Goal: Task Accomplishment & Management: Complete application form

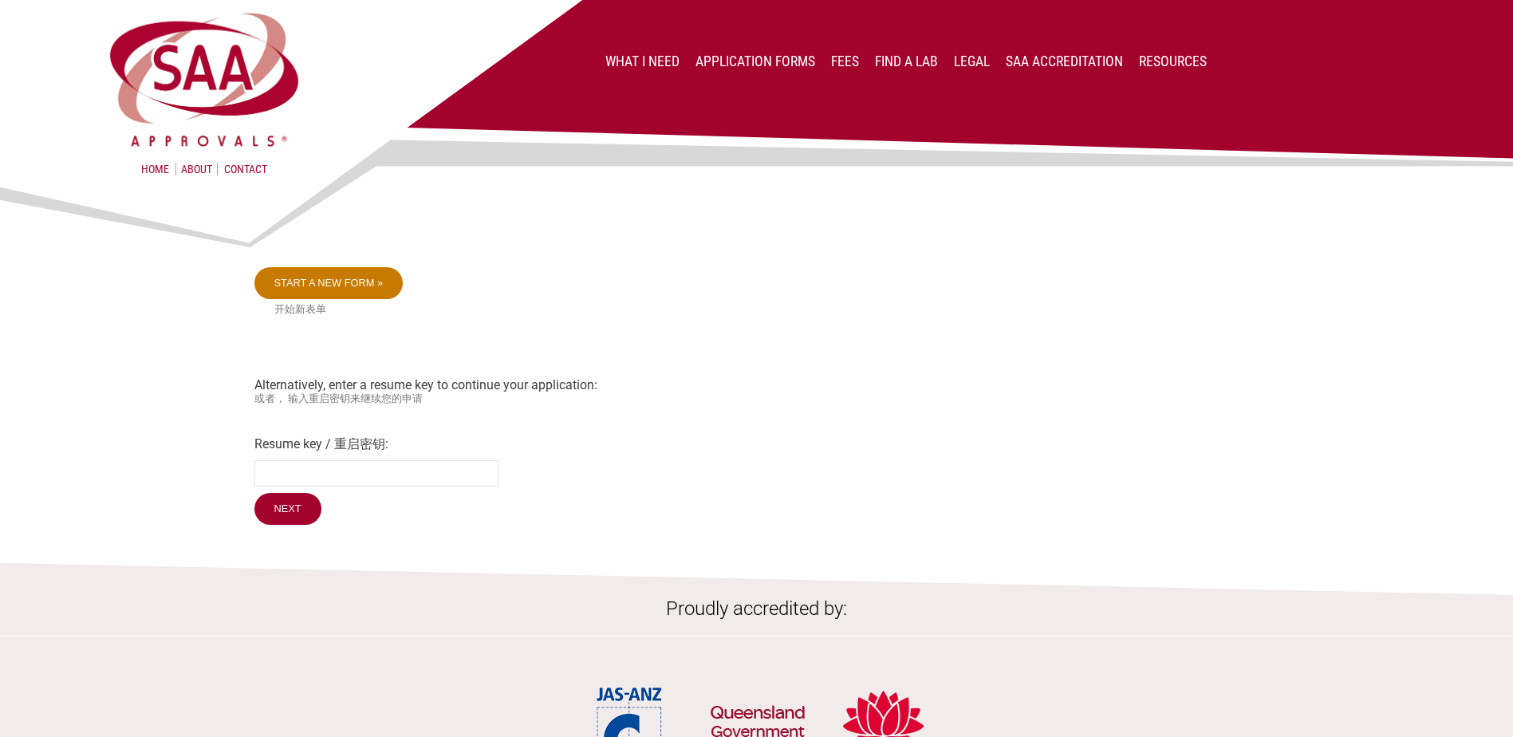
click at [329, 280] on link "Start a new form »" at bounding box center [328, 283] width 149 height 32
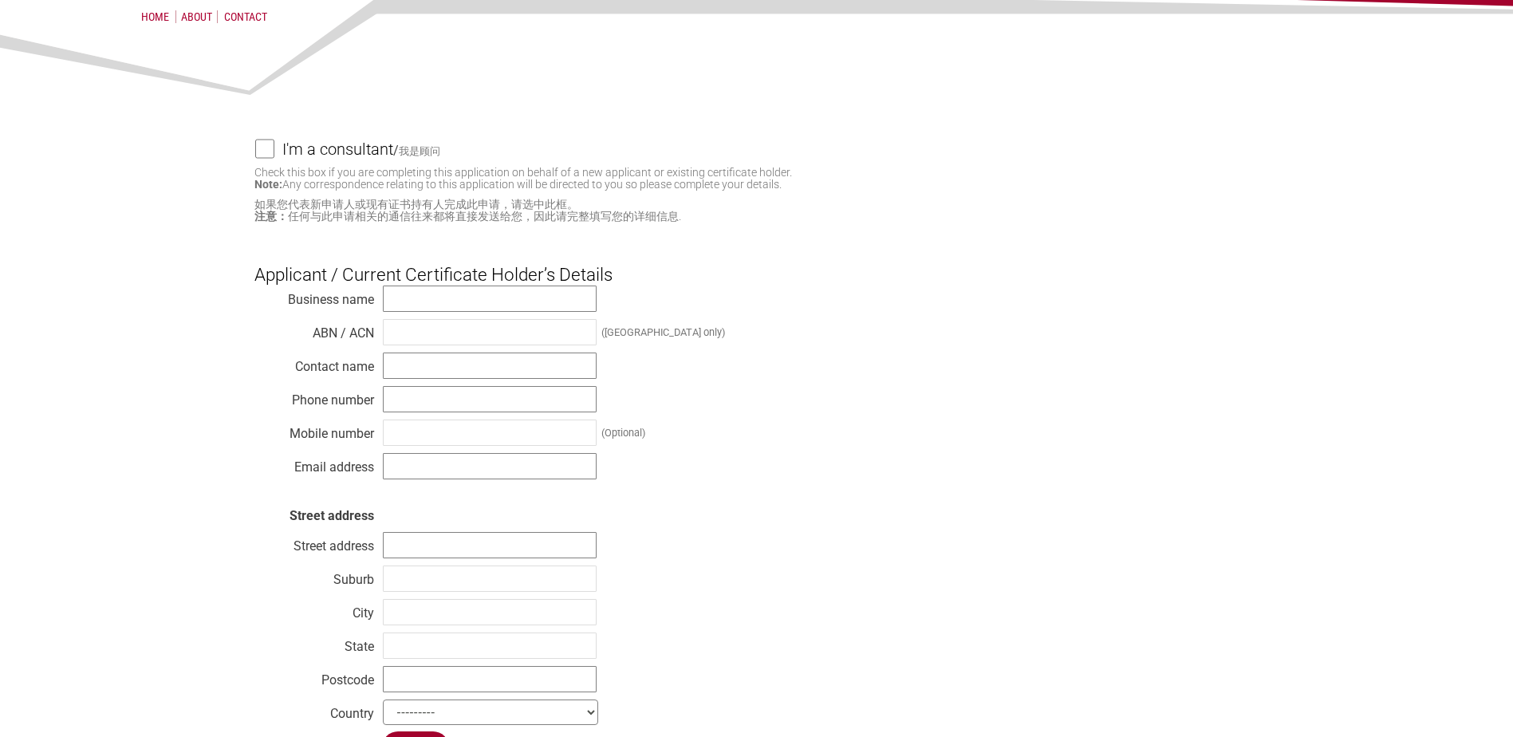
scroll to position [160, 0]
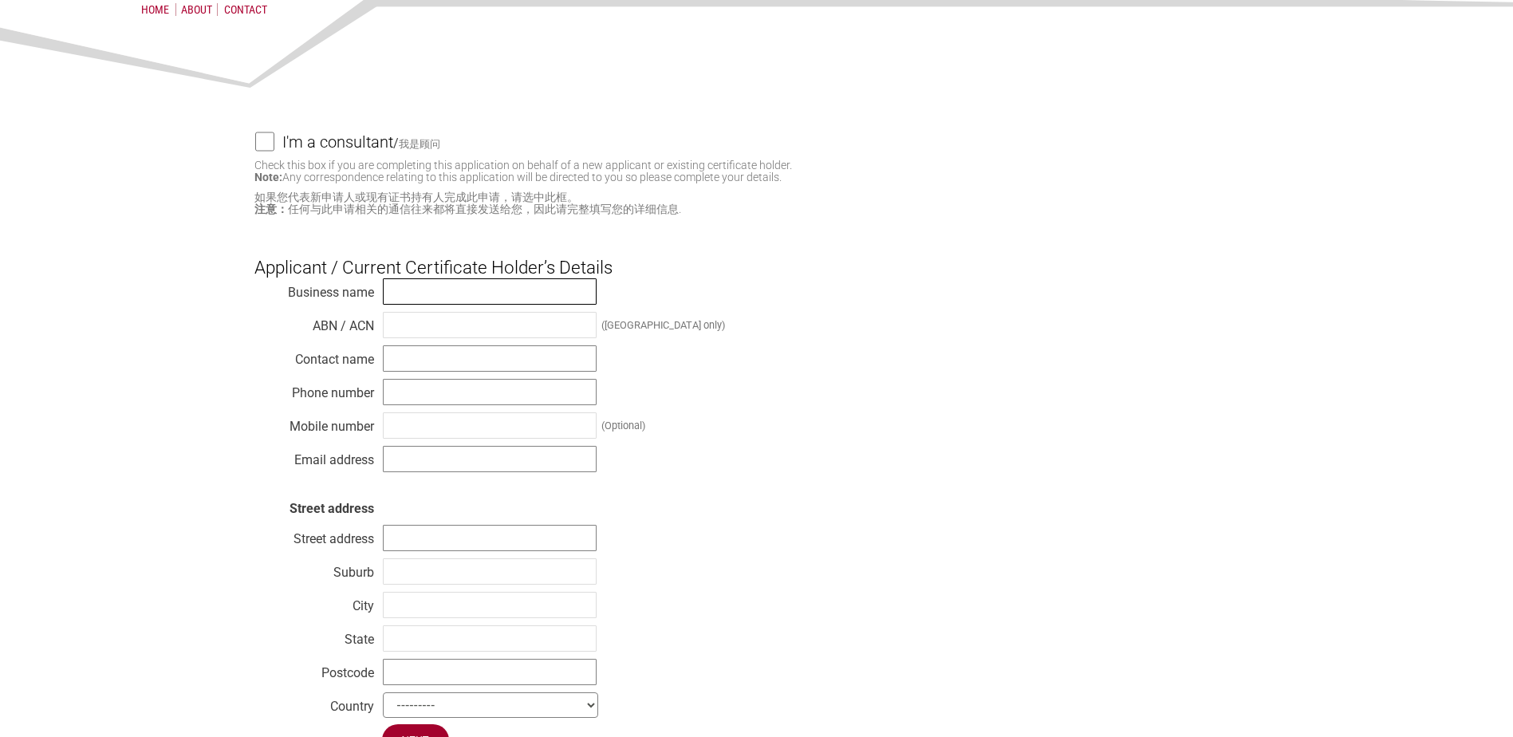
click at [441, 294] on input "text" at bounding box center [490, 291] width 214 height 26
type input "Ecoflo Wastewater Management"
type input "1300138182"
type input "info@ecoflo.com.au"
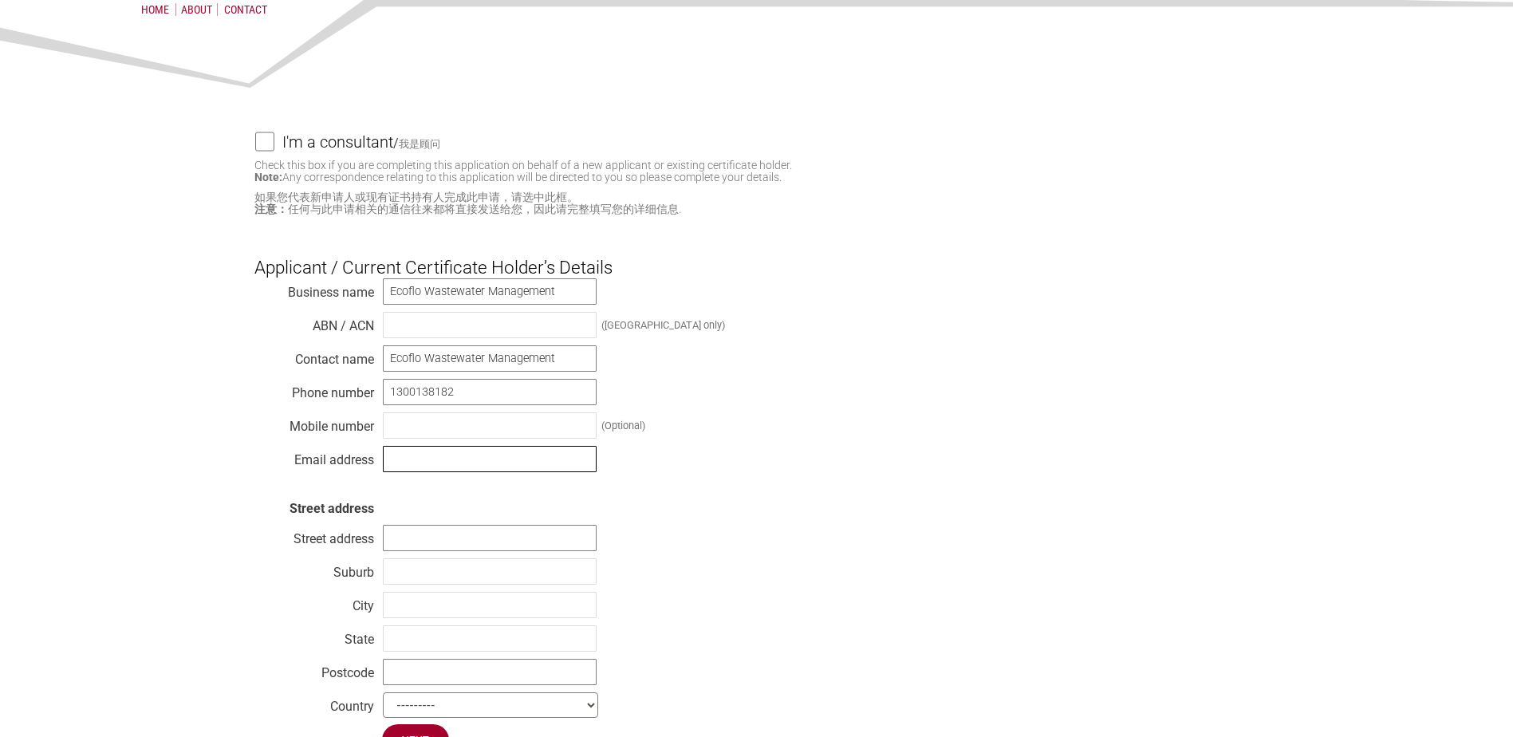
type input "25 Shannon Pl"
type input "[US_STATE]"
type input "QLD"
type input "4014"
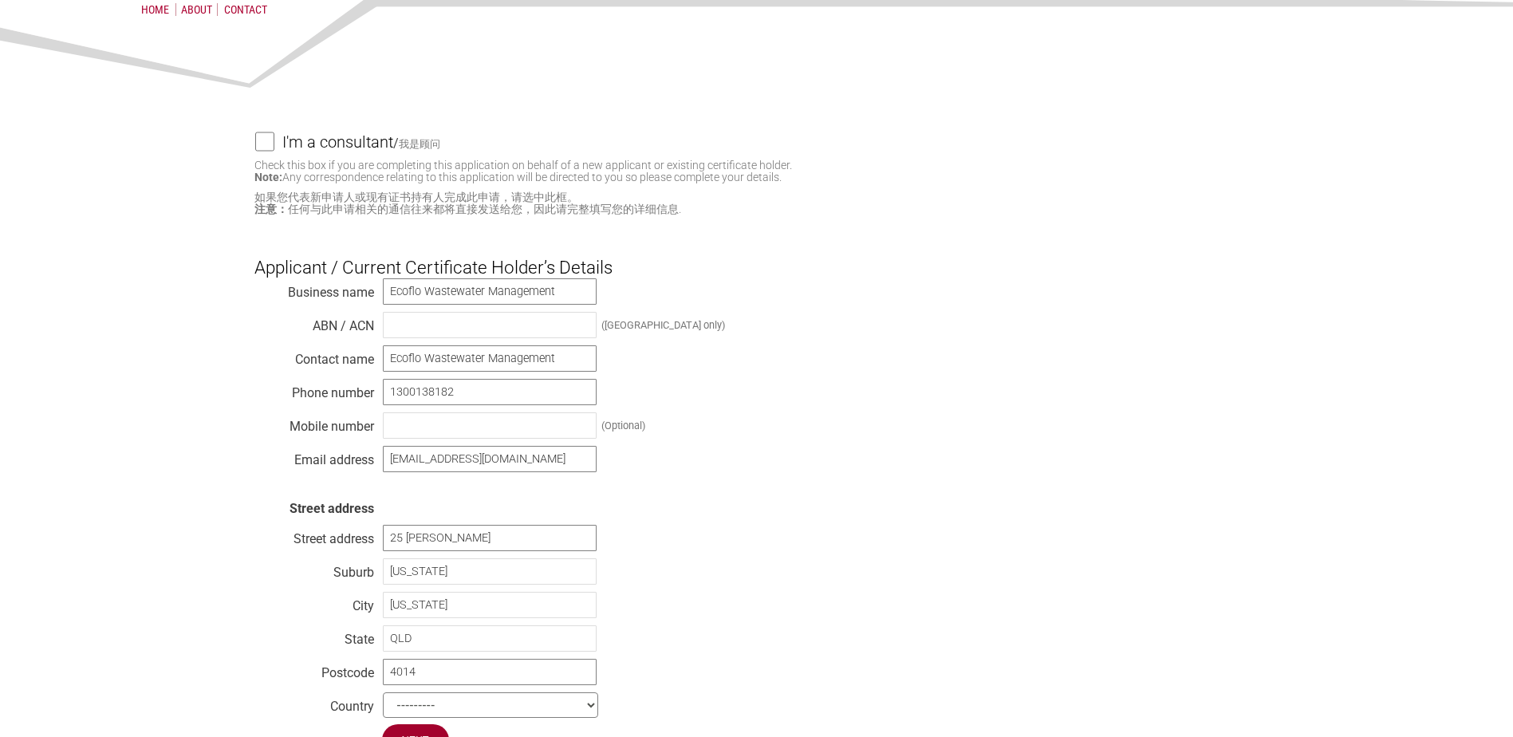
select select "[GEOGRAPHIC_DATA]"
type input "Ecoflo Wastewater Management Pty Ltd"
click at [510, 324] on input "text" at bounding box center [490, 325] width 214 height 26
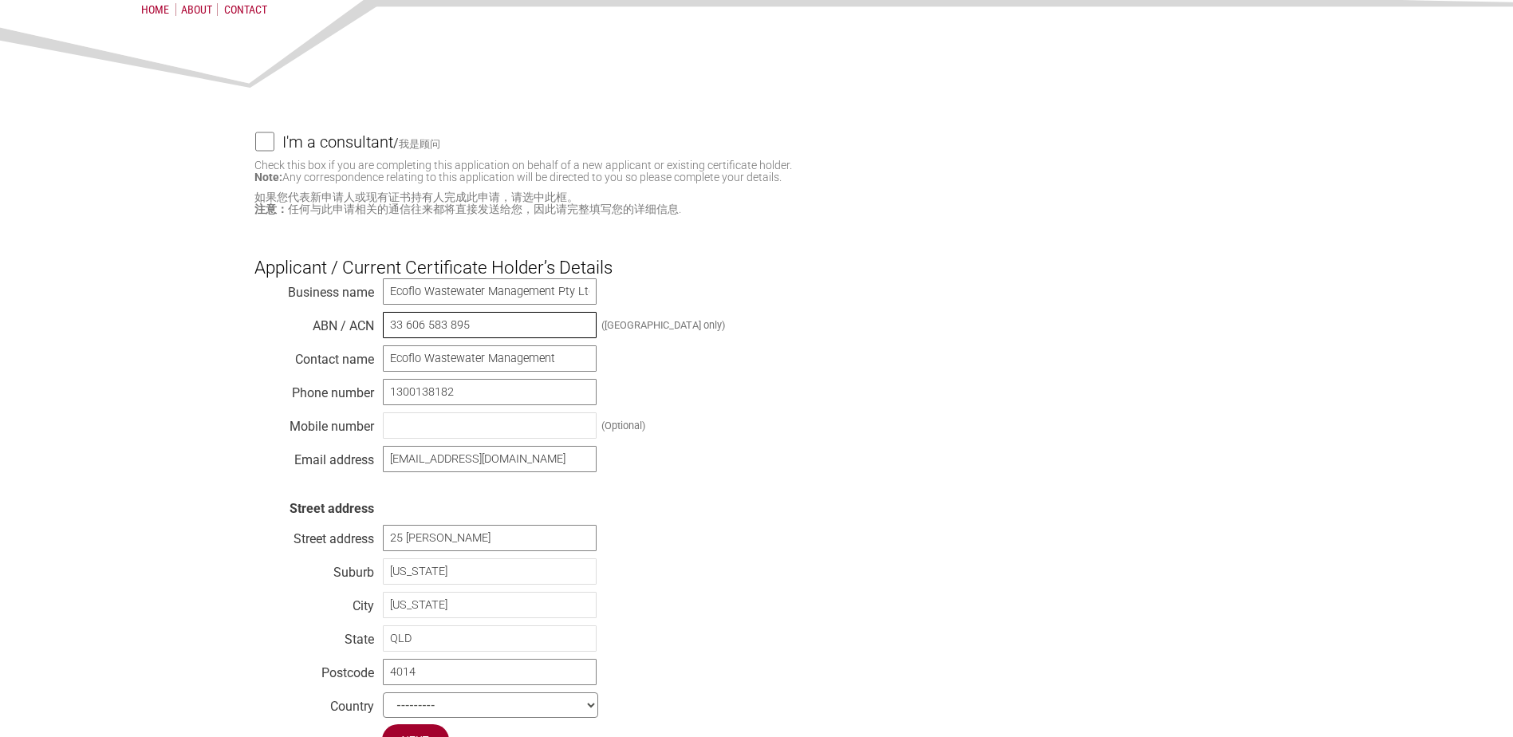
type input "33 606 583 895"
click at [532, 428] on input "text" at bounding box center [490, 425] width 214 height 26
type input "0426212755"
click at [408, 465] on input "info@ecoflo.com.au" at bounding box center [490, 459] width 214 height 26
type input "[EMAIL_ADDRESS][DOMAIN_NAME]"
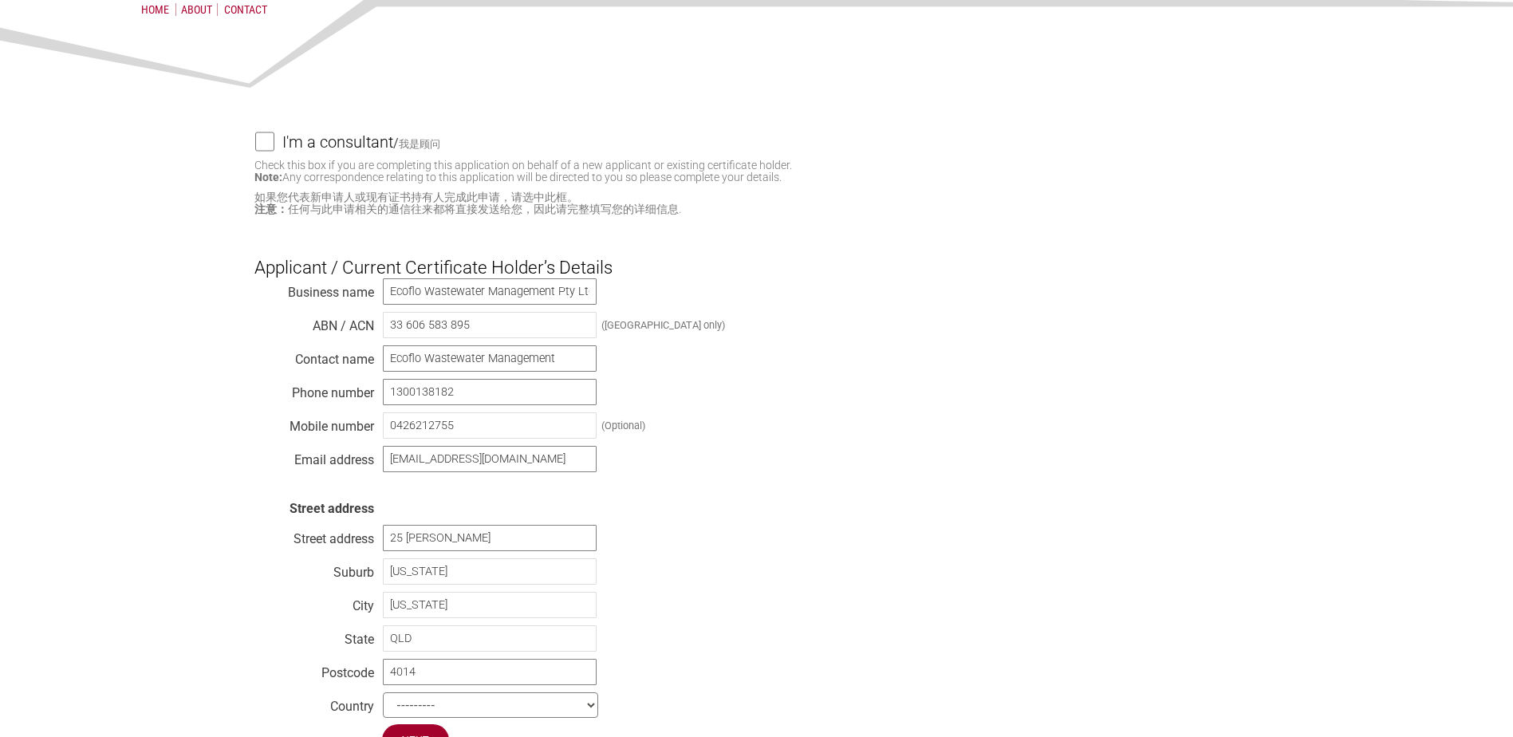
click at [698, 544] on div "Business name Ecoflo Wastewater Management Pty Ltd ABN / ACN 33 606 583 895 (Au…" at bounding box center [756, 501] width 1005 height 447
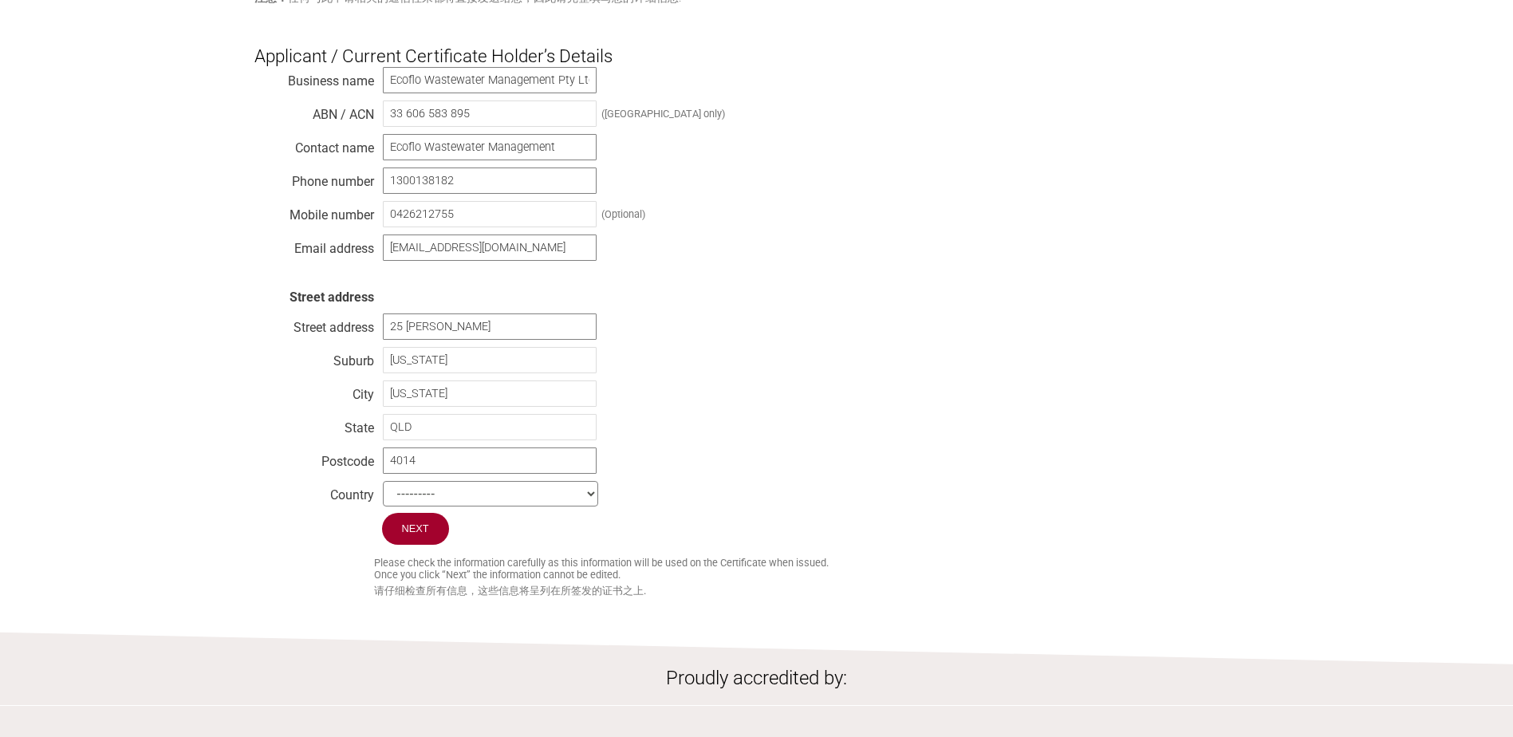
scroll to position [399, 0]
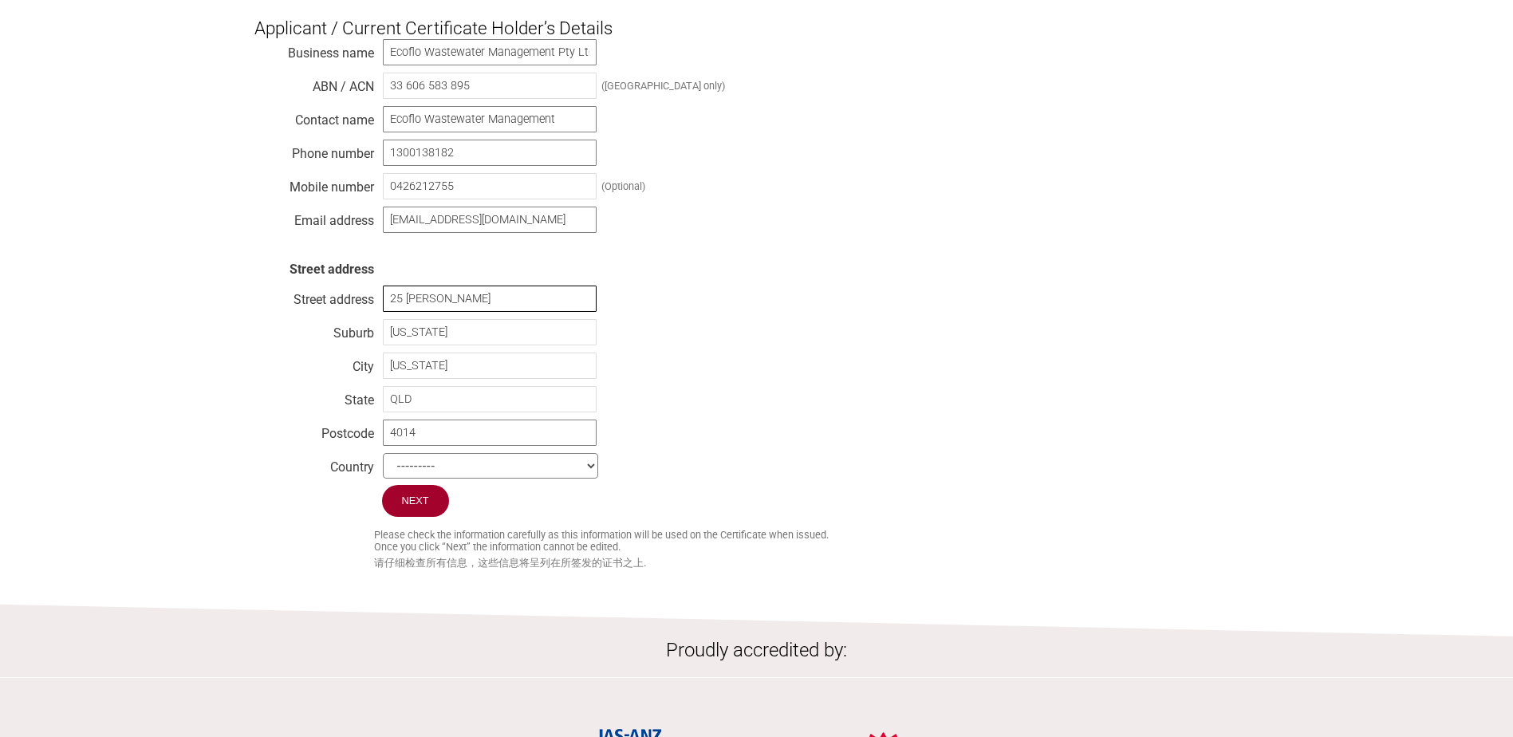
click at [490, 308] on input "25 Shannon Pl" at bounding box center [490, 299] width 214 height 26
type input "[STREET_ADDRESS][PERSON_NAME]"
click at [759, 436] on div "Business name Ecoflo Wastewater Management Pty Ltd ABN / ACN 33 606 583 895 (Au…" at bounding box center [756, 261] width 1005 height 447
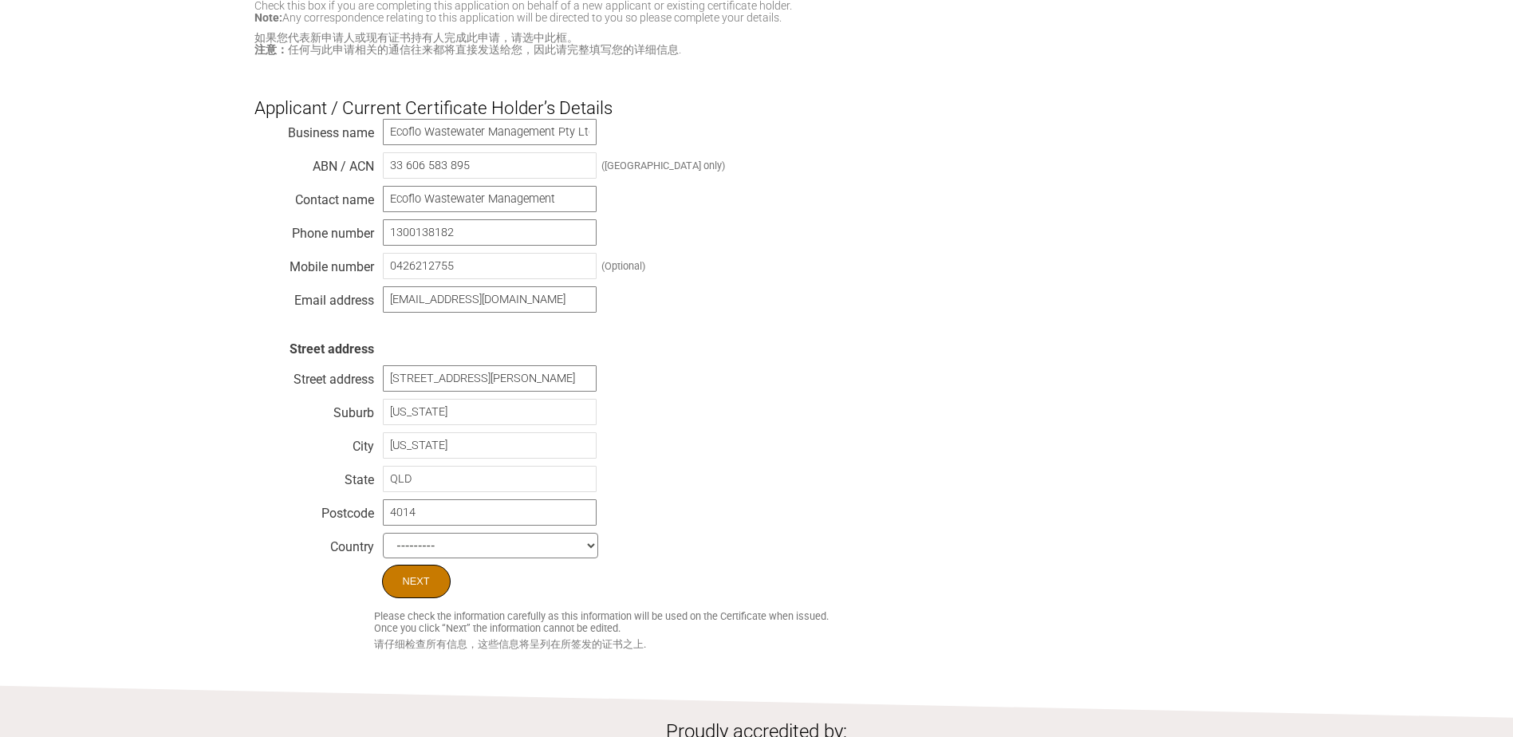
click at [403, 583] on input "Next" at bounding box center [416, 582] width 69 height 34
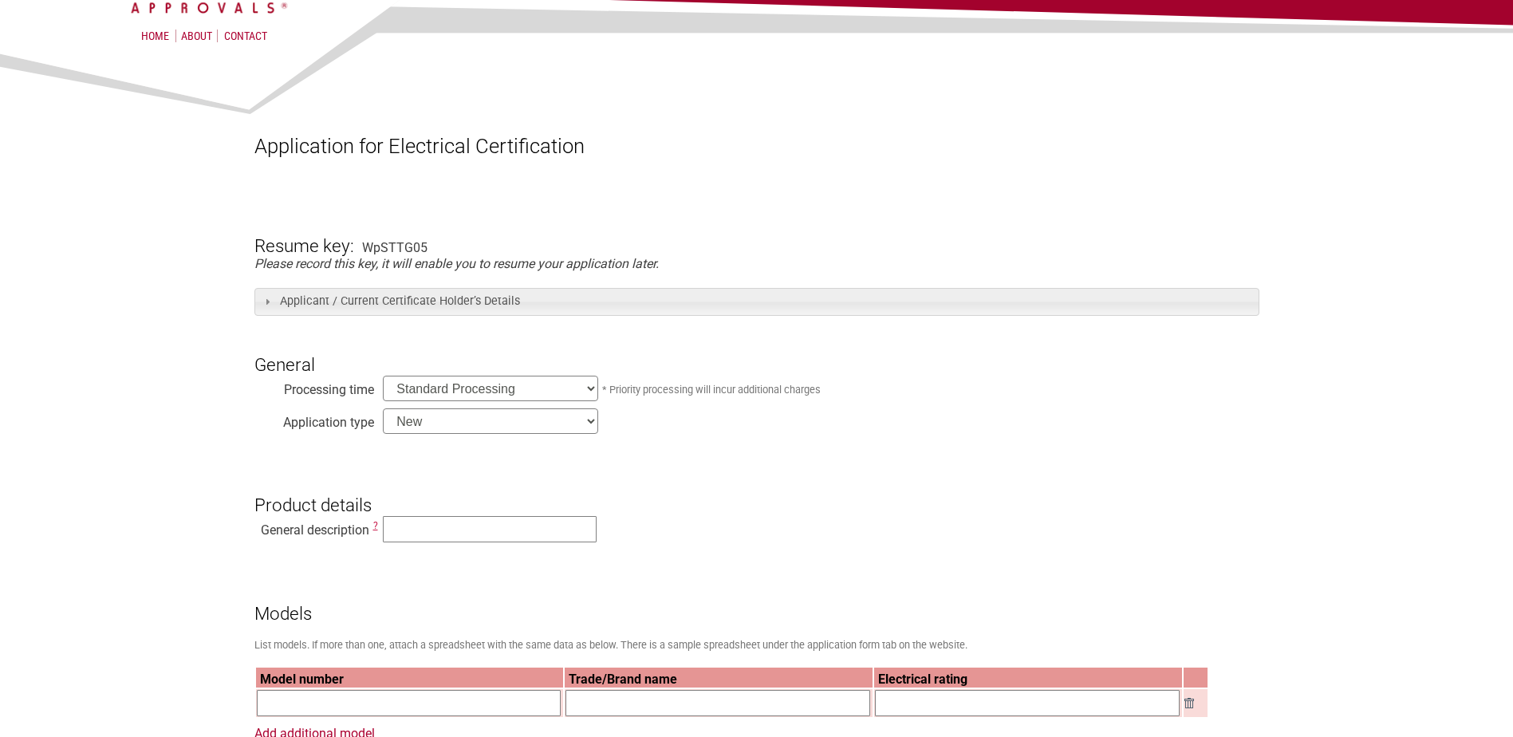
scroll to position [160, 0]
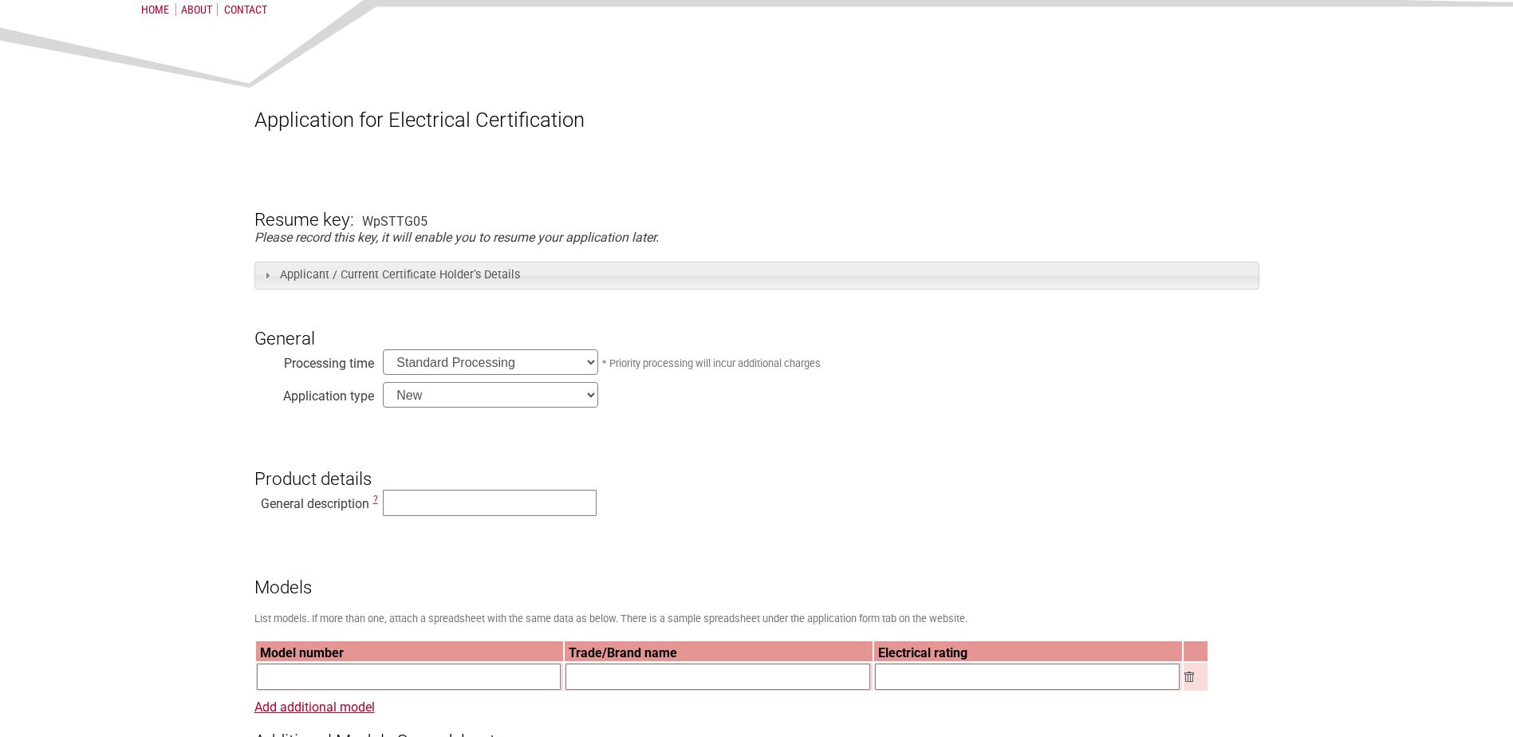
click at [586, 363] on select "Standard Processing Priority Processing (24 hours)" at bounding box center [490, 362] width 215 height 26
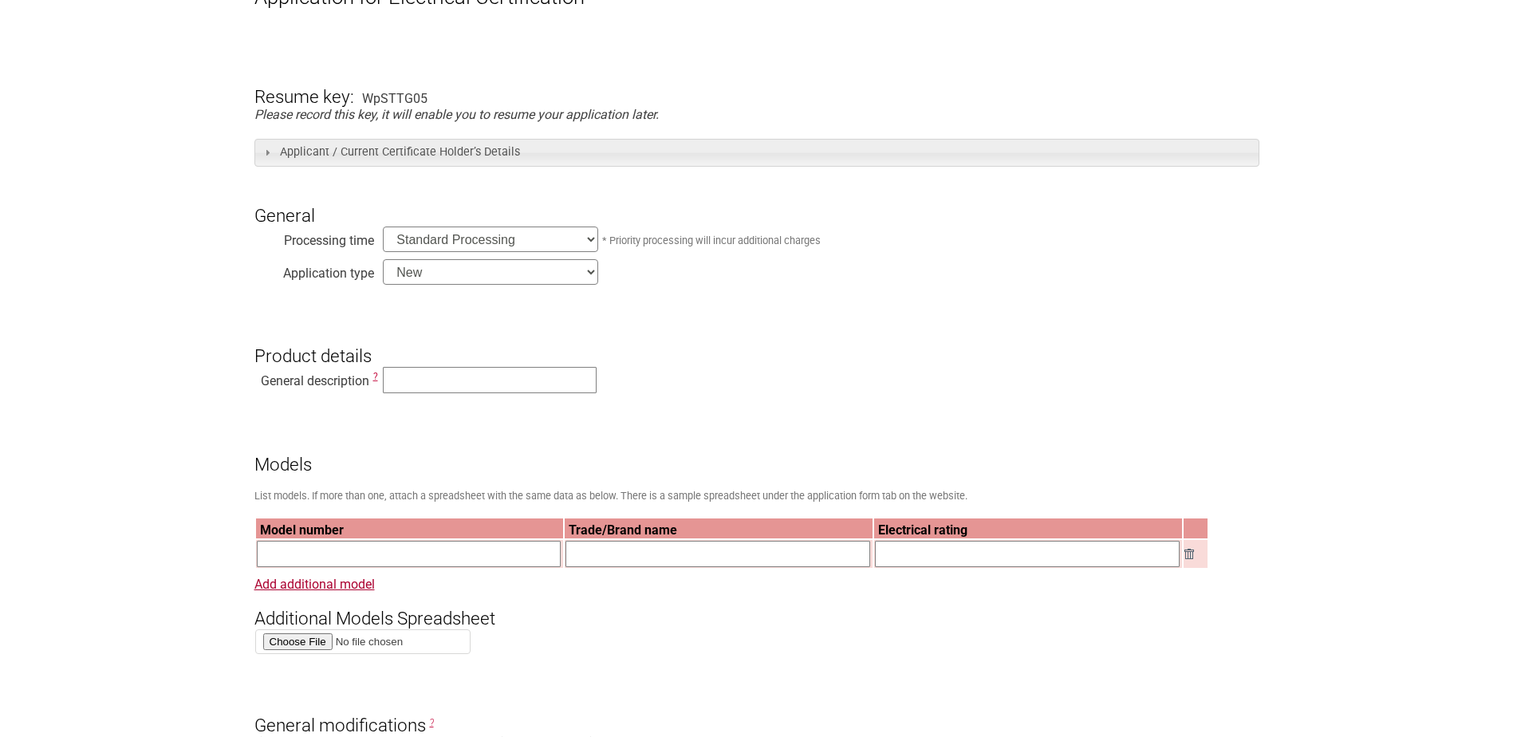
scroll to position [319, 0]
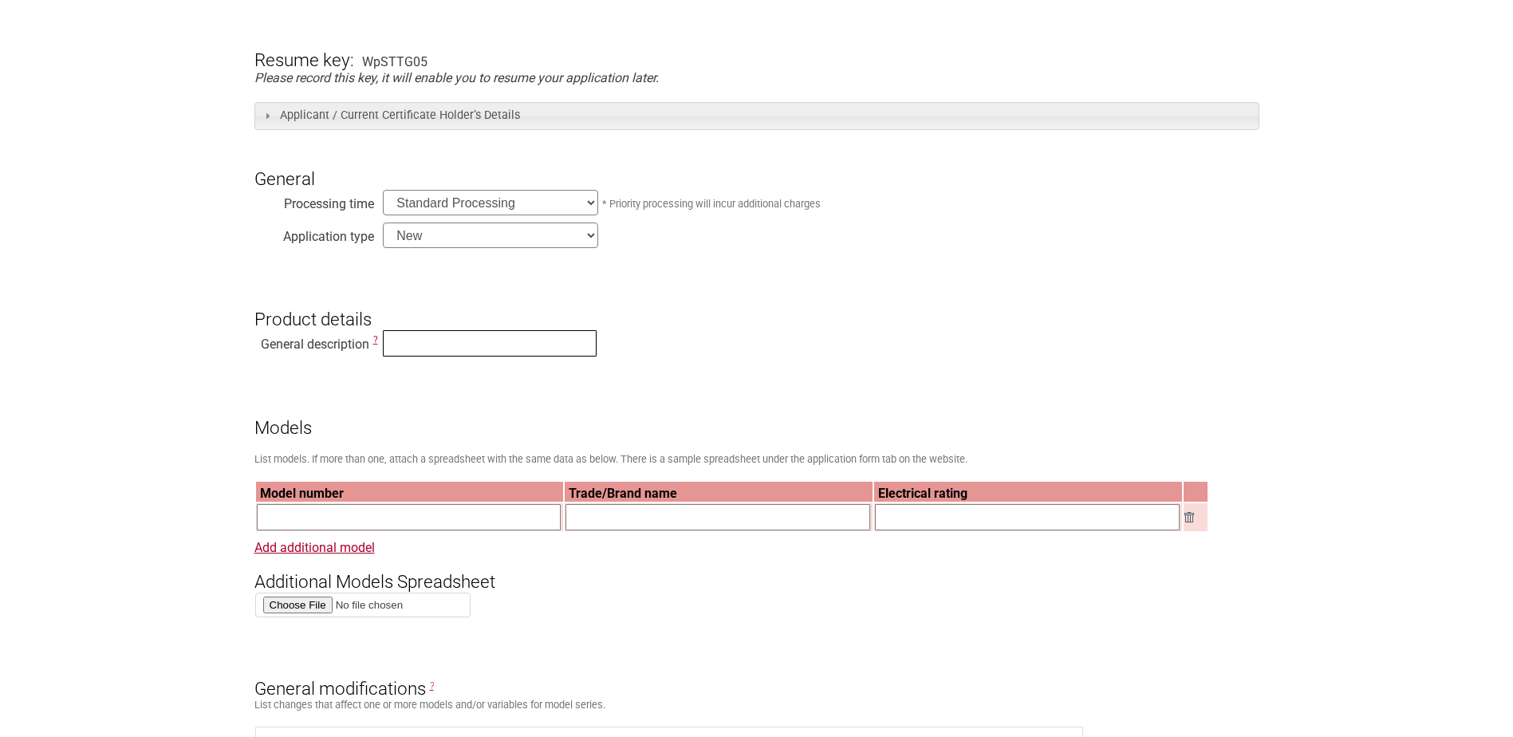
click at [432, 350] on input "text" at bounding box center [490, 343] width 214 height 26
type input "Bionova Self Contained Composting Toilet"
click at [373, 525] on input "text" at bounding box center [409, 517] width 305 height 26
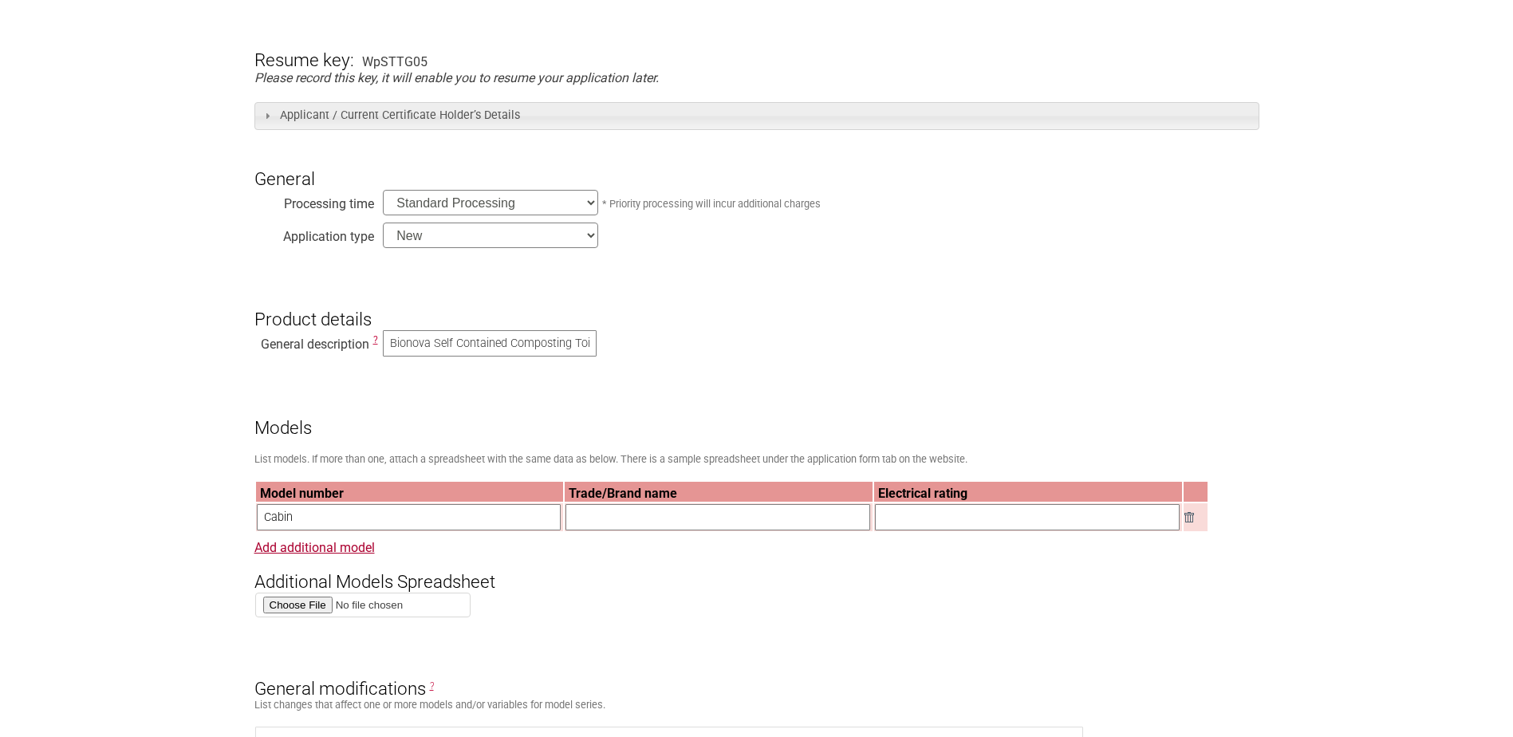
type input "Cabin"
click at [617, 523] on input "text" at bounding box center [718, 517] width 305 height 26
type input "Bionova"
click at [909, 526] on input "text" at bounding box center [1027, 517] width 305 height 26
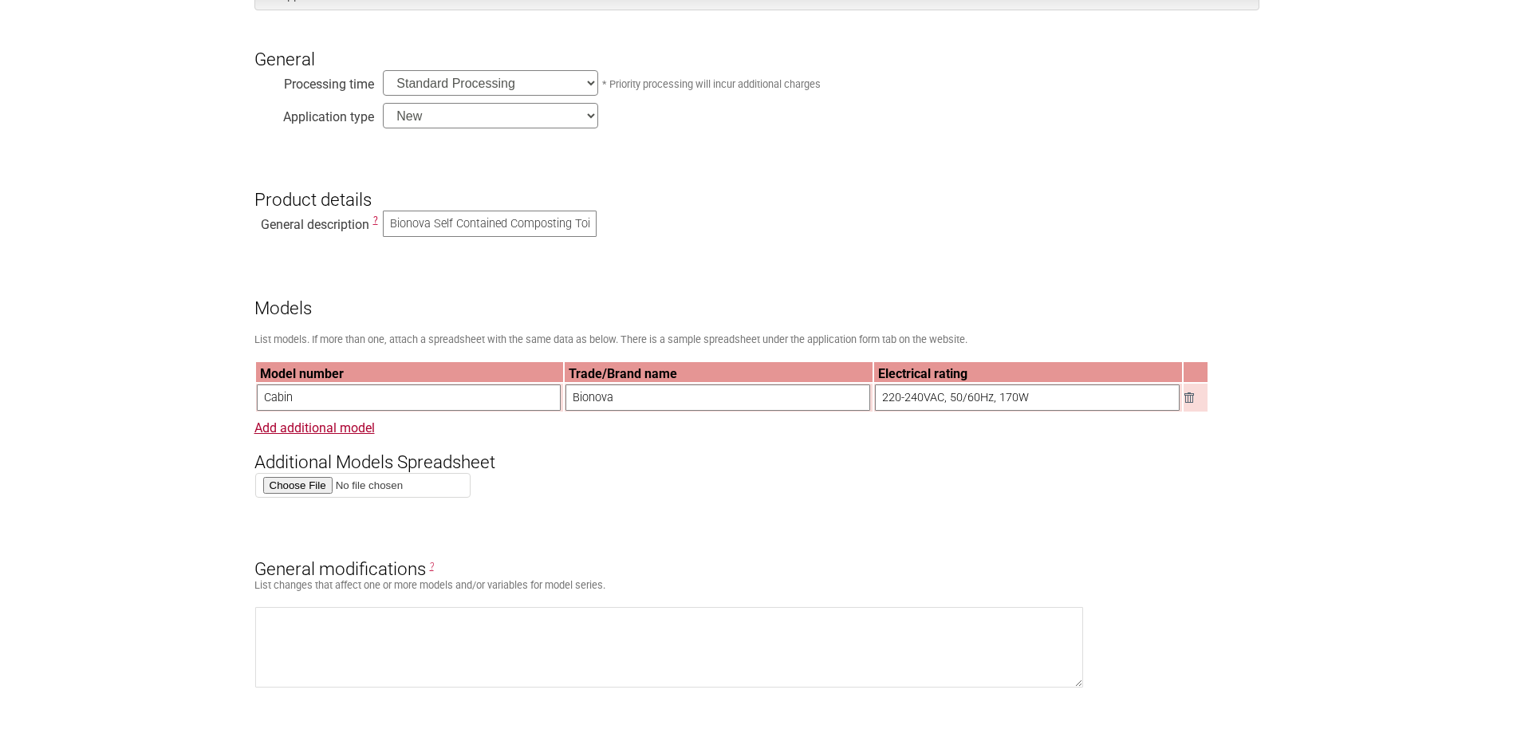
scroll to position [479, 0]
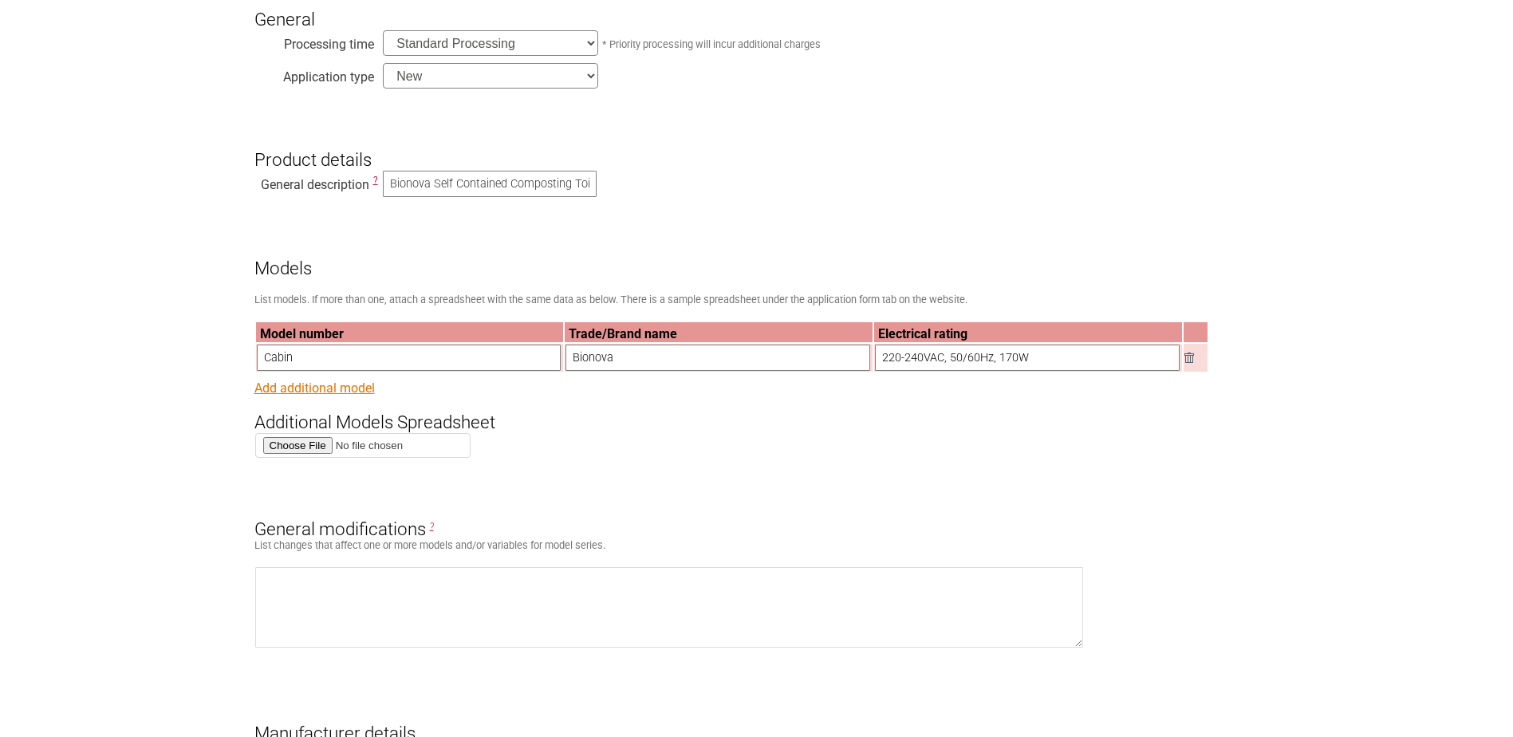
type input "220-240VAC, 50/60Hz, 170W"
click at [356, 391] on link "Add additional model" at bounding box center [314, 388] width 120 height 15
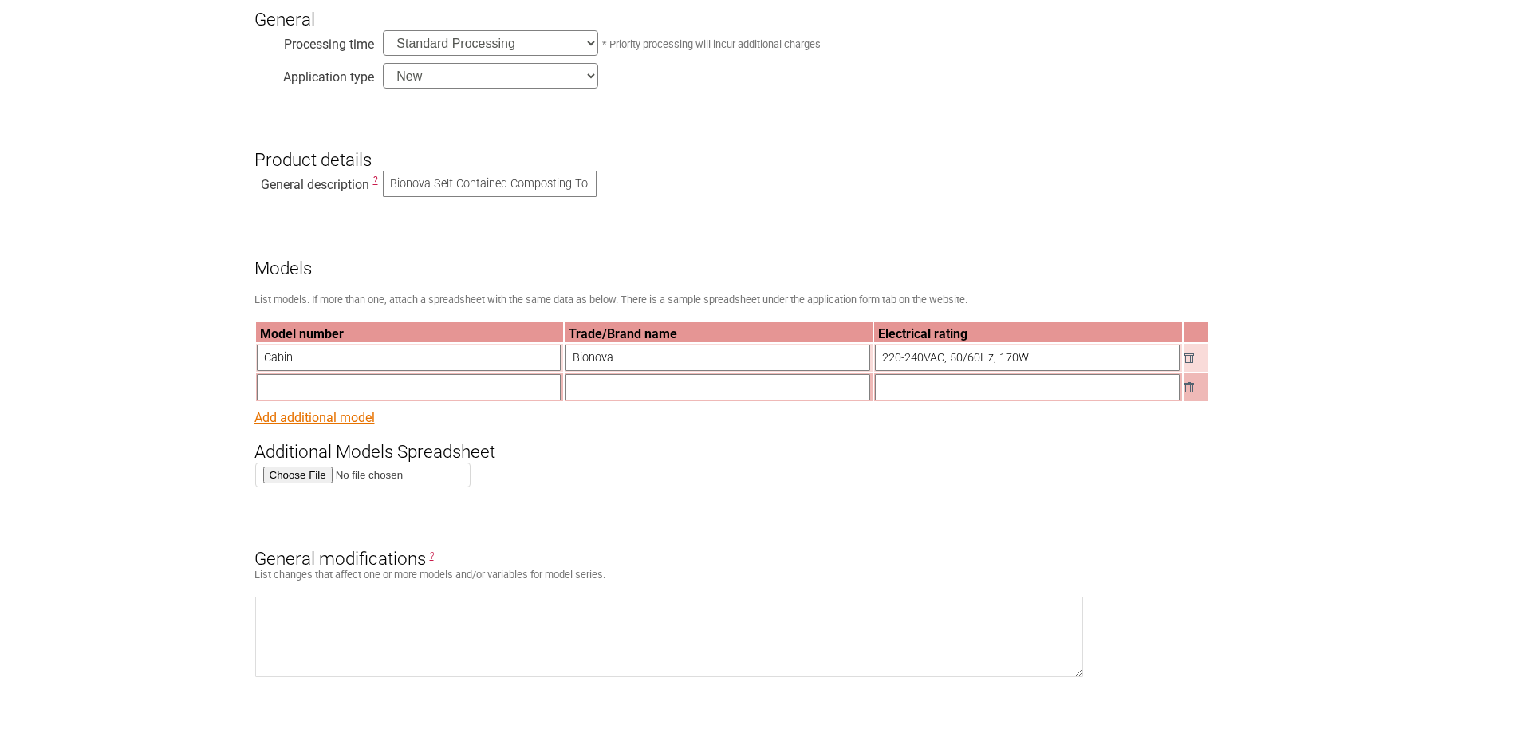
click at [356, 391] on input "text" at bounding box center [409, 387] width 305 height 26
type input "Cabin Plus"
click at [670, 400] on input "text" at bounding box center [718, 387] width 305 height 26
type input "Bionova"
click at [902, 399] on input "text" at bounding box center [1027, 387] width 305 height 26
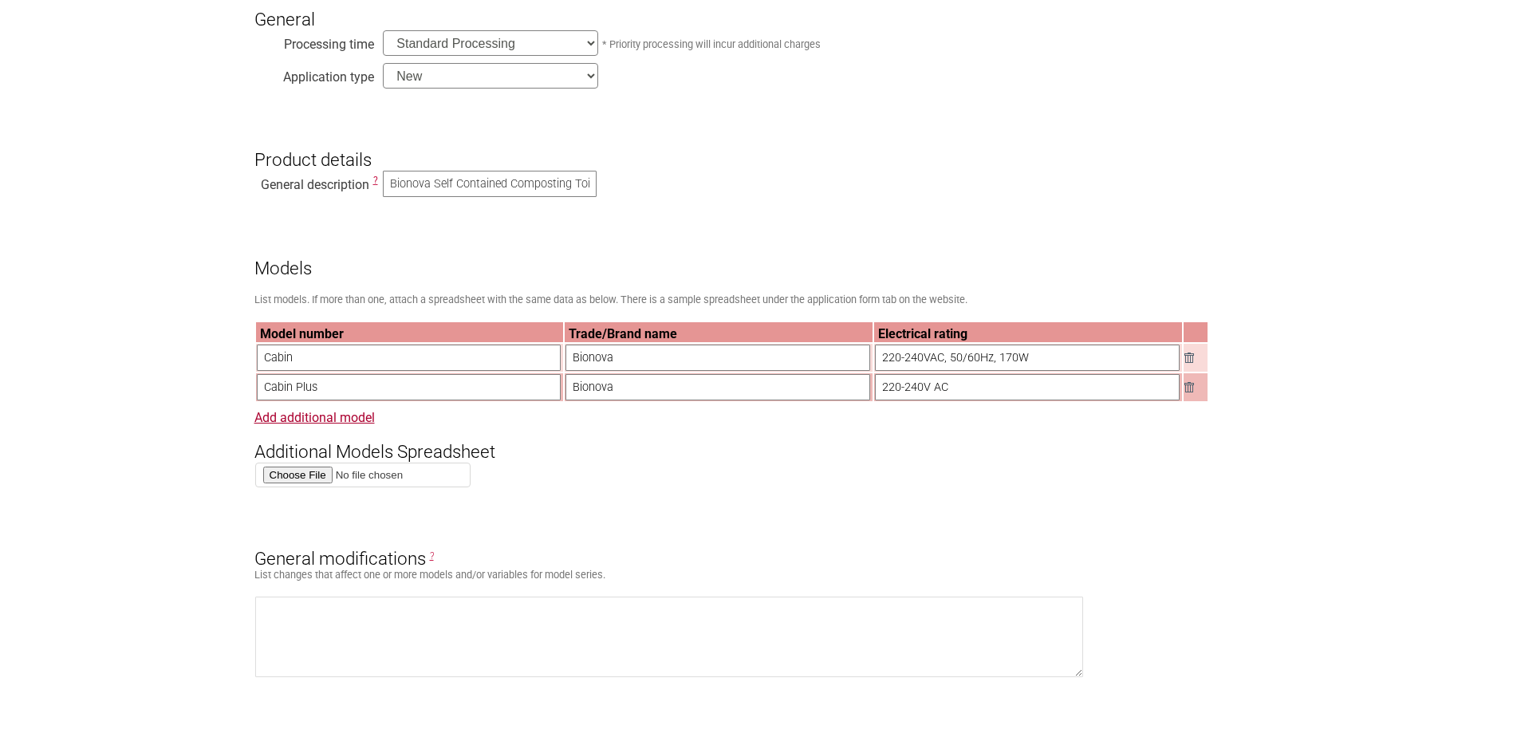
type input "220-240V AC"
click at [931, 363] on input "220-240VAC, 50/60Hz, 170W" at bounding box center [1027, 358] width 305 height 26
type input "220-240V AC, 50/60Hz, 170W"
click at [961, 390] on input "220-240V AC" at bounding box center [1027, 387] width 305 height 26
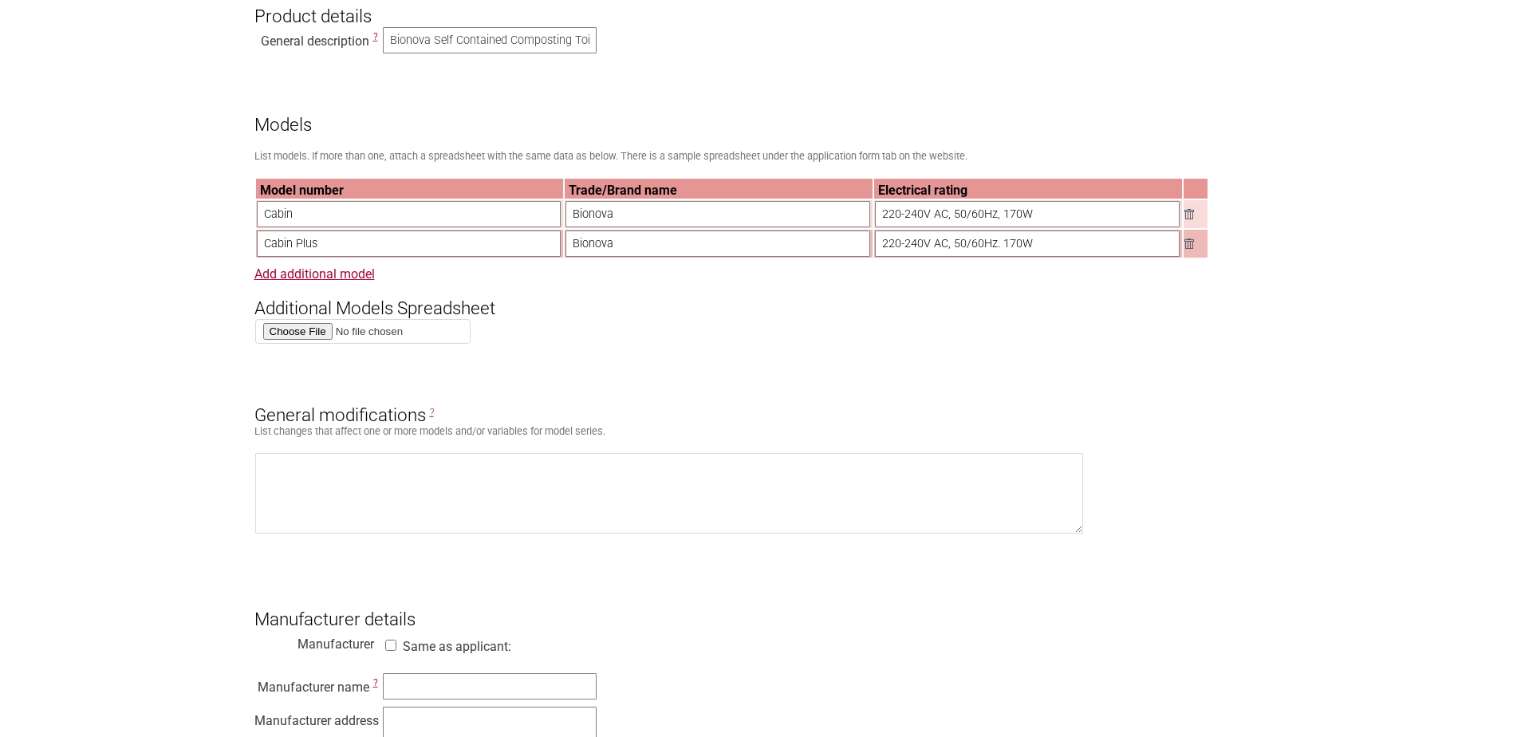
scroll to position [638, 0]
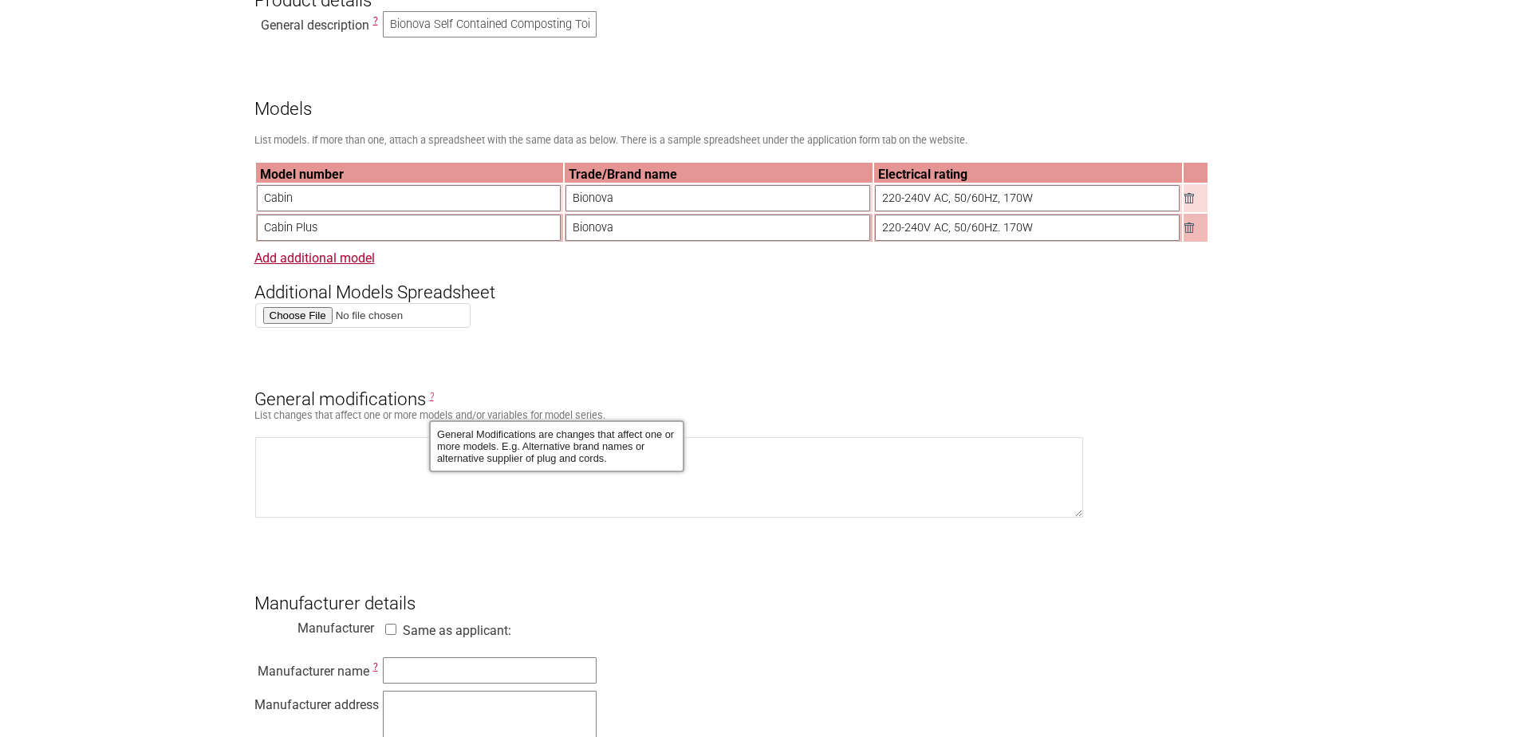
type input "220-240V AC, 50/60Hz. 170W"
click at [432, 402] on span "?" at bounding box center [432, 396] width 4 height 11
click at [499, 396] on h3 "General modifications ?" at bounding box center [756, 385] width 1005 height 48
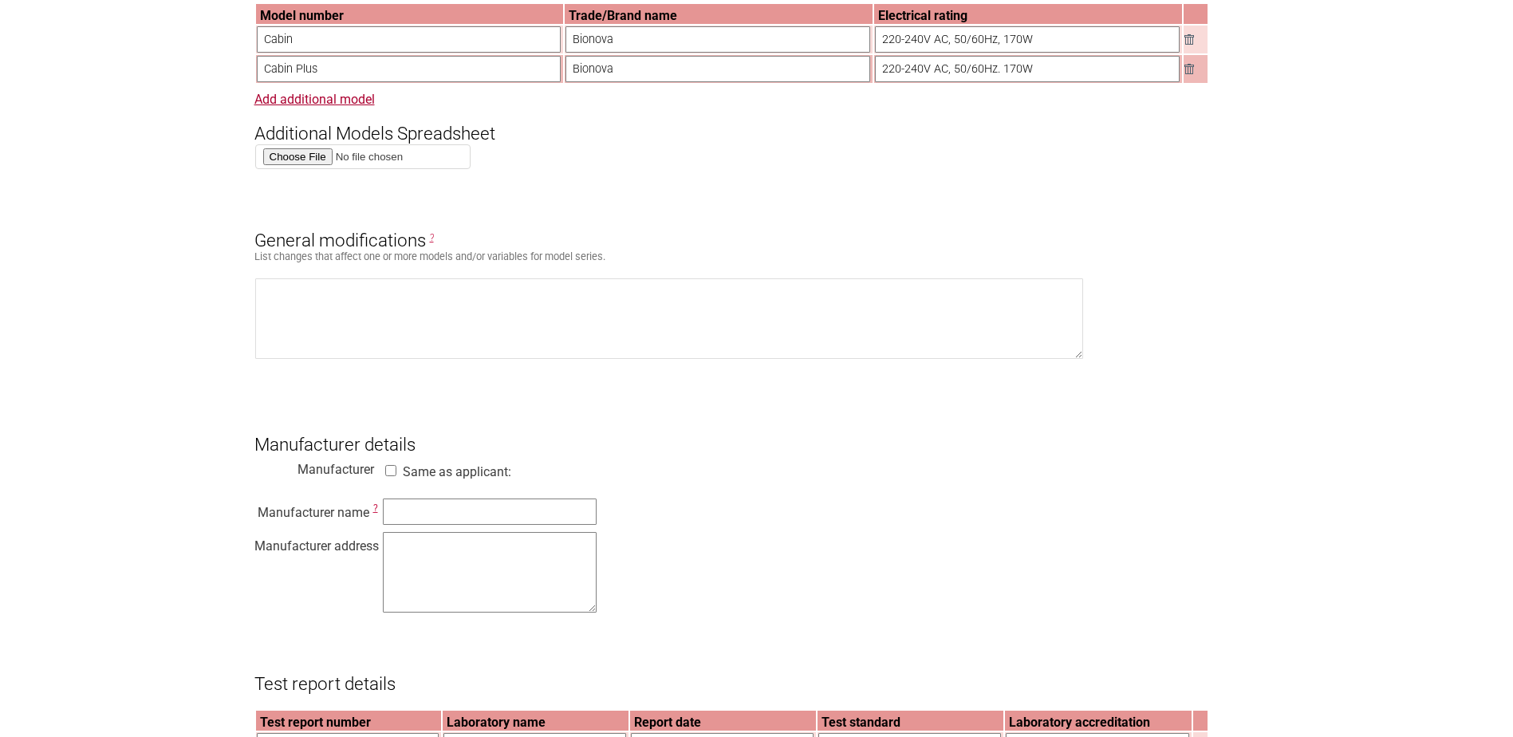
scroll to position [865, 0]
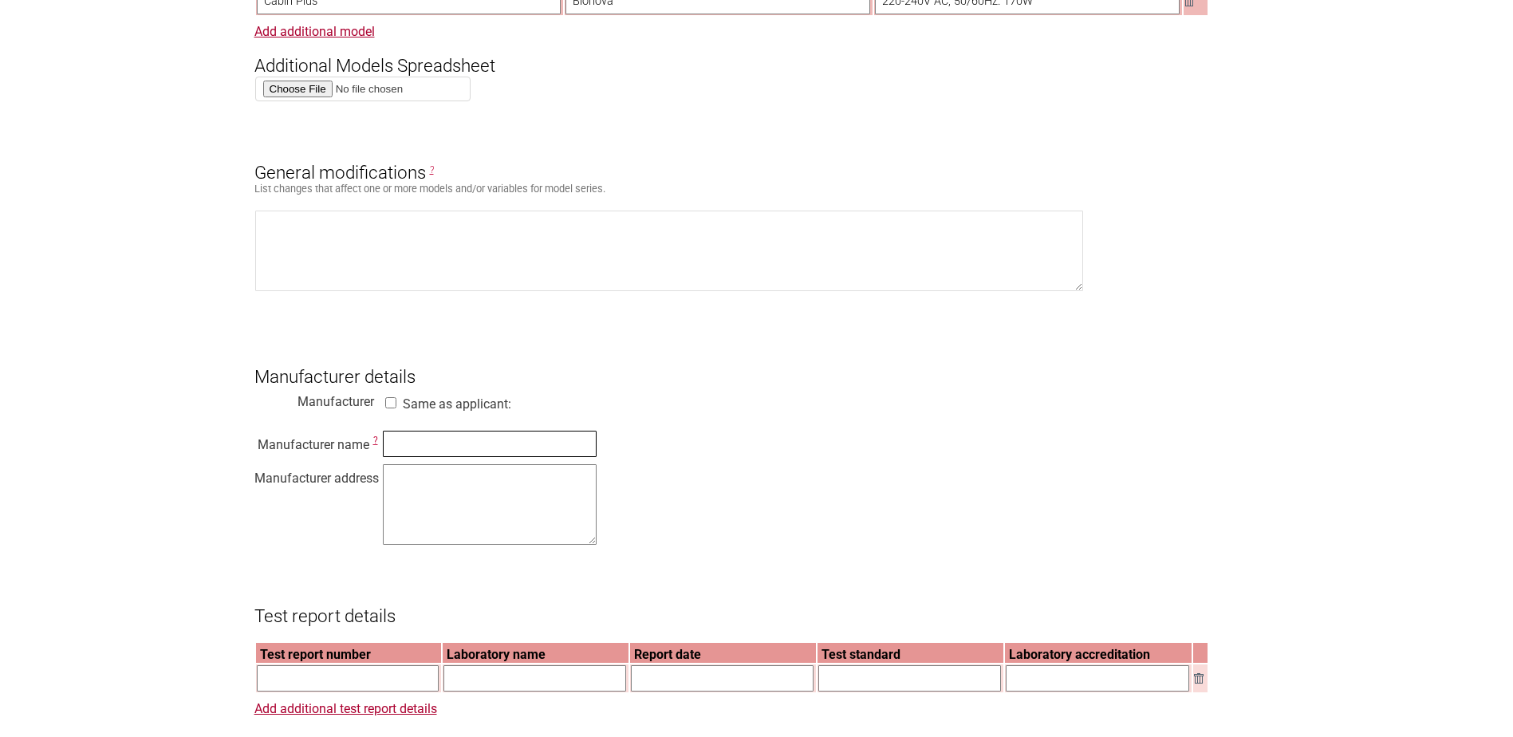
click at [450, 457] on input "text" at bounding box center [490, 444] width 214 height 26
click at [438, 457] on input "text" at bounding box center [490, 444] width 214 height 26
type input "Xinxiang Furuitian Plastic Co.,Ltd"
click at [417, 488] on textarea at bounding box center [490, 504] width 214 height 81
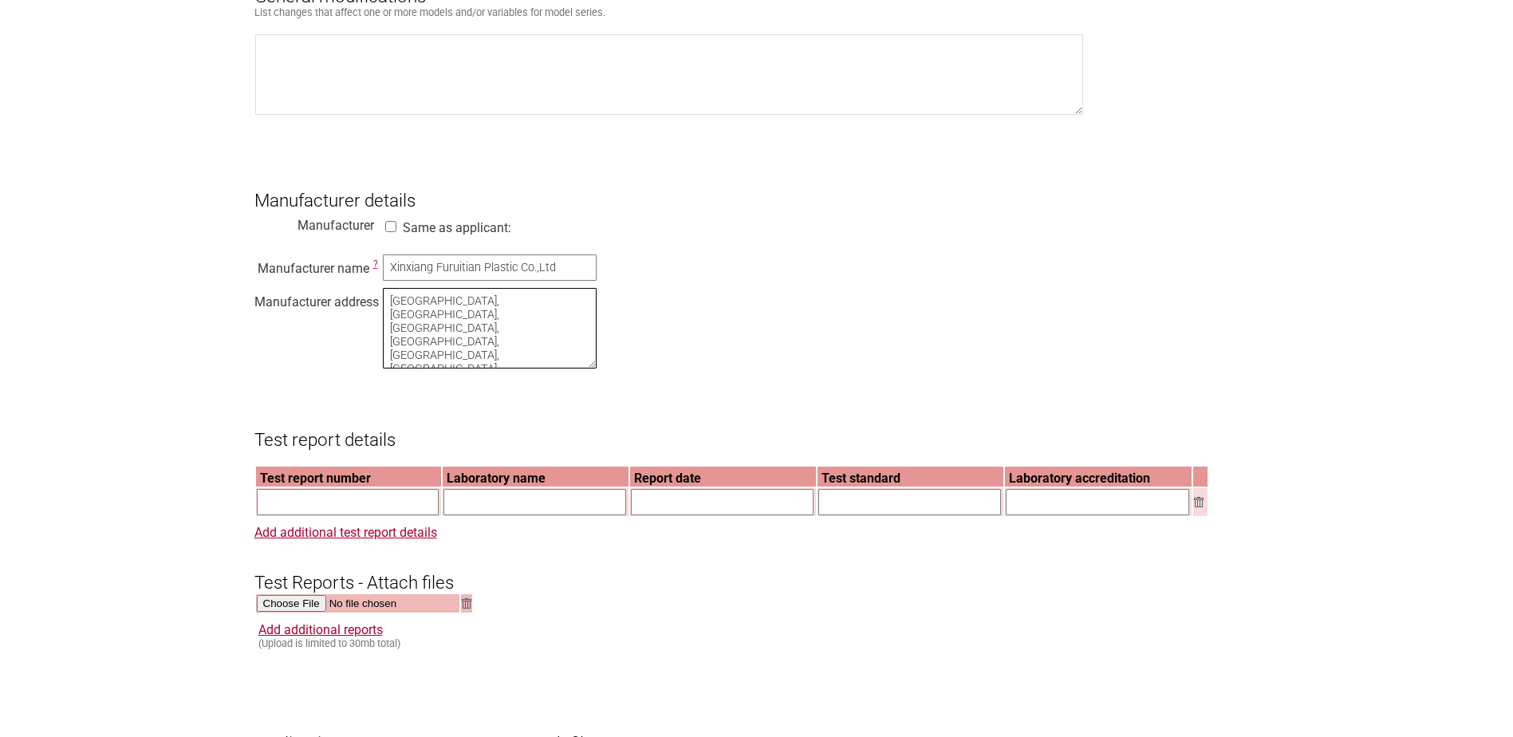
scroll to position [1104, 0]
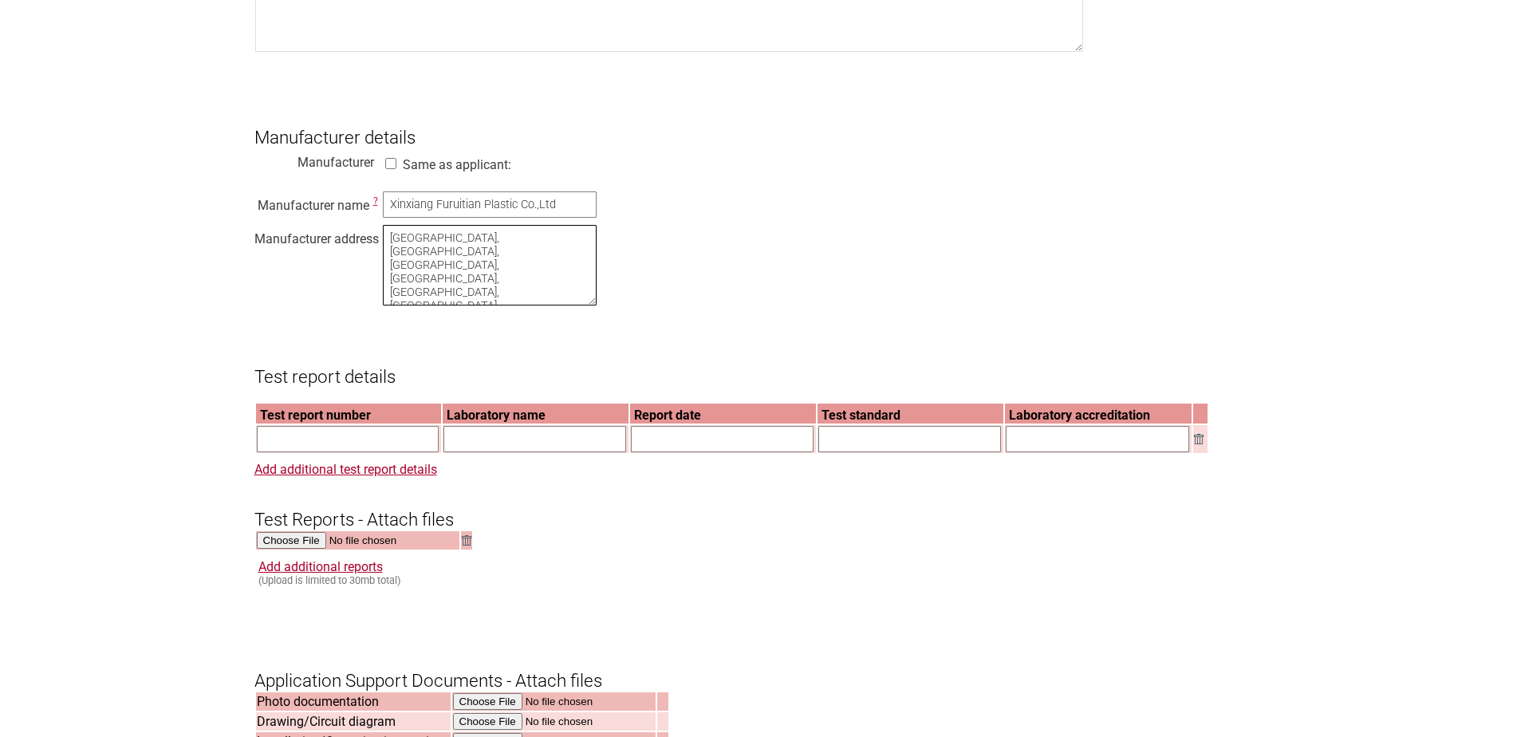
type textarea "[GEOGRAPHIC_DATA], [GEOGRAPHIC_DATA], [GEOGRAPHIC_DATA], [GEOGRAPHIC_DATA], [GE…"
click at [388, 452] on input "text" at bounding box center [348, 439] width 183 height 26
type input "WST25N090329-1SR"
click at [508, 452] on input "text" at bounding box center [535, 439] width 183 height 26
type input "Shenzhen WST Testing Co.,Ltd."
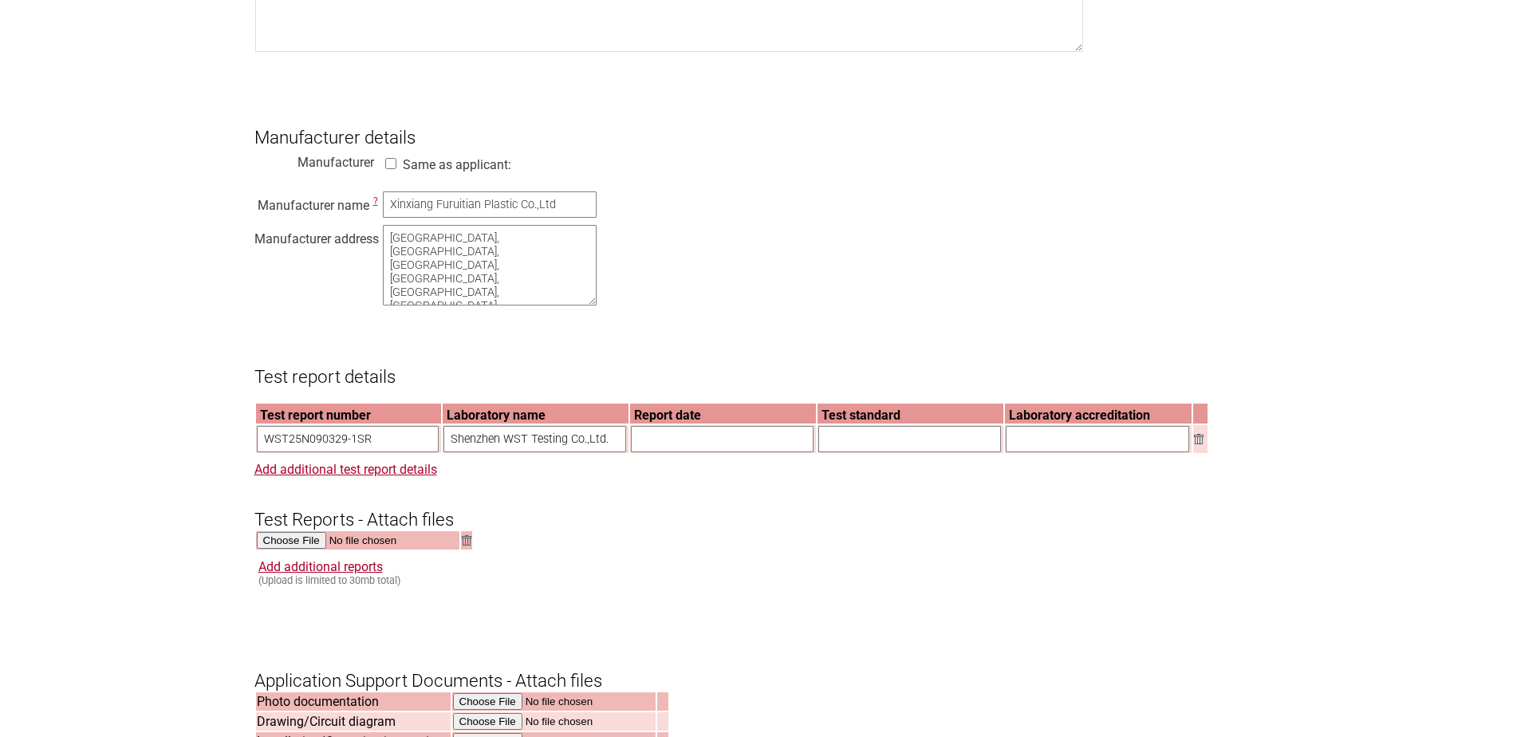
click at [651, 452] on input "text" at bounding box center [722, 439] width 183 height 26
type input "[DATE]"
click at [886, 452] on input "text" at bounding box center [910, 439] width 183 height 26
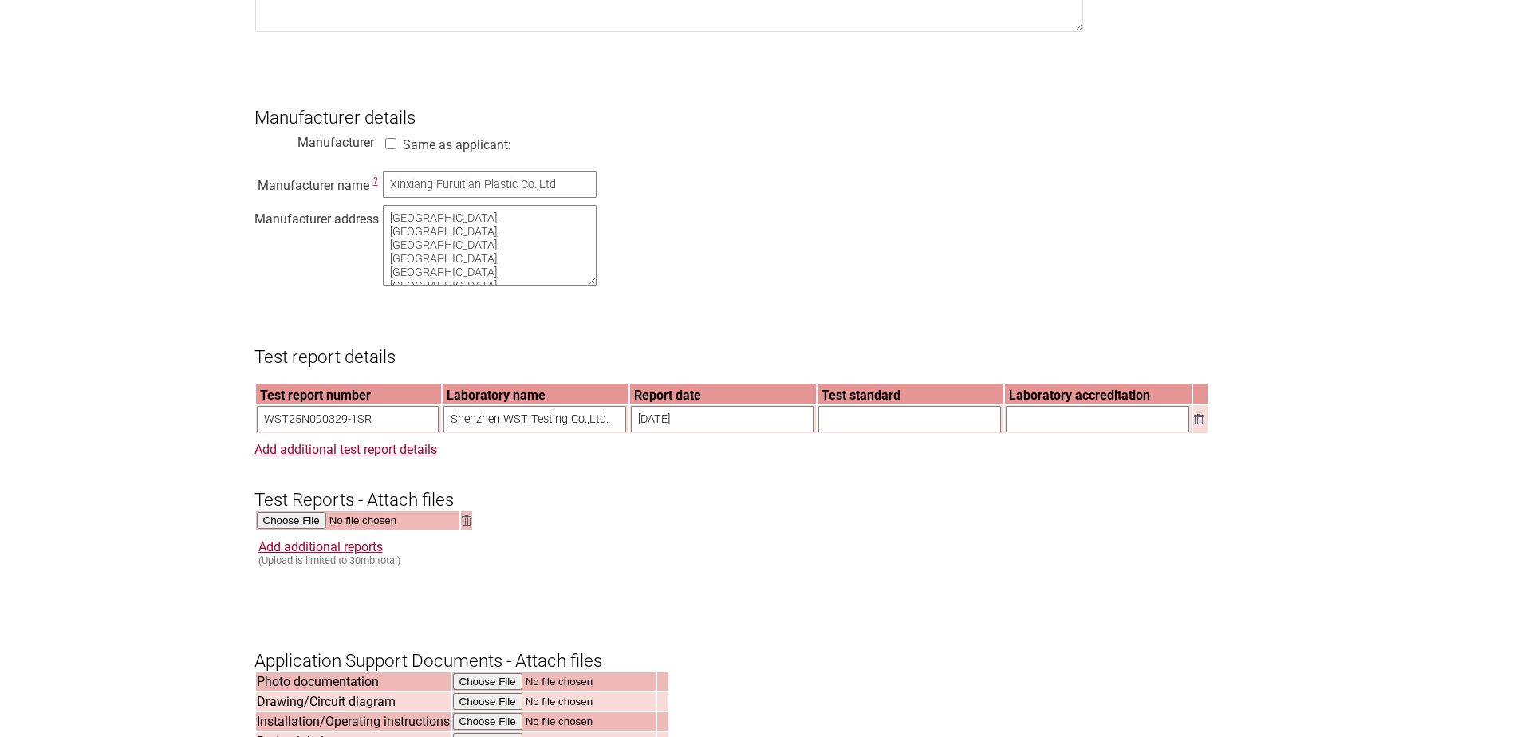
scroll to position [1197, 0]
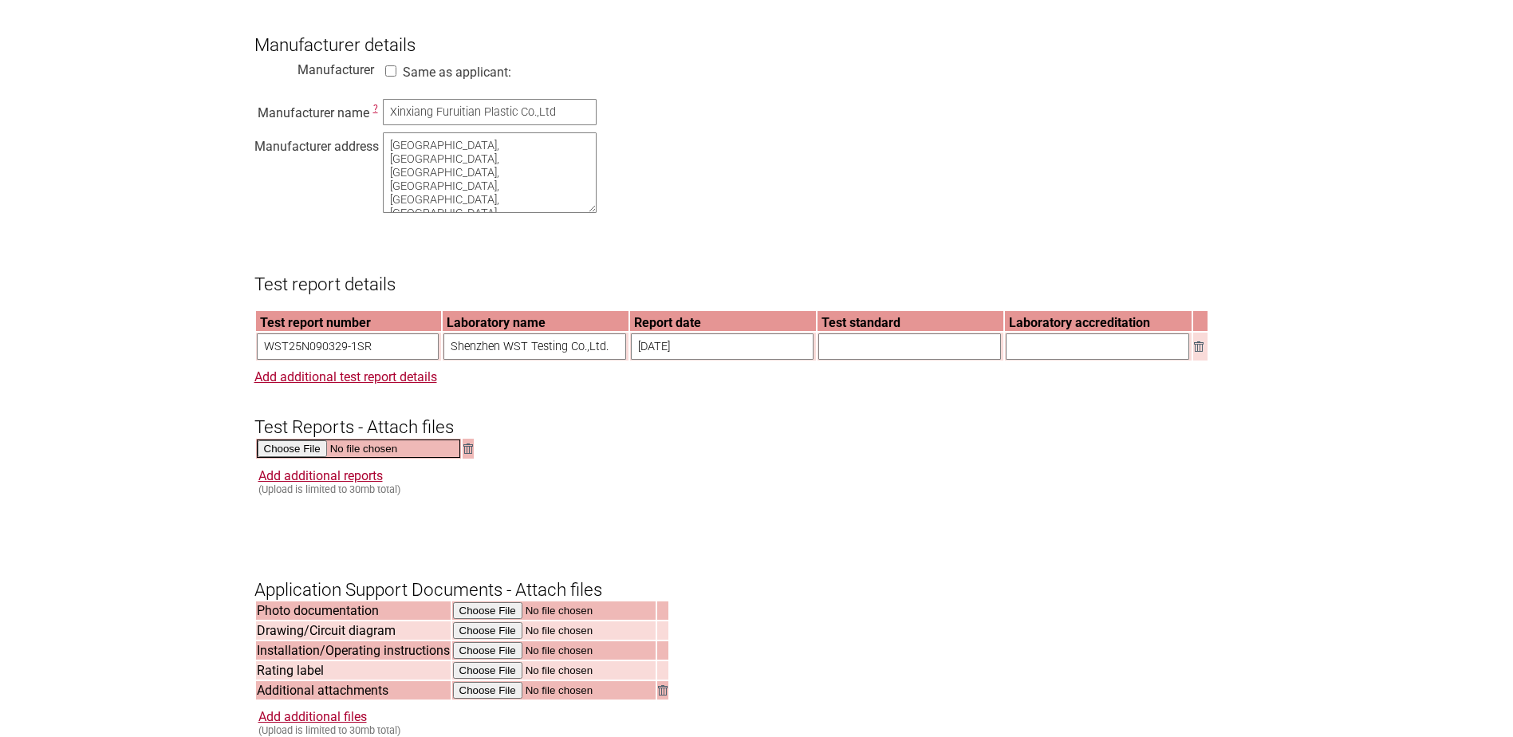
click at [302, 458] on input "file" at bounding box center [358, 449] width 203 height 18
type input "C:\fakepath\Final Test Report Bionova AS NZS 60335.2.84.pdf"
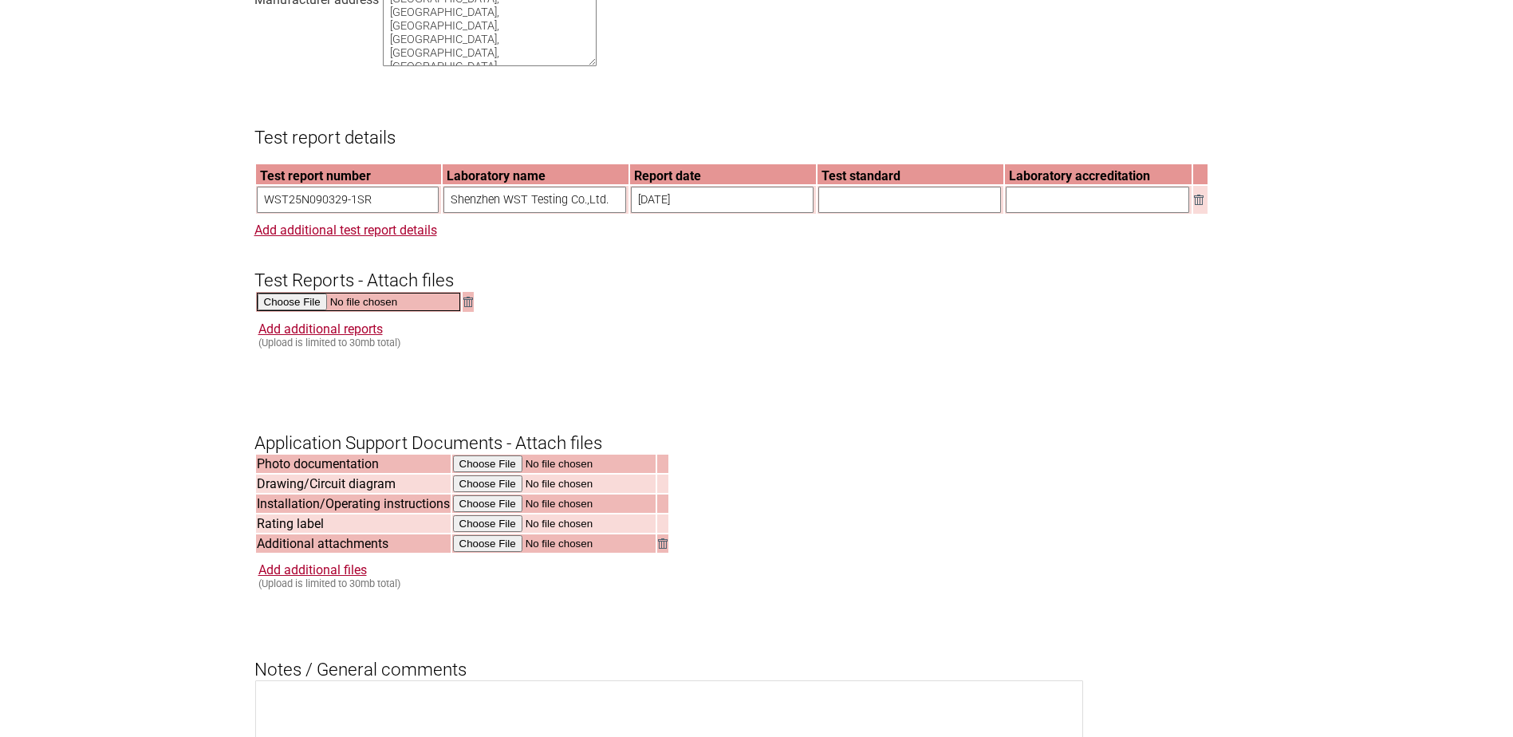
scroll to position [1356, 0]
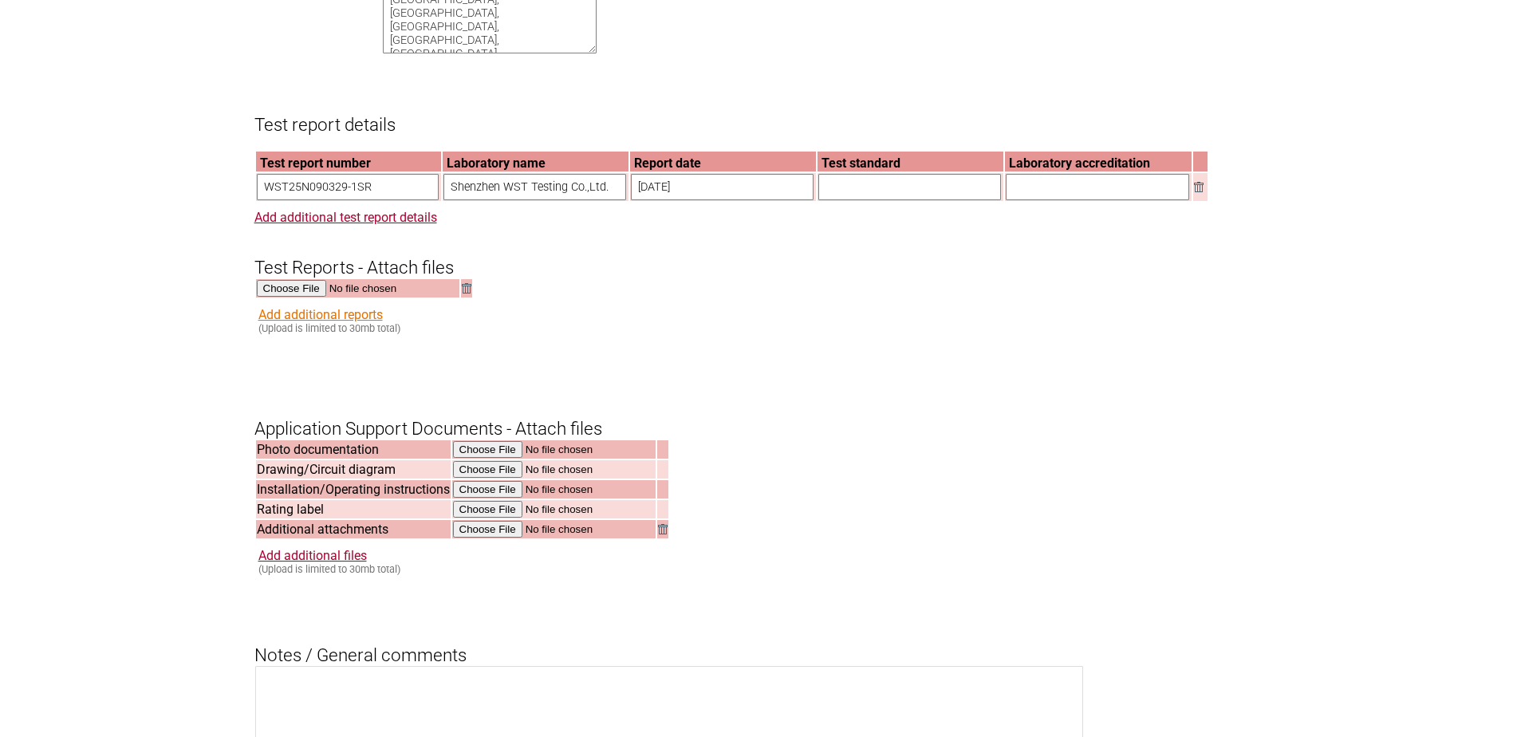
click at [304, 322] on link "Add additional reports" at bounding box center [320, 314] width 124 height 15
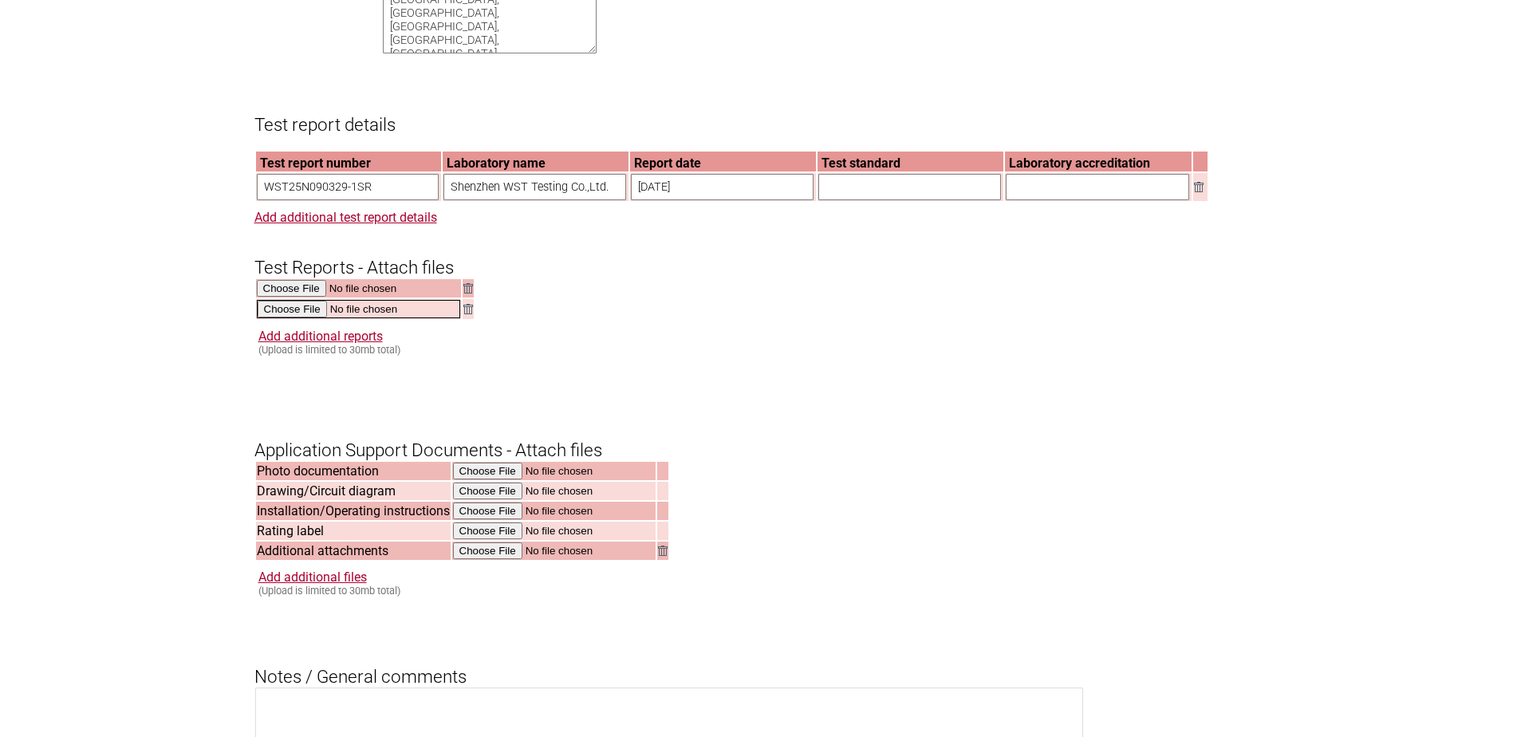
click at [301, 318] on input "file" at bounding box center [358, 309] width 203 height 18
type input "C:\fakepath\EMI Testing Report Bionova.pdf"
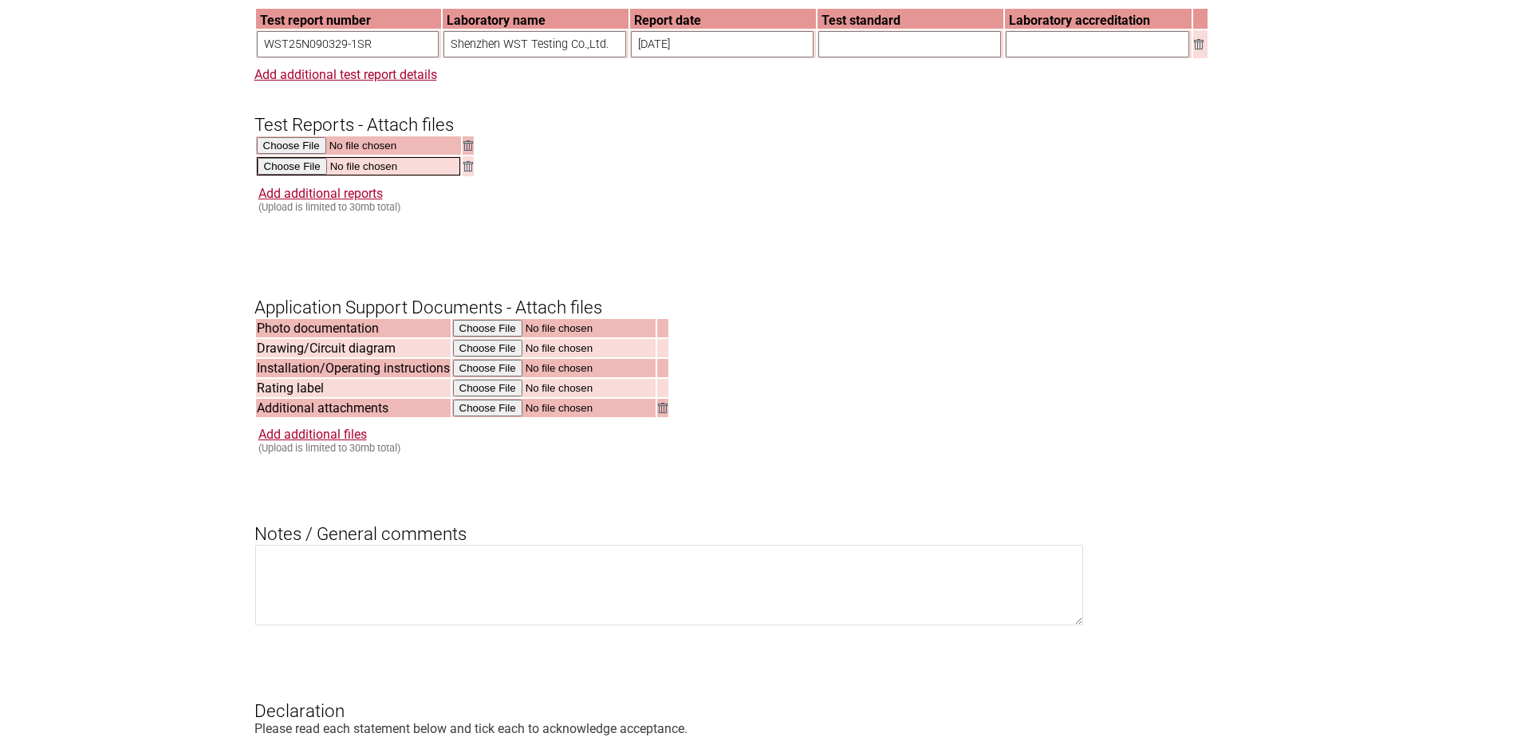
scroll to position [1516, 0]
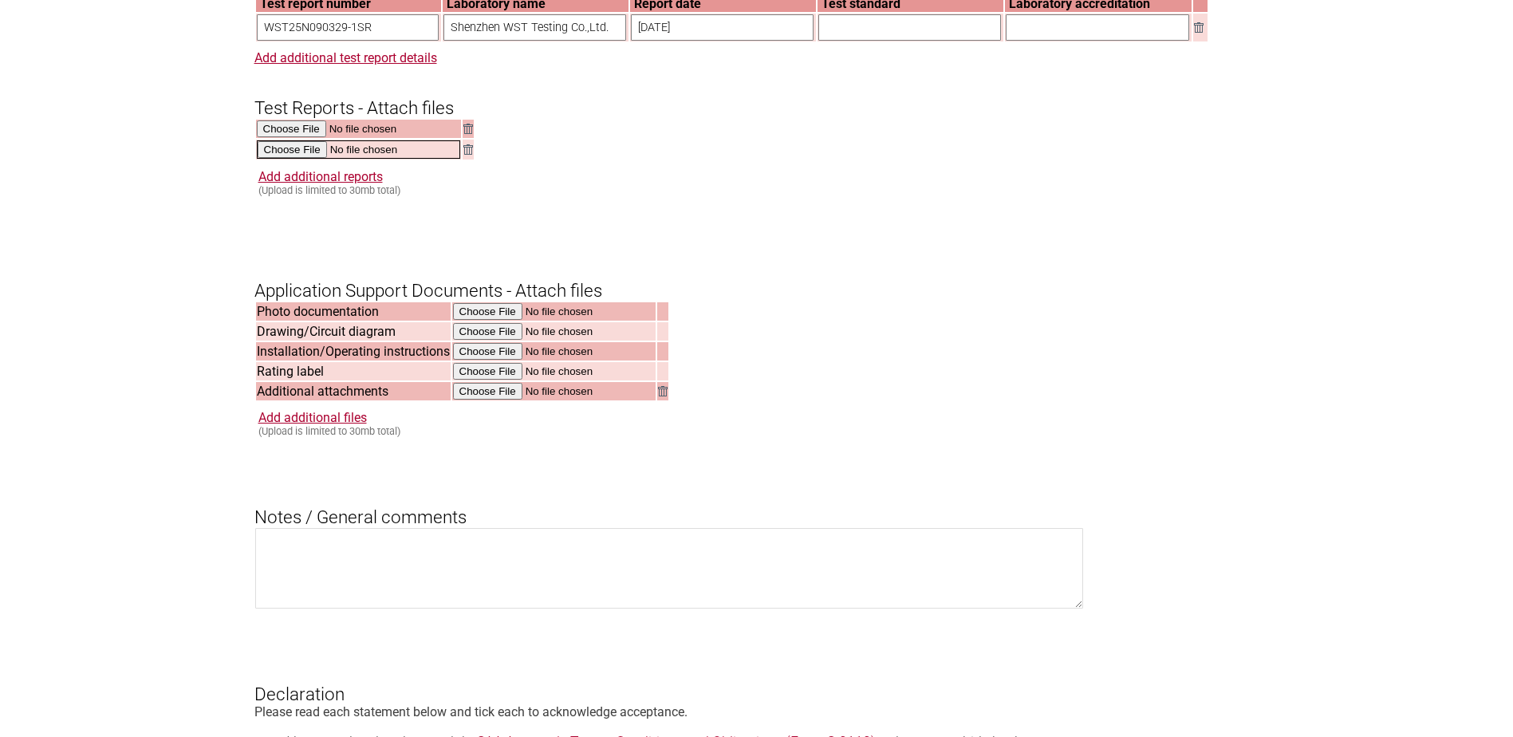
click at [412, 159] on input "file" at bounding box center [358, 149] width 203 height 18
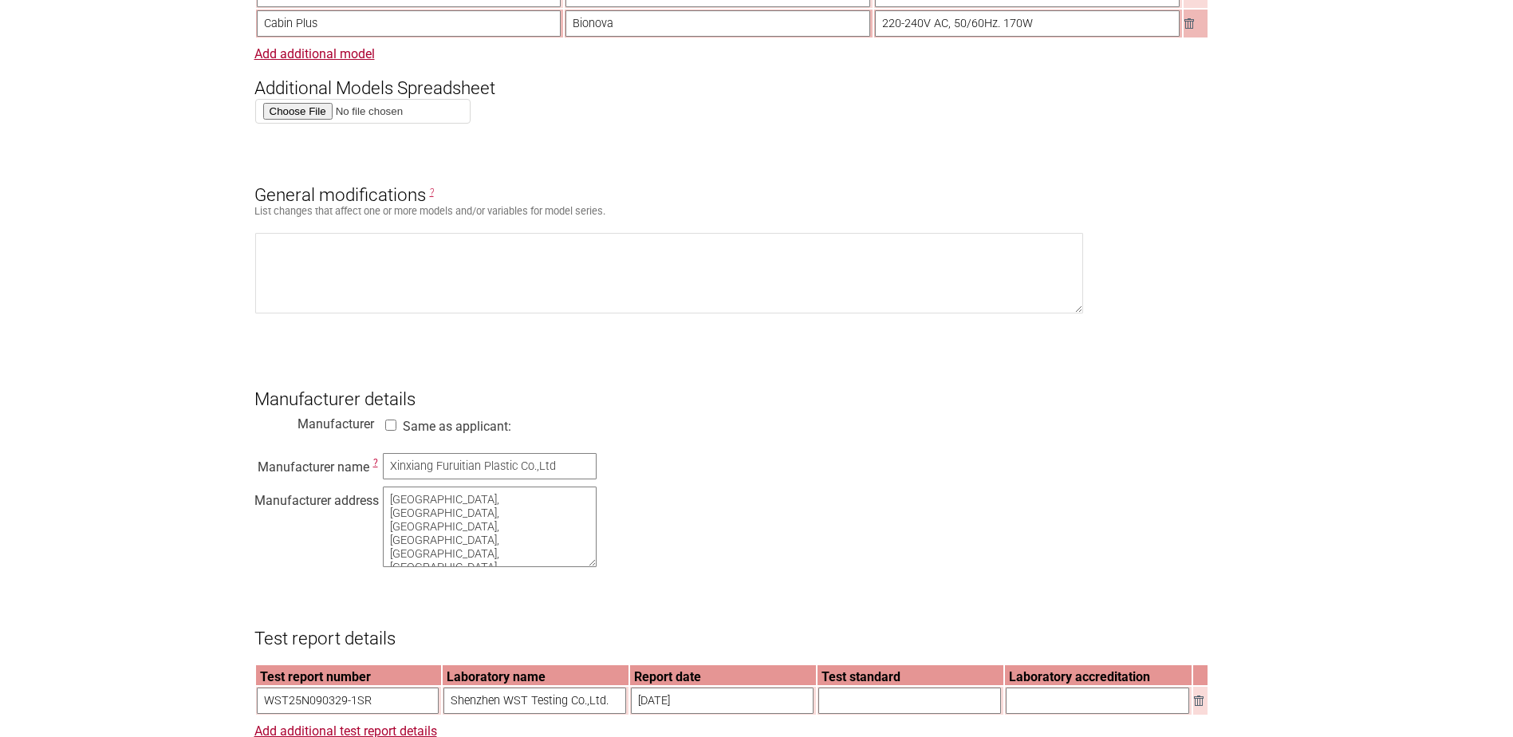
scroll to position [798, 0]
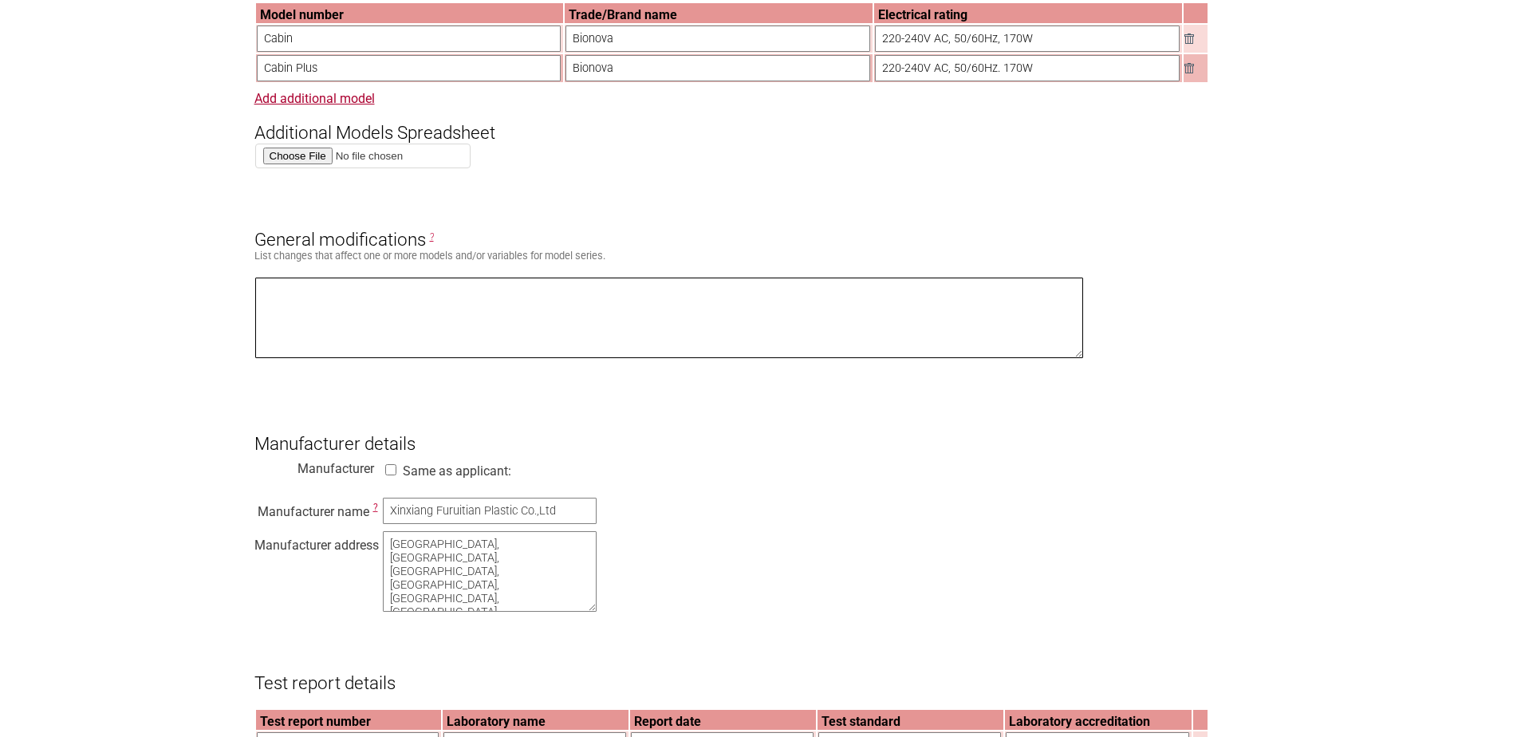
click at [278, 298] on textarea at bounding box center [669, 318] width 829 height 81
click at [397, 297] on textarea "No difference electrically, Babin Plus has Urine Diversion" at bounding box center [669, 318] width 829 height 81
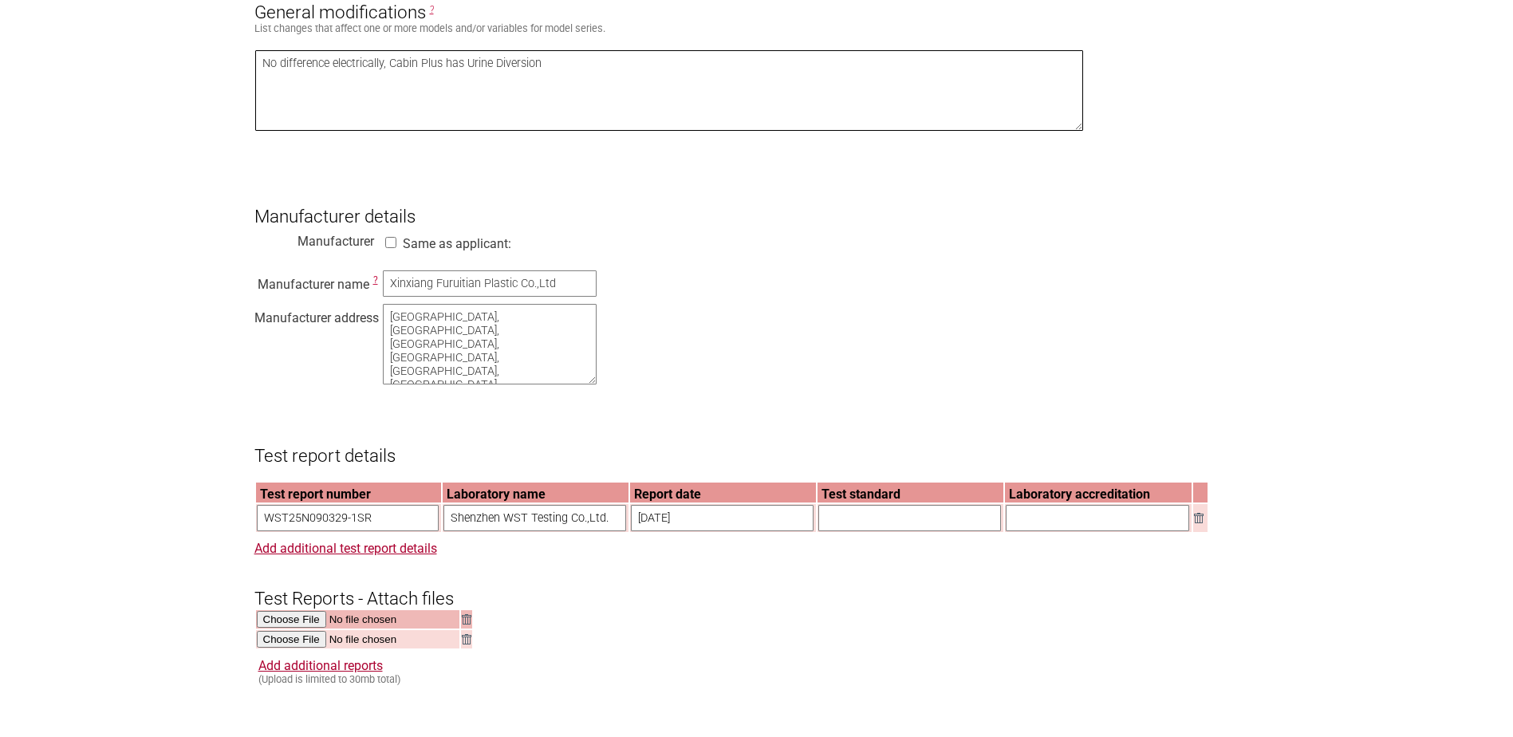
scroll to position [1117, 0]
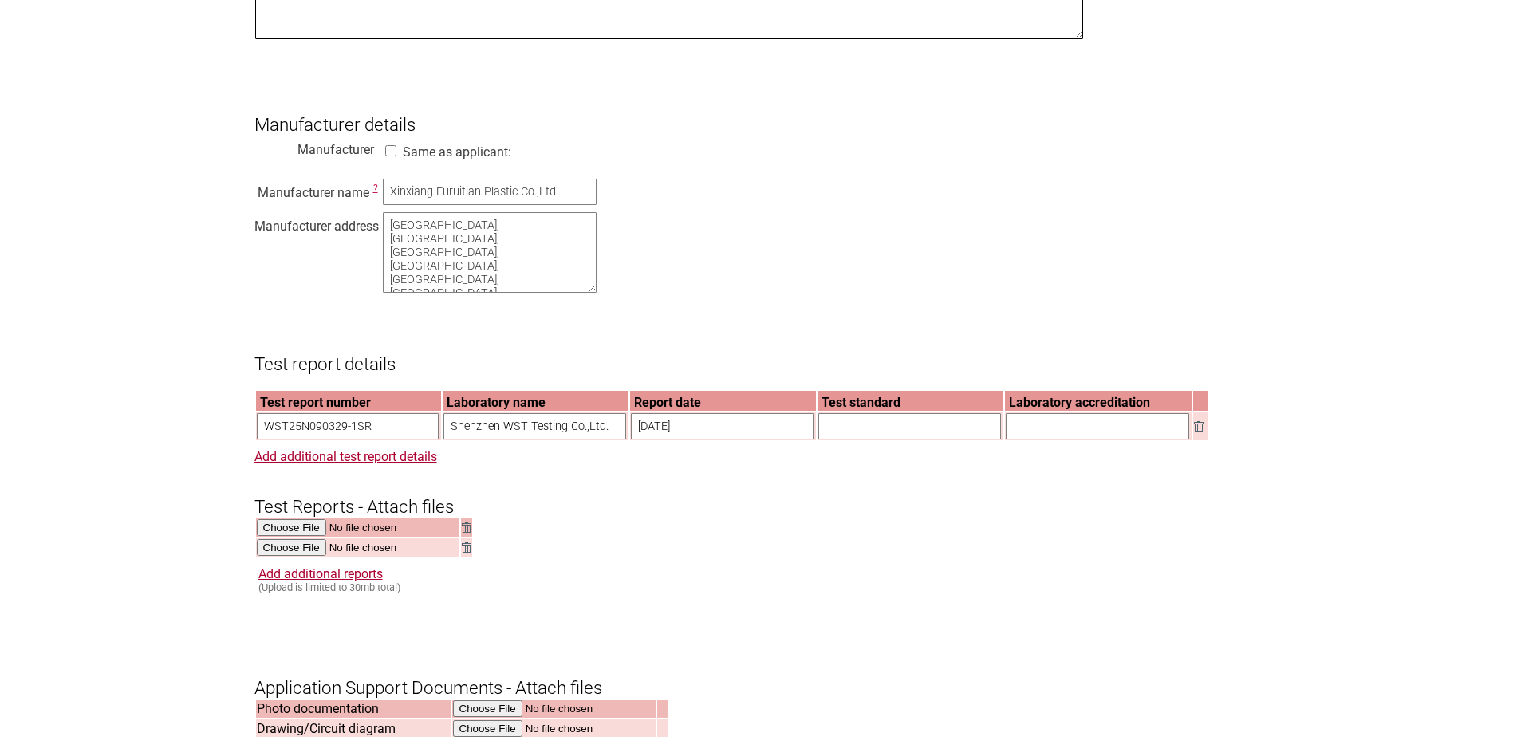
type textarea "No difference electrically, Cabin Plus has Urine Diversion"
click at [393, 464] on link "Add additional test report details" at bounding box center [345, 456] width 183 height 15
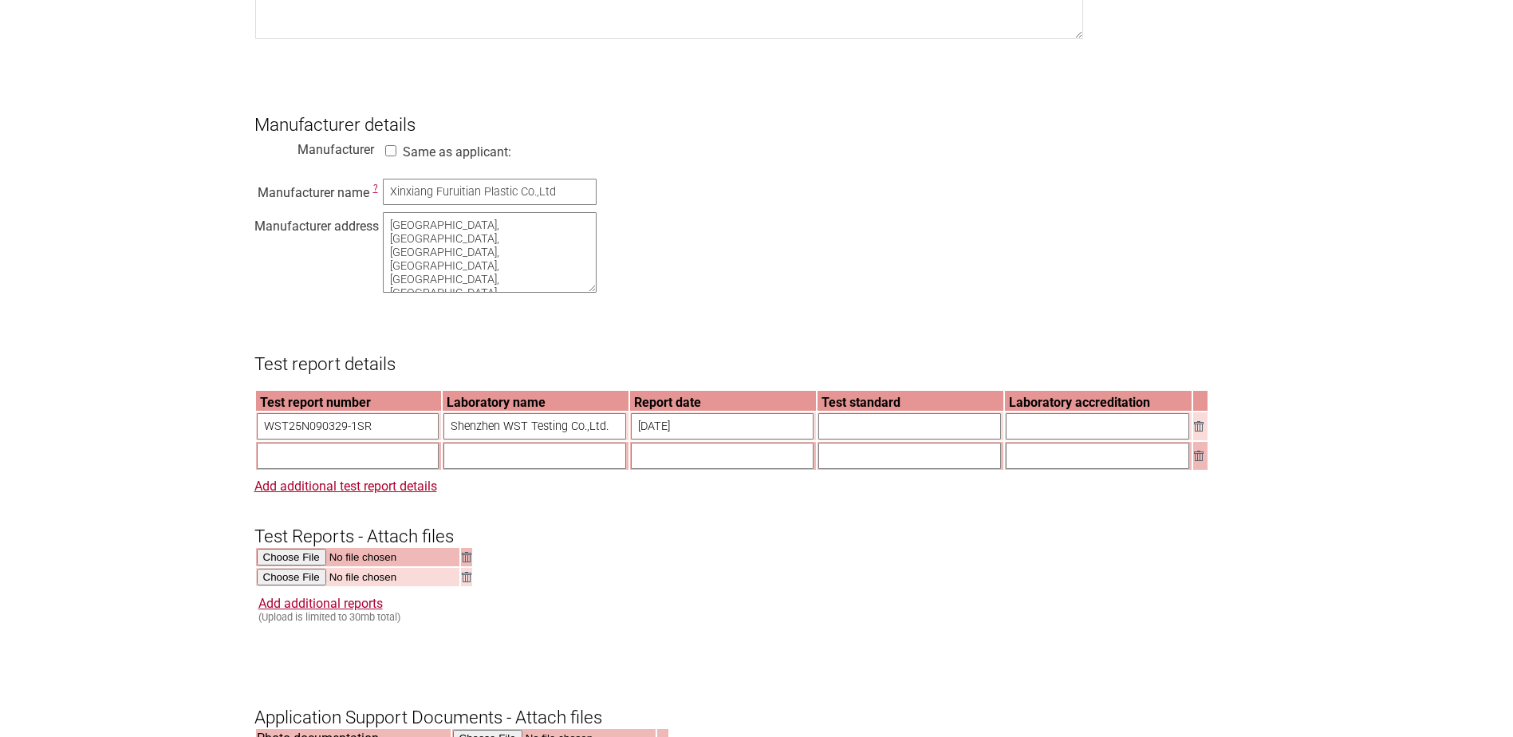
click at [300, 469] on input "text" at bounding box center [348, 456] width 183 height 26
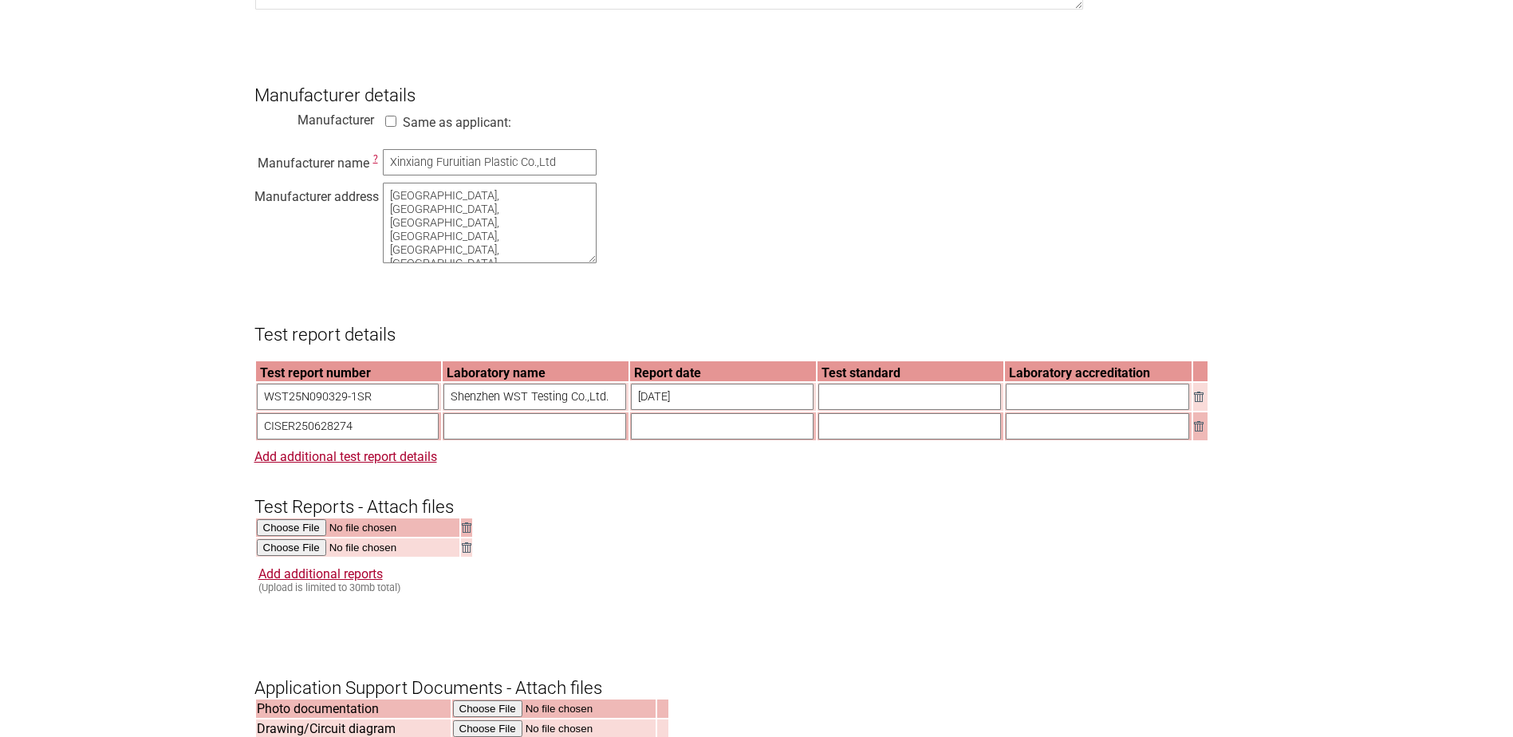
scroll to position [1436, 0]
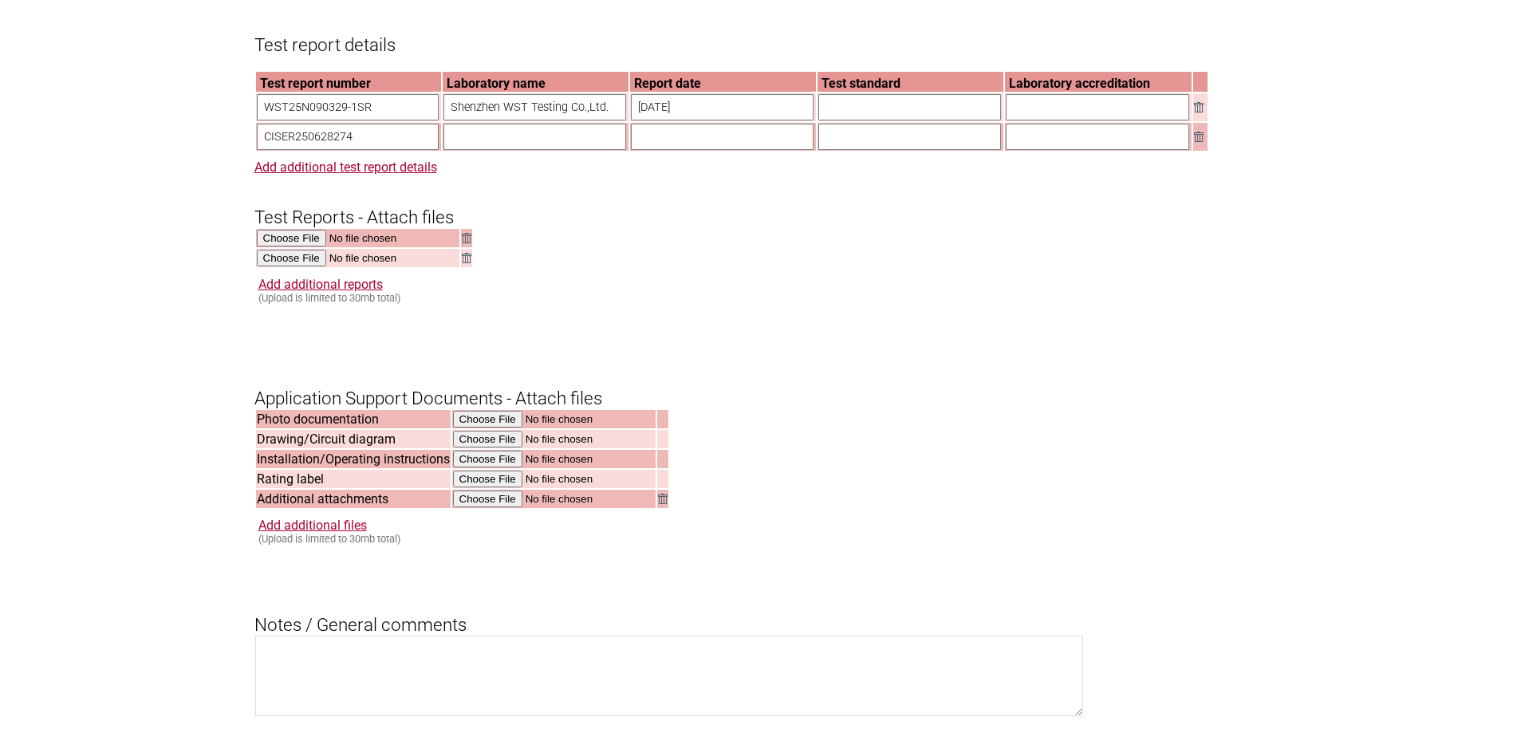
type input "CISER250628274"
click at [303, 268] on input "file" at bounding box center [358, 259] width 203 height 18
type input "C:\fakepath\EMI Testing Report Bionova.pdf"
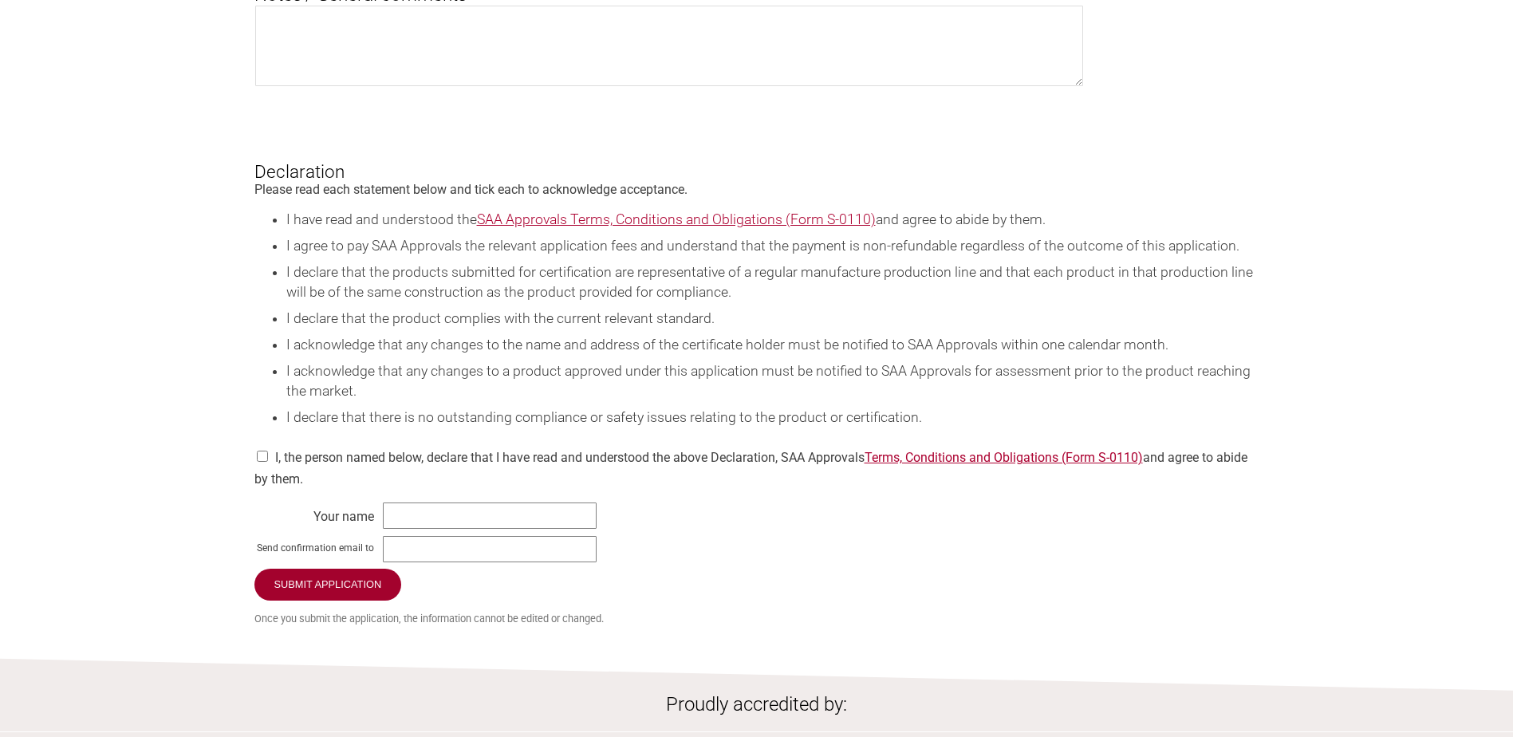
scroll to position [2074, 0]
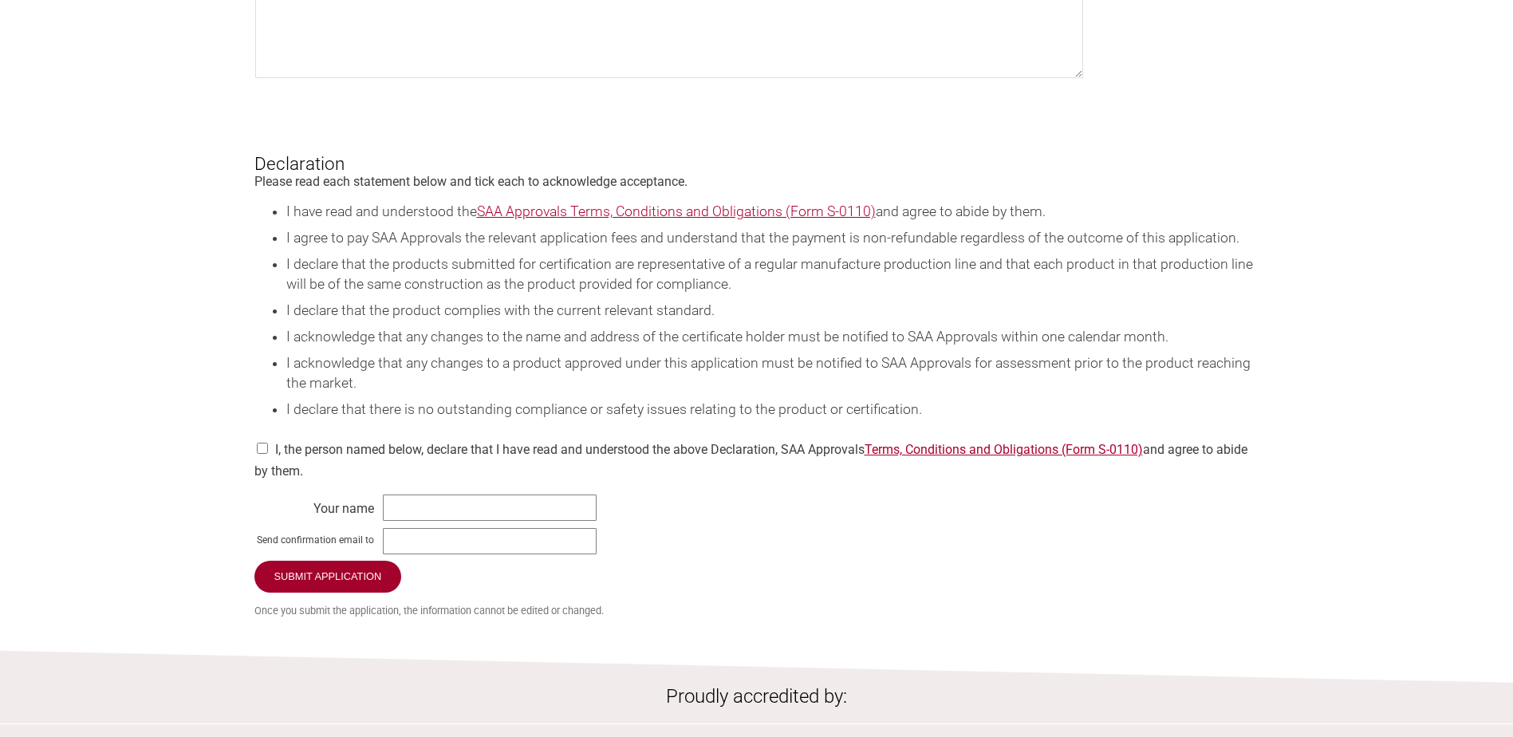
click at [259, 454] on input "checkbox" at bounding box center [262, 448] width 16 height 11
checkbox input "true"
click at [428, 521] on input "text" at bounding box center [490, 508] width 214 height 26
type input "[PERSON_NAME]"
type input "[EMAIL_ADDRESS][DOMAIN_NAME]"
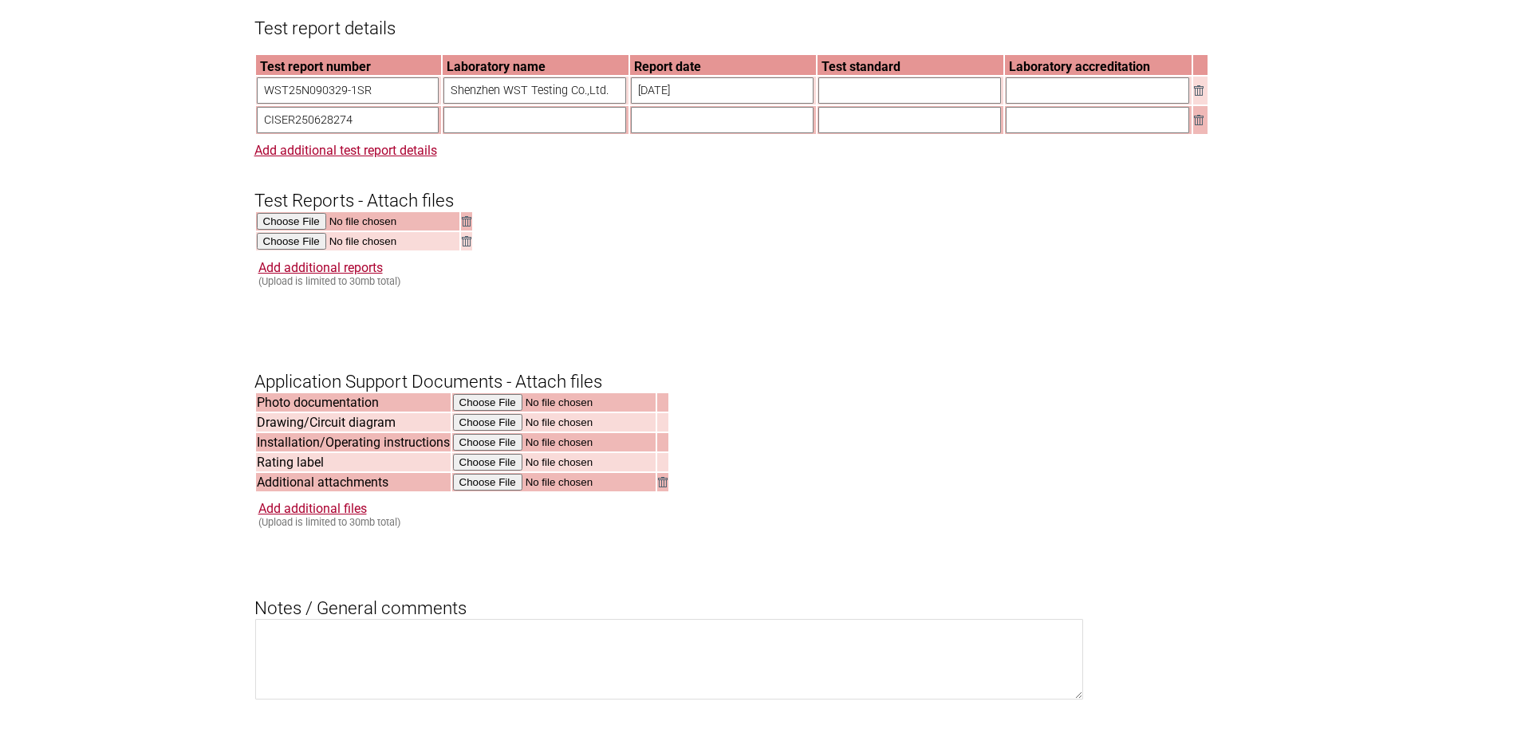
scroll to position [1356, 0]
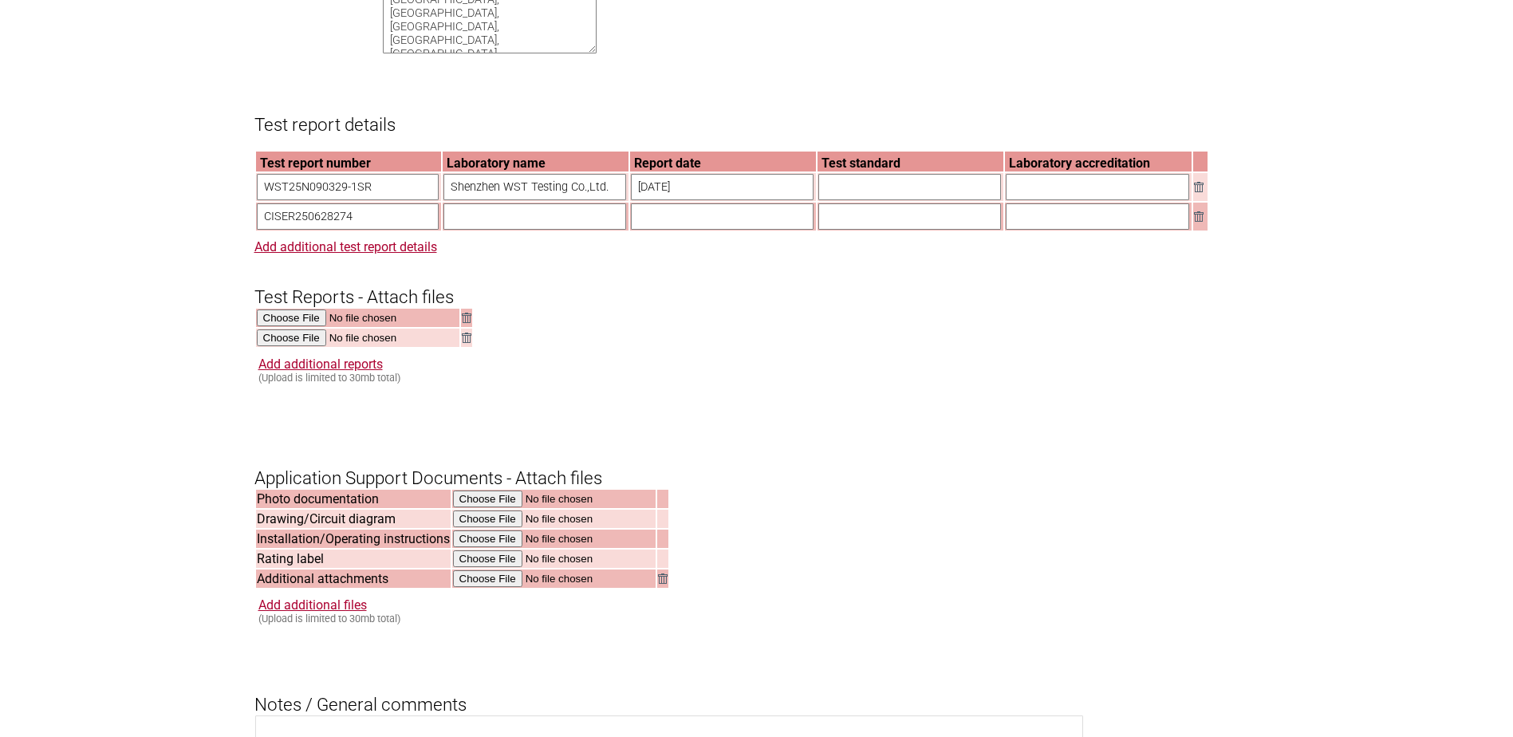
click at [452, 230] on input "text" at bounding box center [535, 216] width 183 height 26
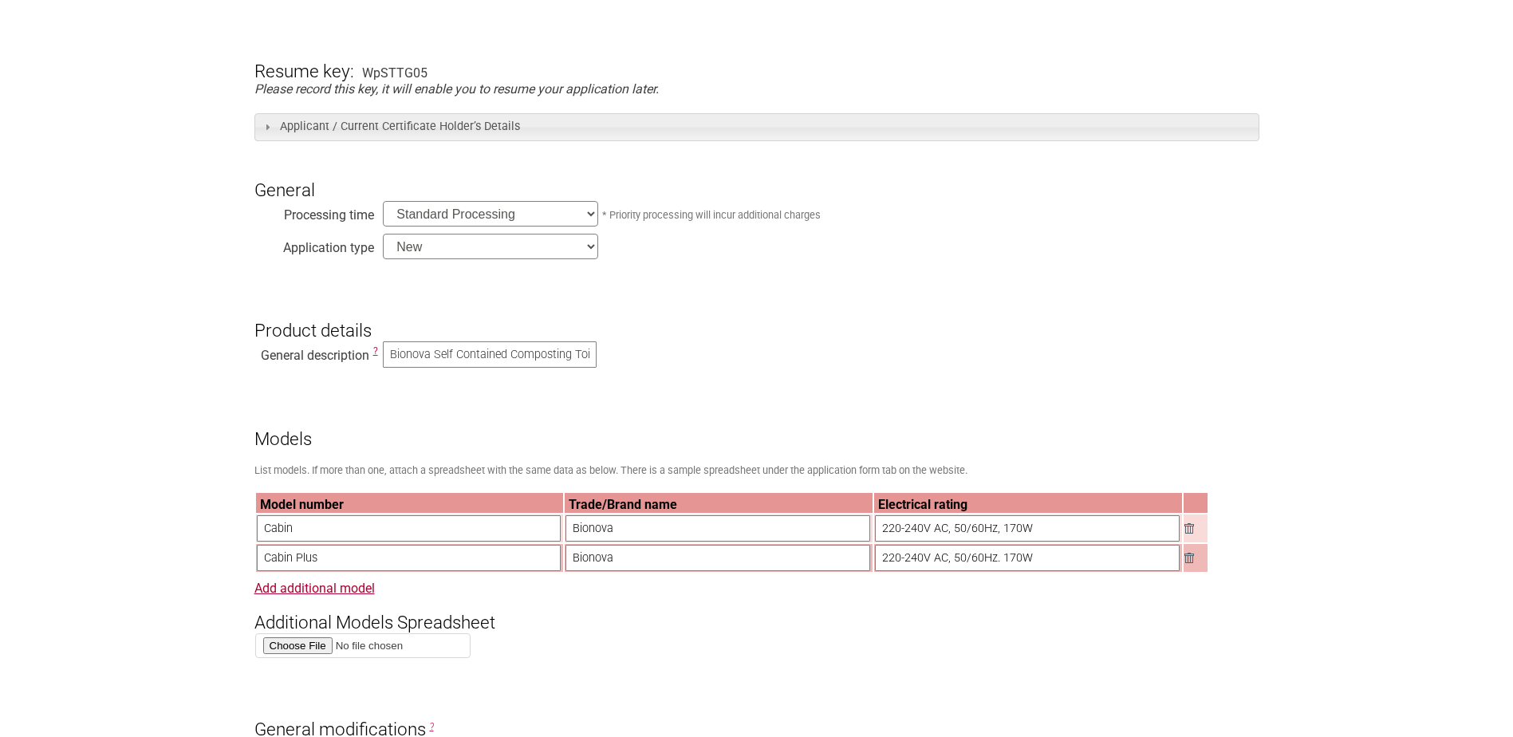
scroll to position [319, 0]
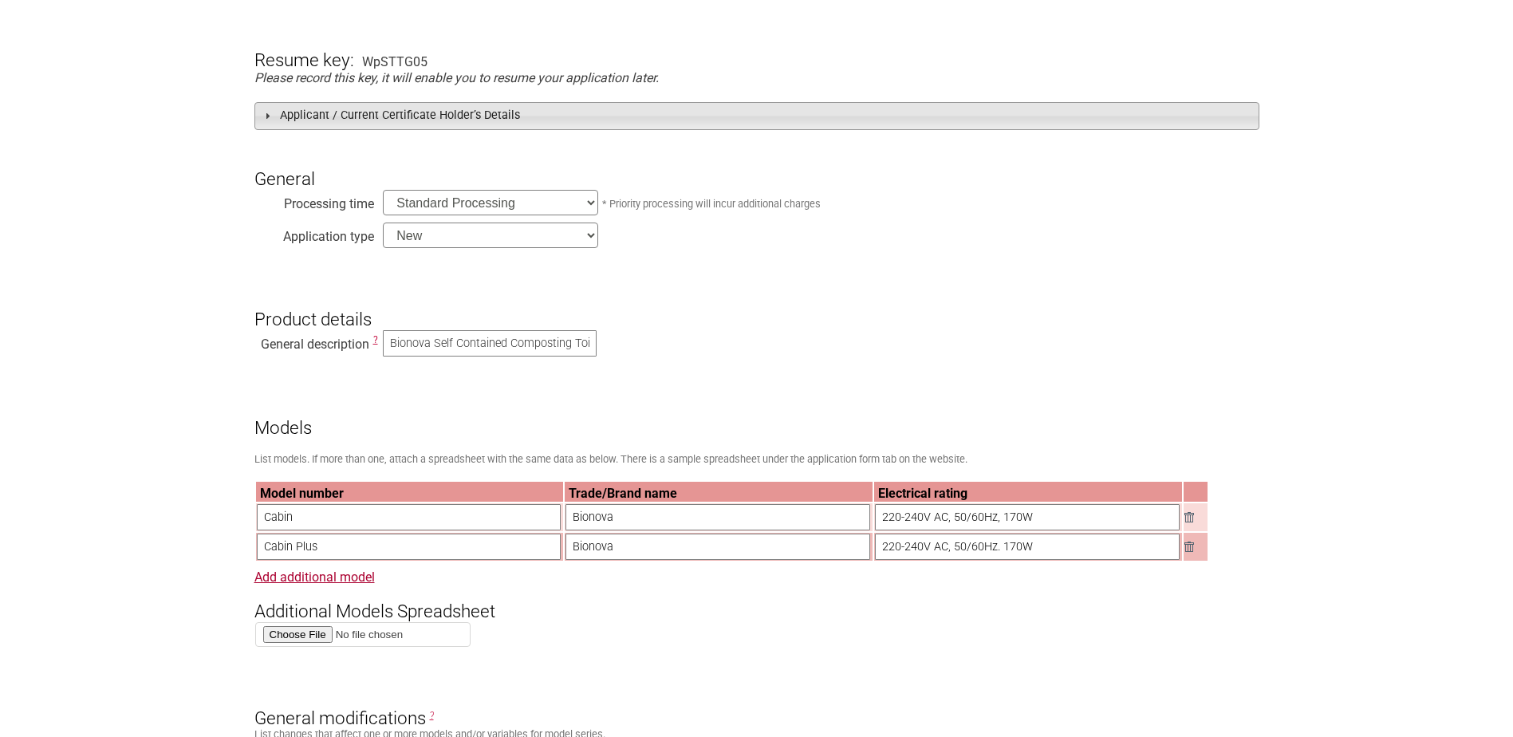
click at [266, 115] on span at bounding box center [267, 115] width 13 height 13
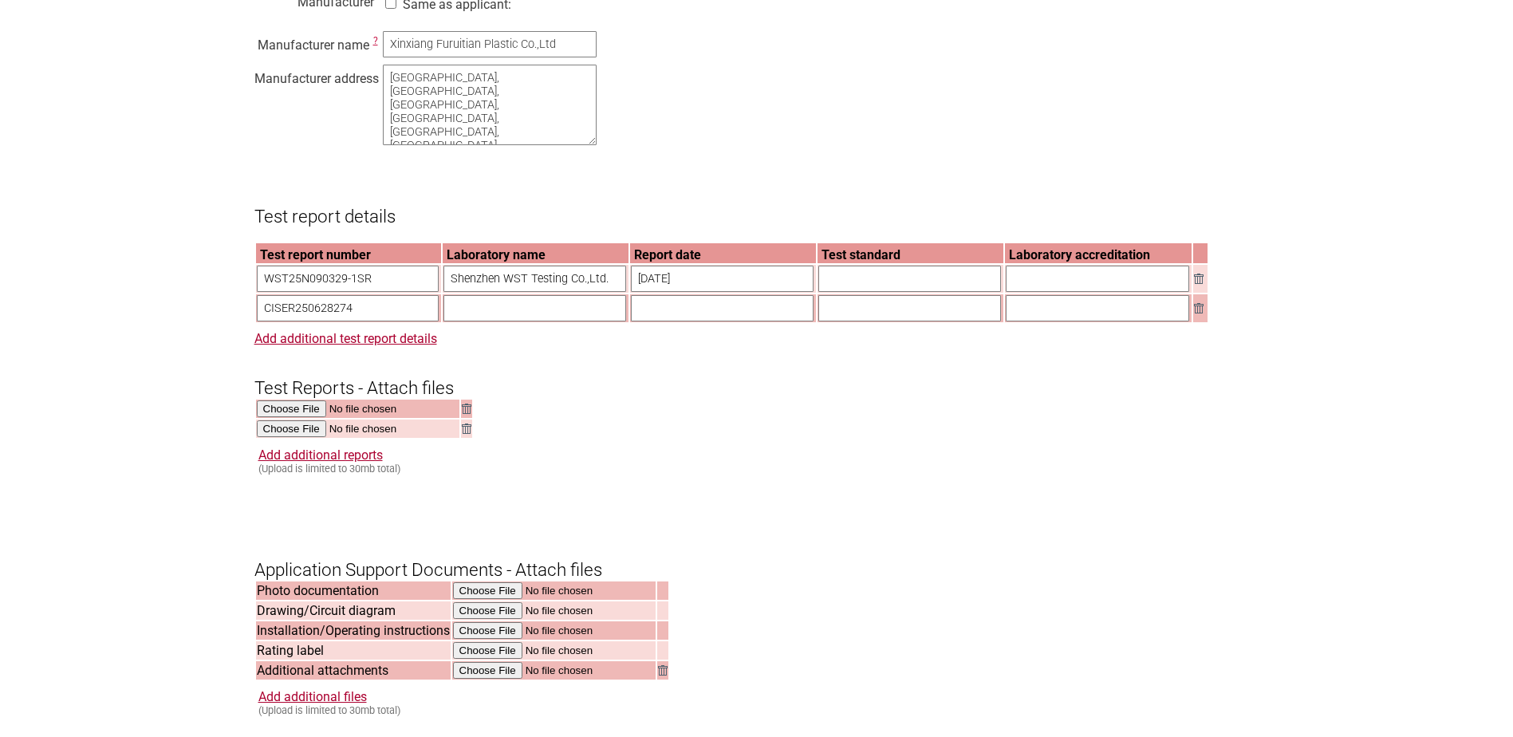
scroll to position [1835, 0]
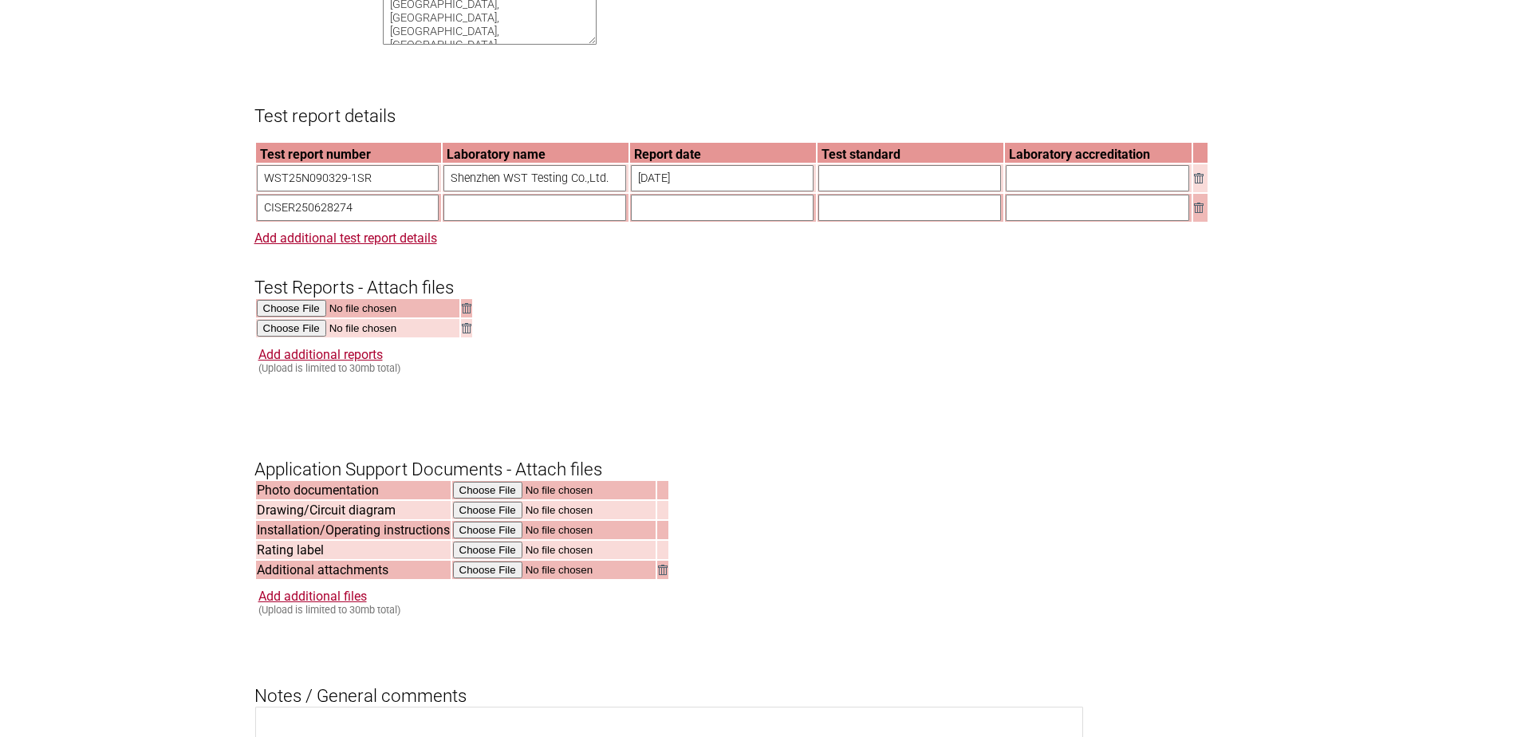
click at [517, 221] on input "text" at bounding box center [535, 208] width 183 height 26
click at [846, 221] on input "text" at bounding box center [910, 208] width 183 height 26
type input "AS/NZS CISPR 14.1:2021"
click at [850, 191] on input "text" at bounding box center [910, 178] width 183 height 26
click at [904, 191] on input "AS/NZS 60335.284:2020" at bounding box center [910, 178] width 183 height 26
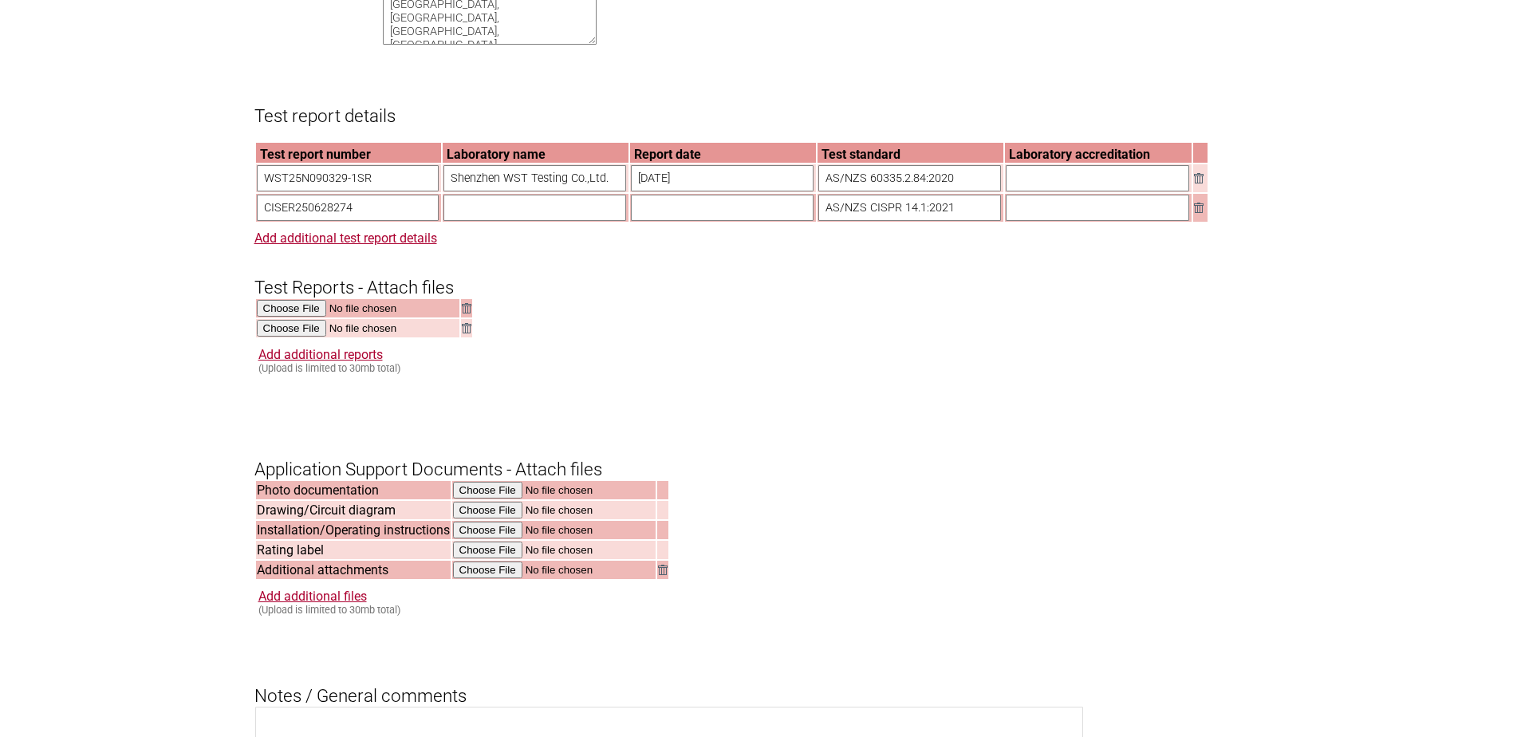
click at [962, 191] on input "AS/NZS 60335.2.84:2020" at bounding box center [910, 178] width 183 height 26
click at [988, 191] on input "AS/NZS 60335.2.84:2020 and AS/NZS" at bounding box center [910, 178] width 183 height 26
click at [985, 191] on input "AS/NZS 60335.2.84:2020 and AS/NZS" at bounding box center [910, 178] width 183 height 26
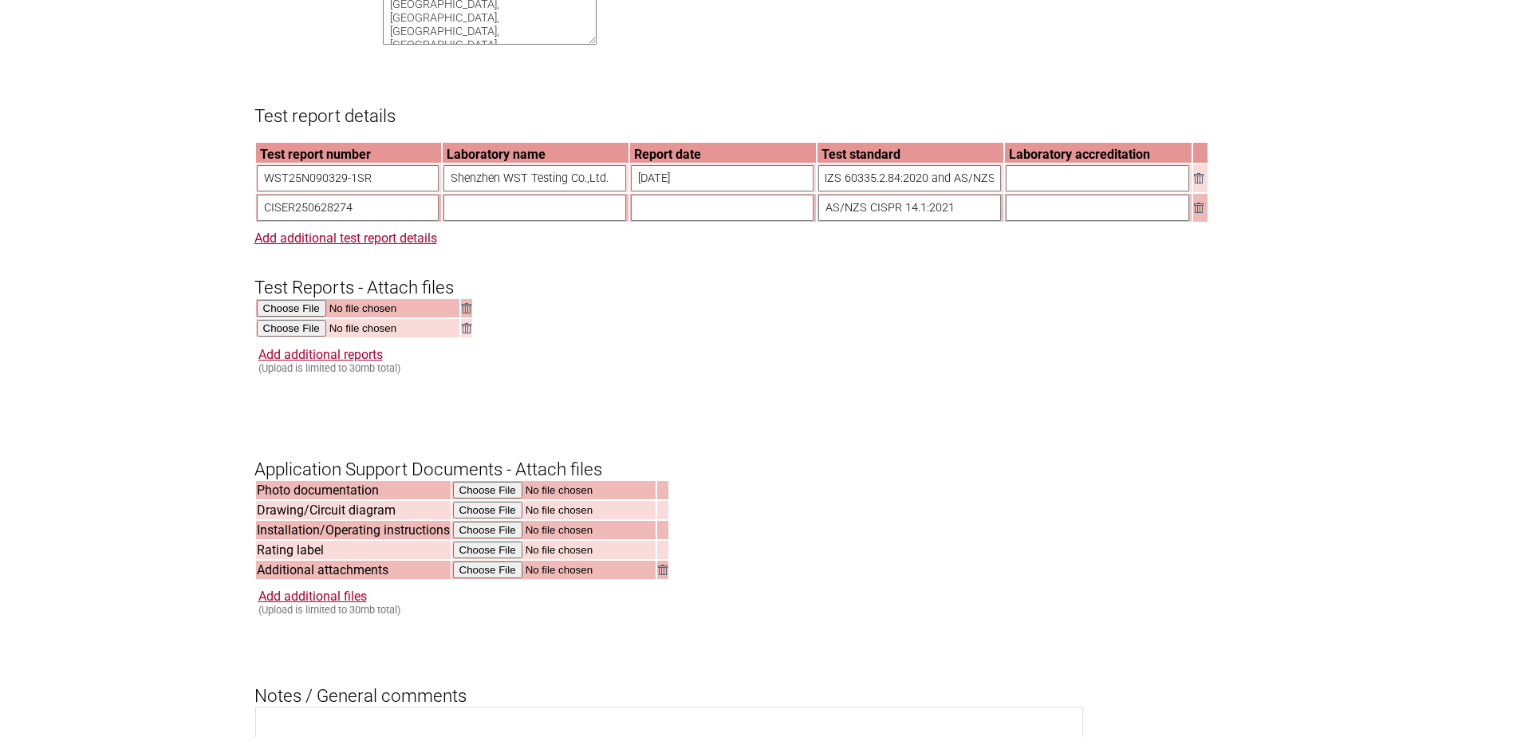
click at [986, 191] on input "AS/NZS 60335.2.84:2020 and AS/NZS" at bounding box center [910, 178] width 183 height 26
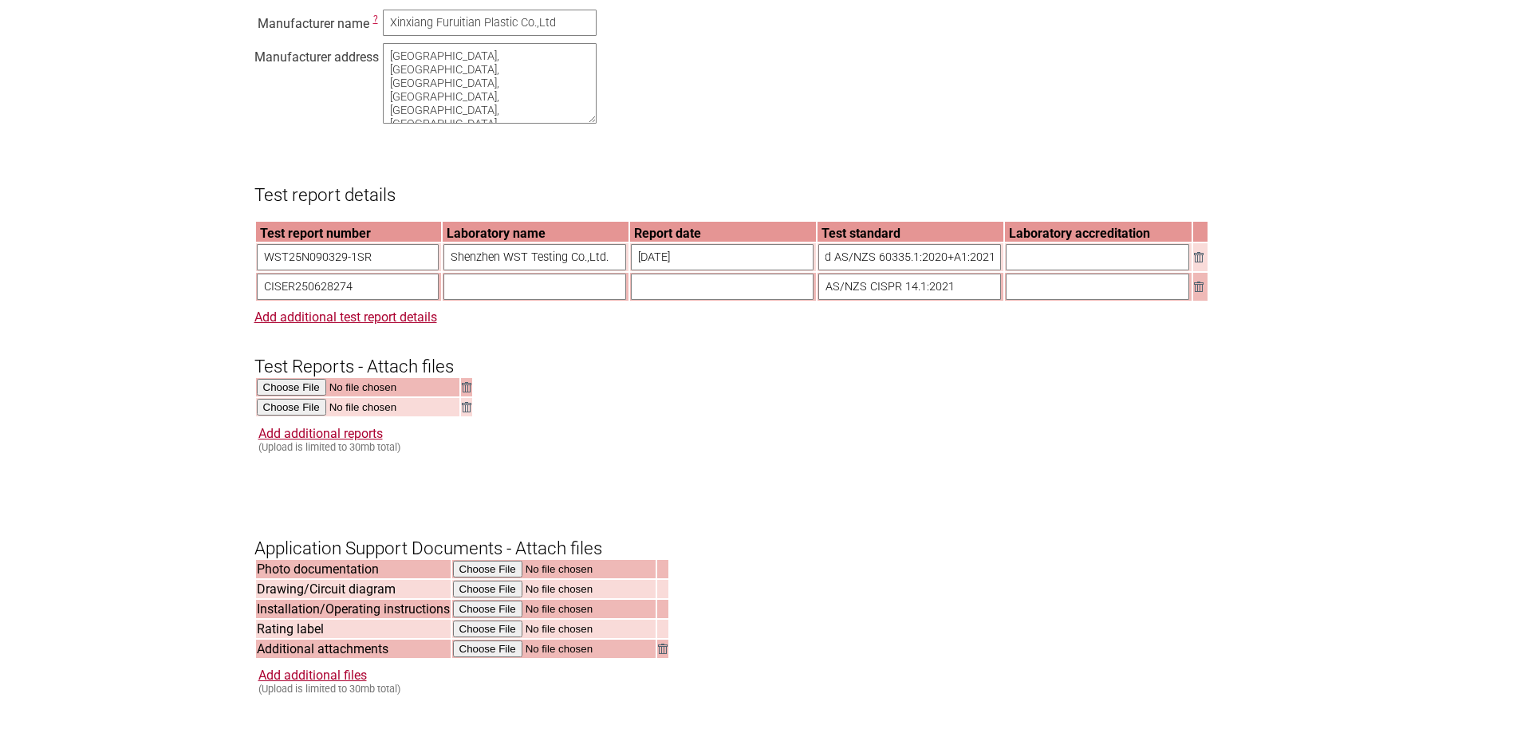
scroll to position [1755, 0]
type input "AS/NZS 60335.2.84:2020 and AS/NZS 60335.1:2020+A1:2021"
click at [699, 301] on input "text" at bounding box center [722, 287] width 183 height 26
type input "03 July 2025"
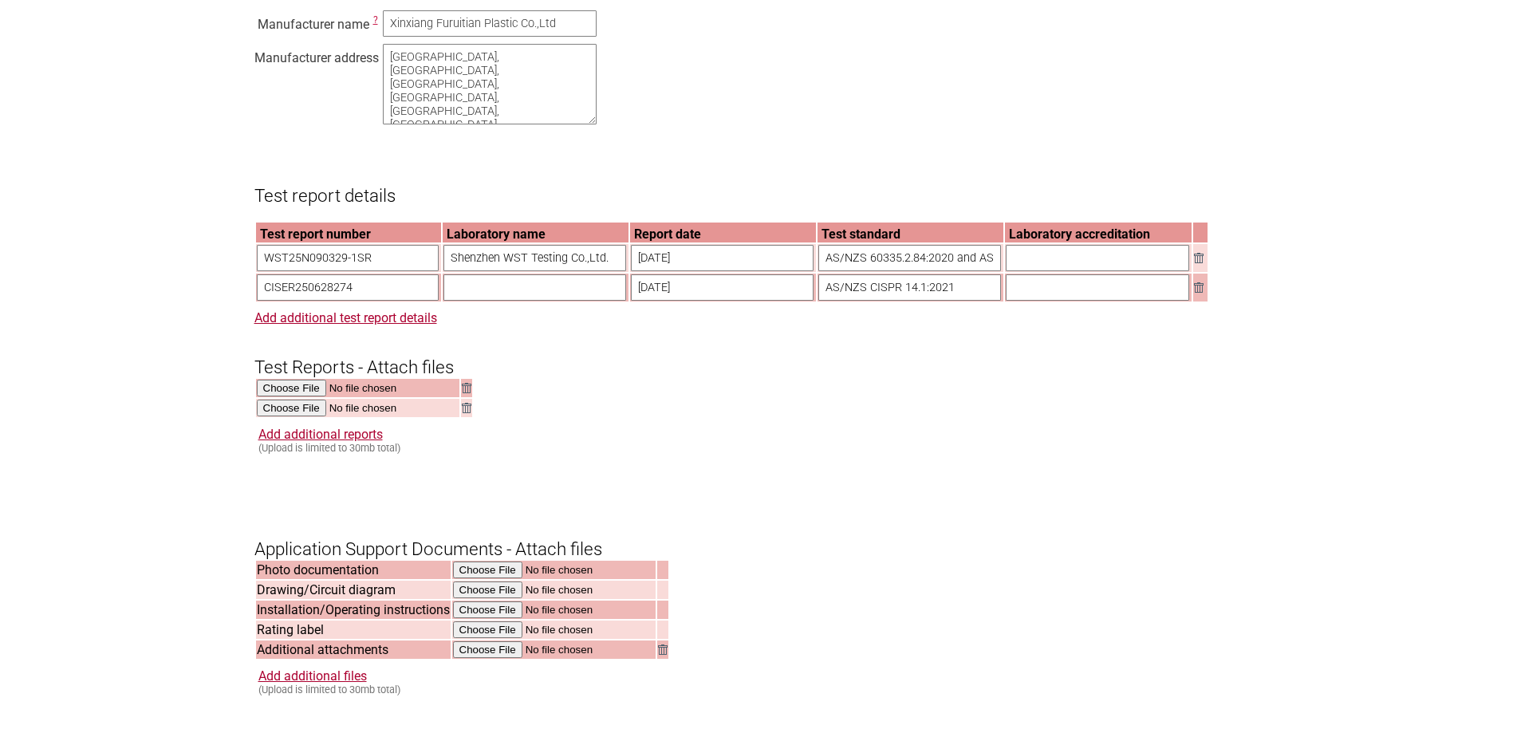
click at [520, 301] on input "text" at bounding box center [535, 287] width 183 height 26
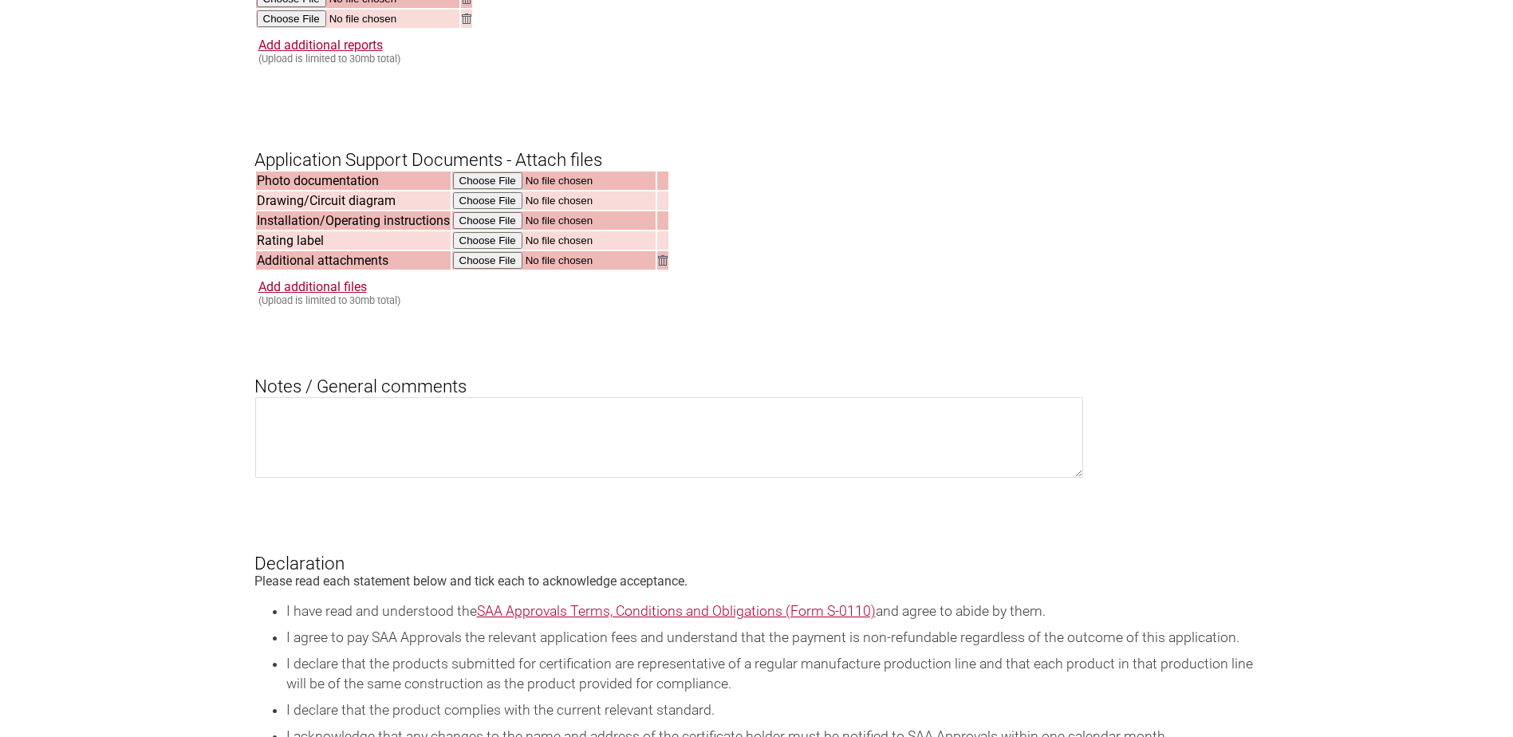
scroll to position [1835, 0]
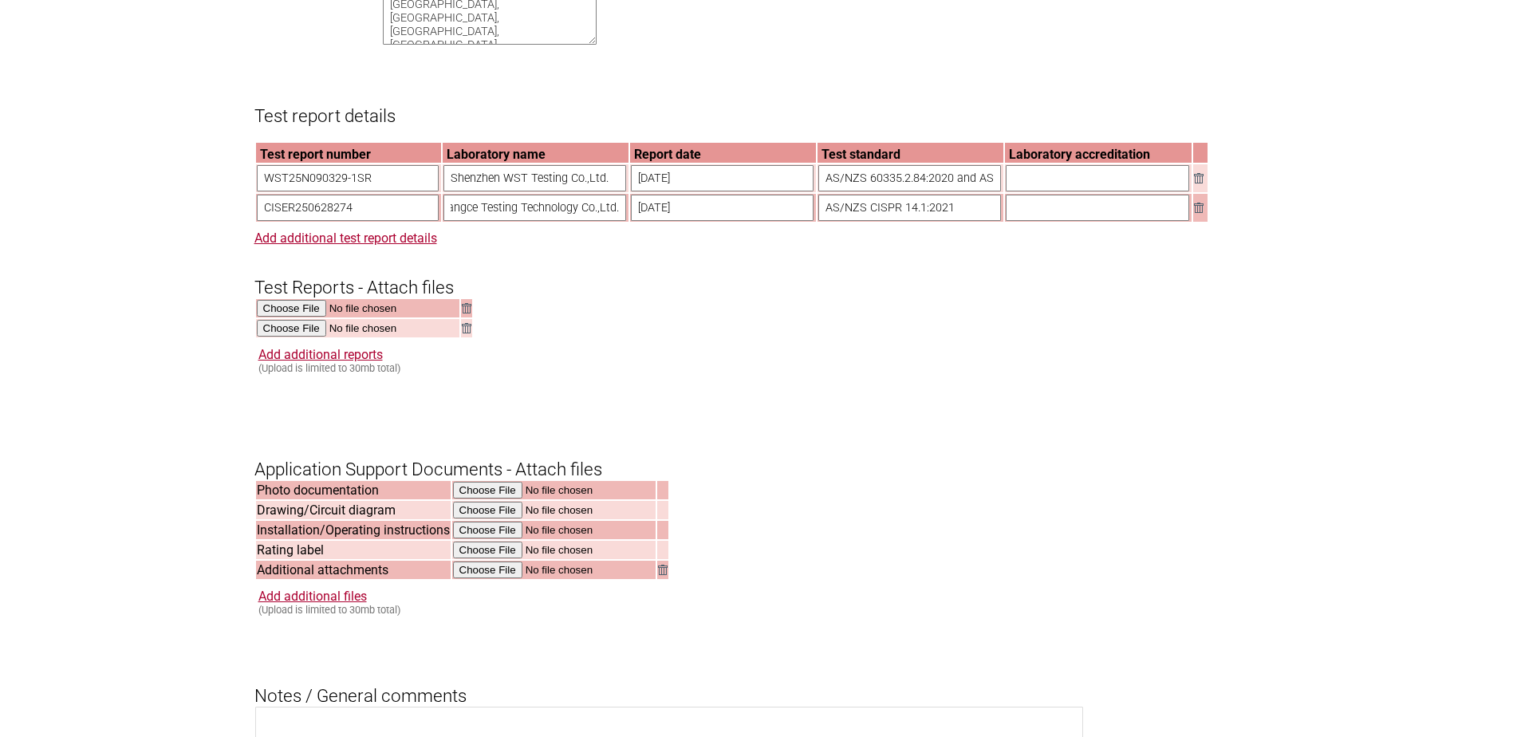
type input "Shenzhen Bangce Testing Technology Co.,Ltd."
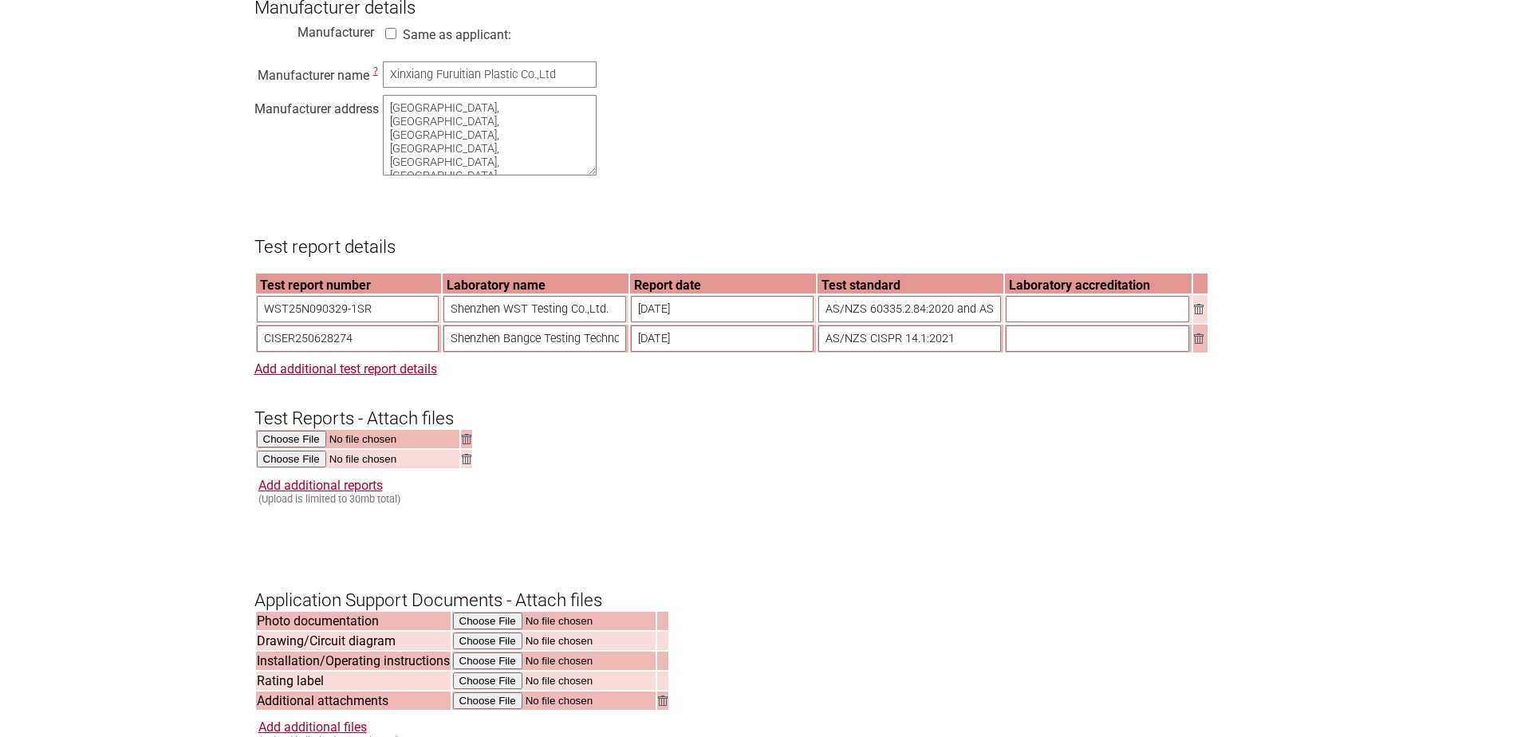
scroll to position [1755, 0]
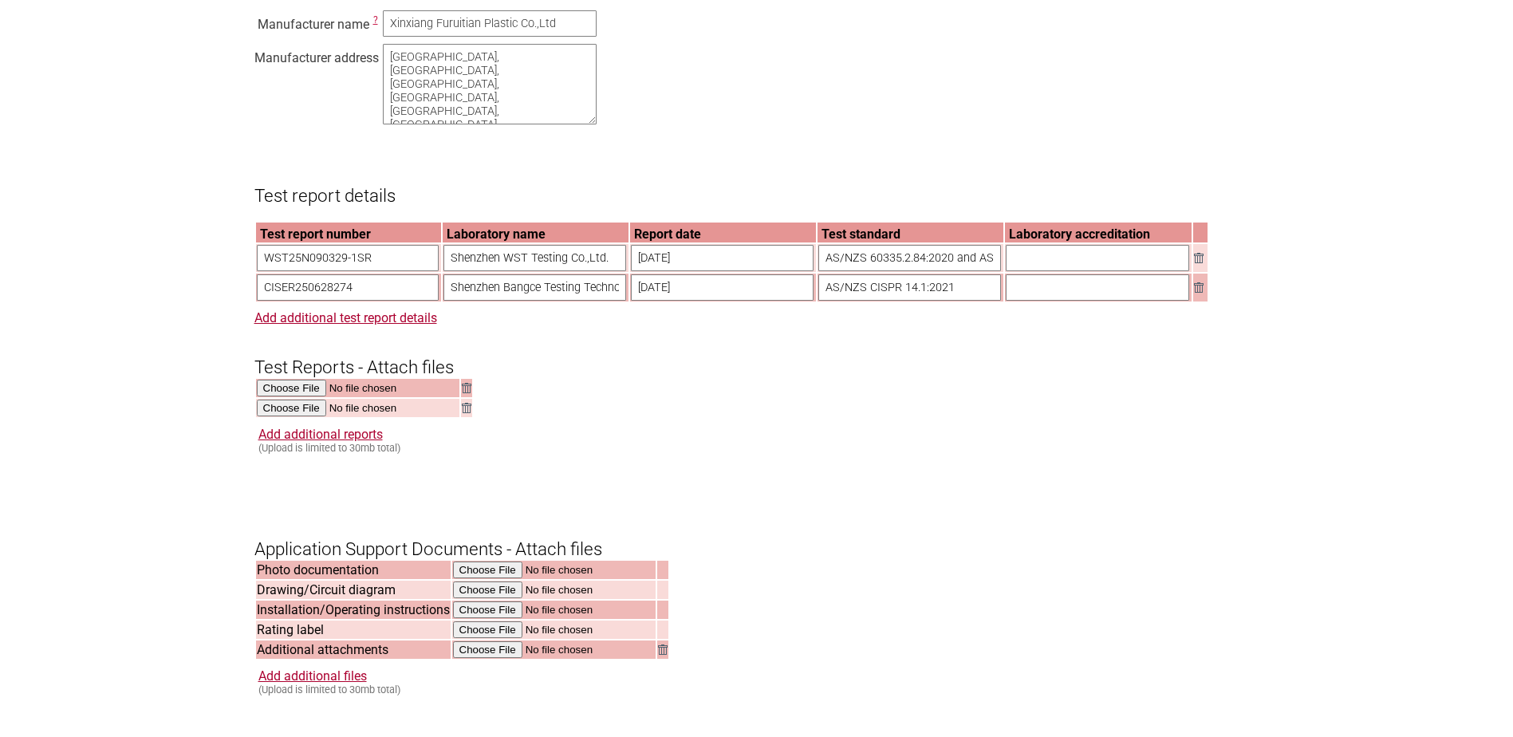
click at [1026, 271] on input "text" at bounding box center [1097, 258] width 183 height 26
type input "ILAC-MRA, CNAS"
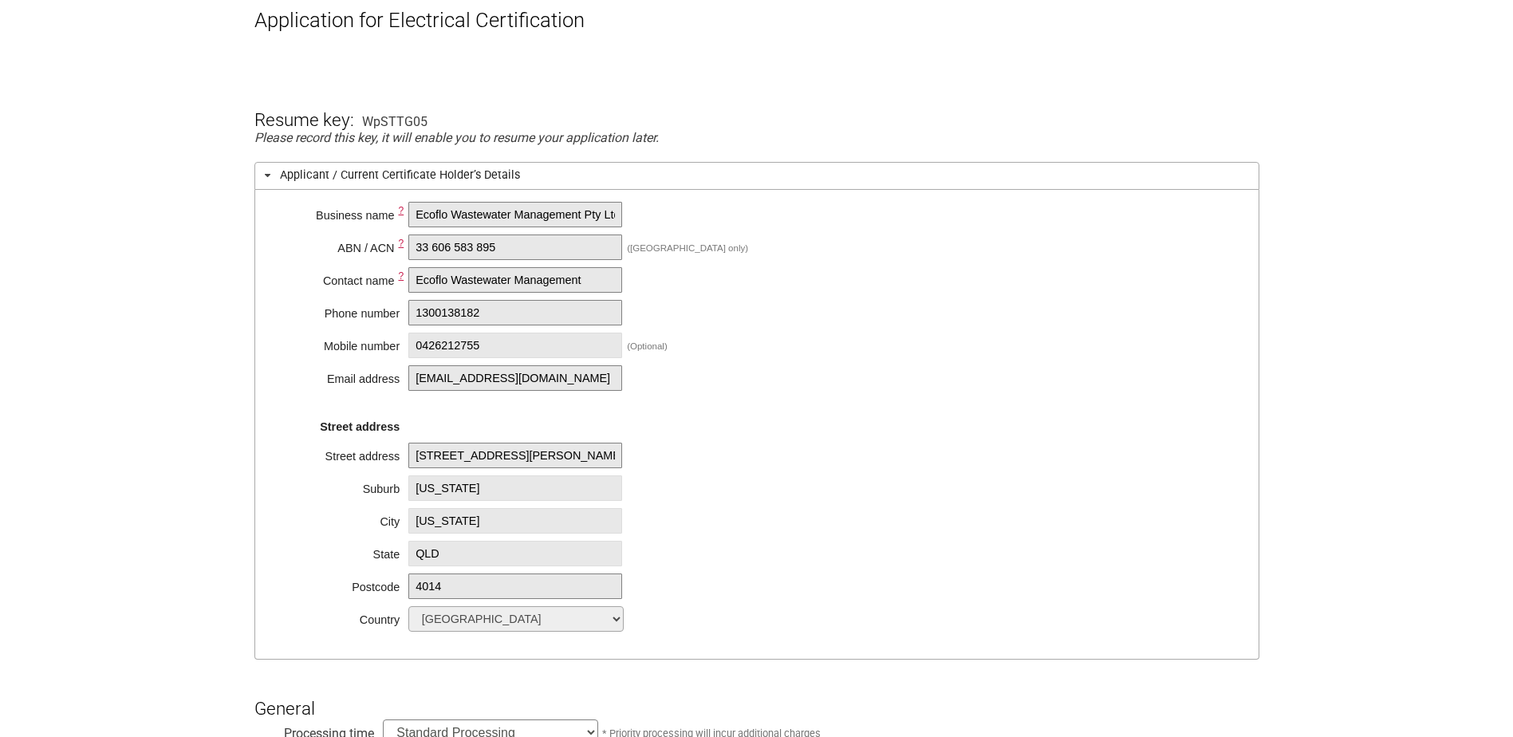
scroll to position [239, 0]
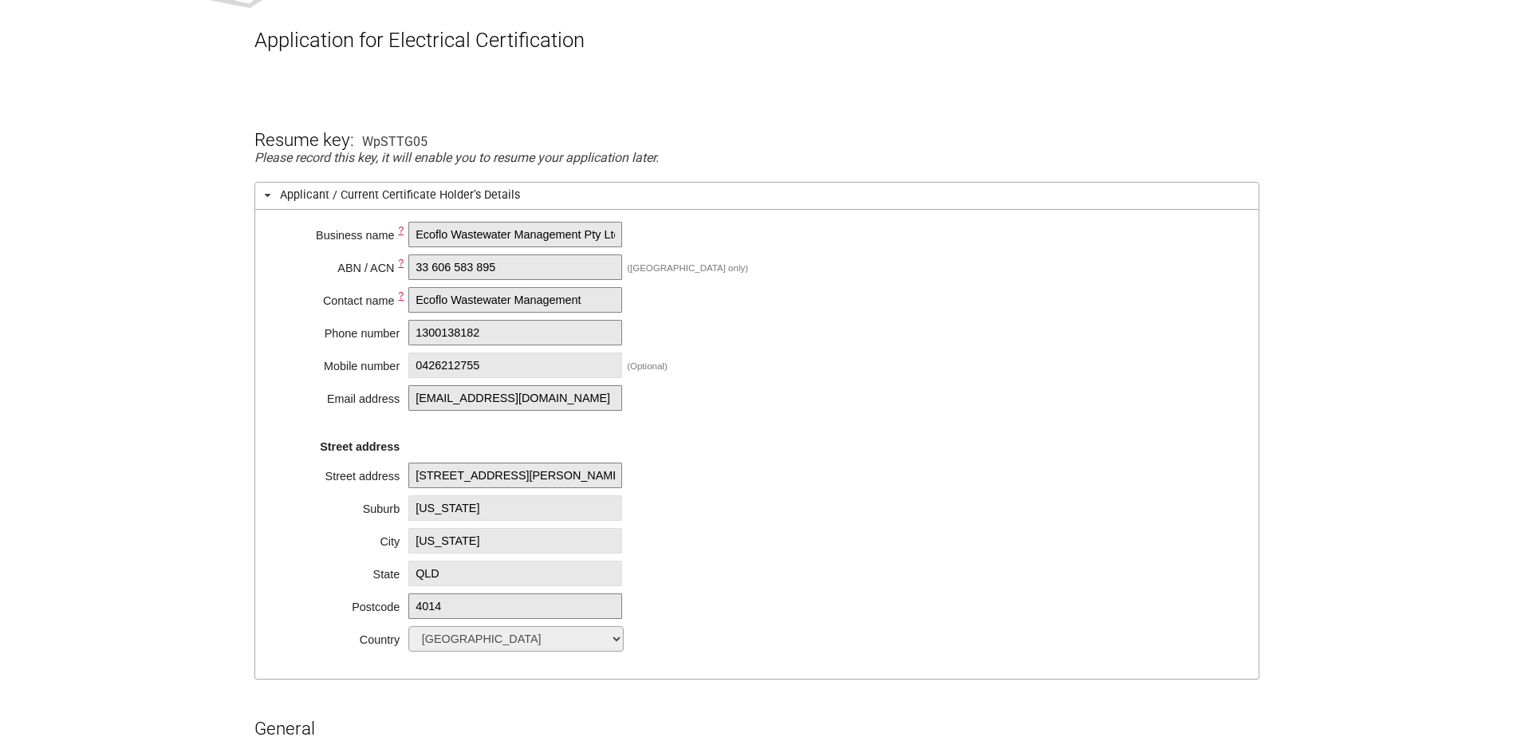
click at [266, 195] on span at bounding box center [267, 195] width 13 height 13
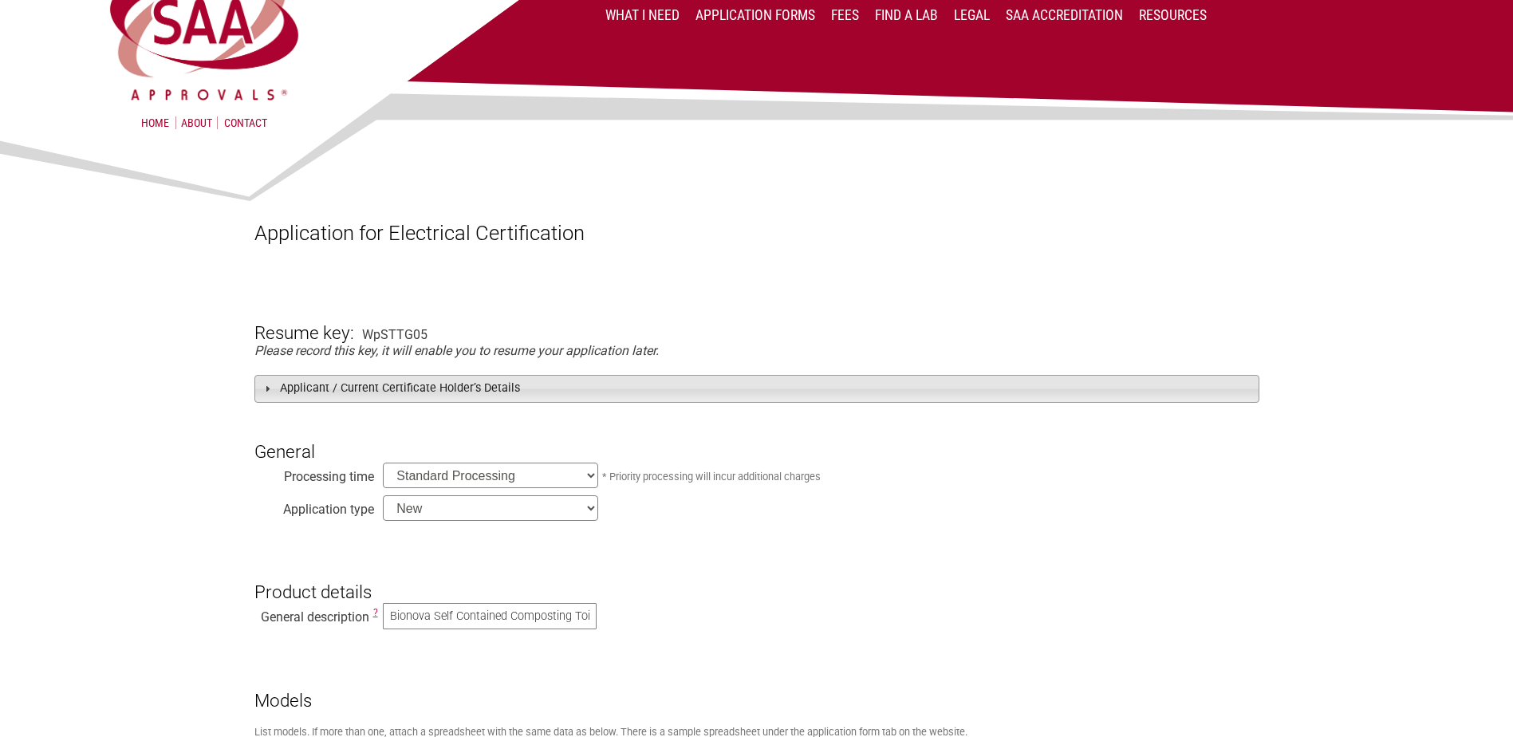
scroll to position [0, 0]
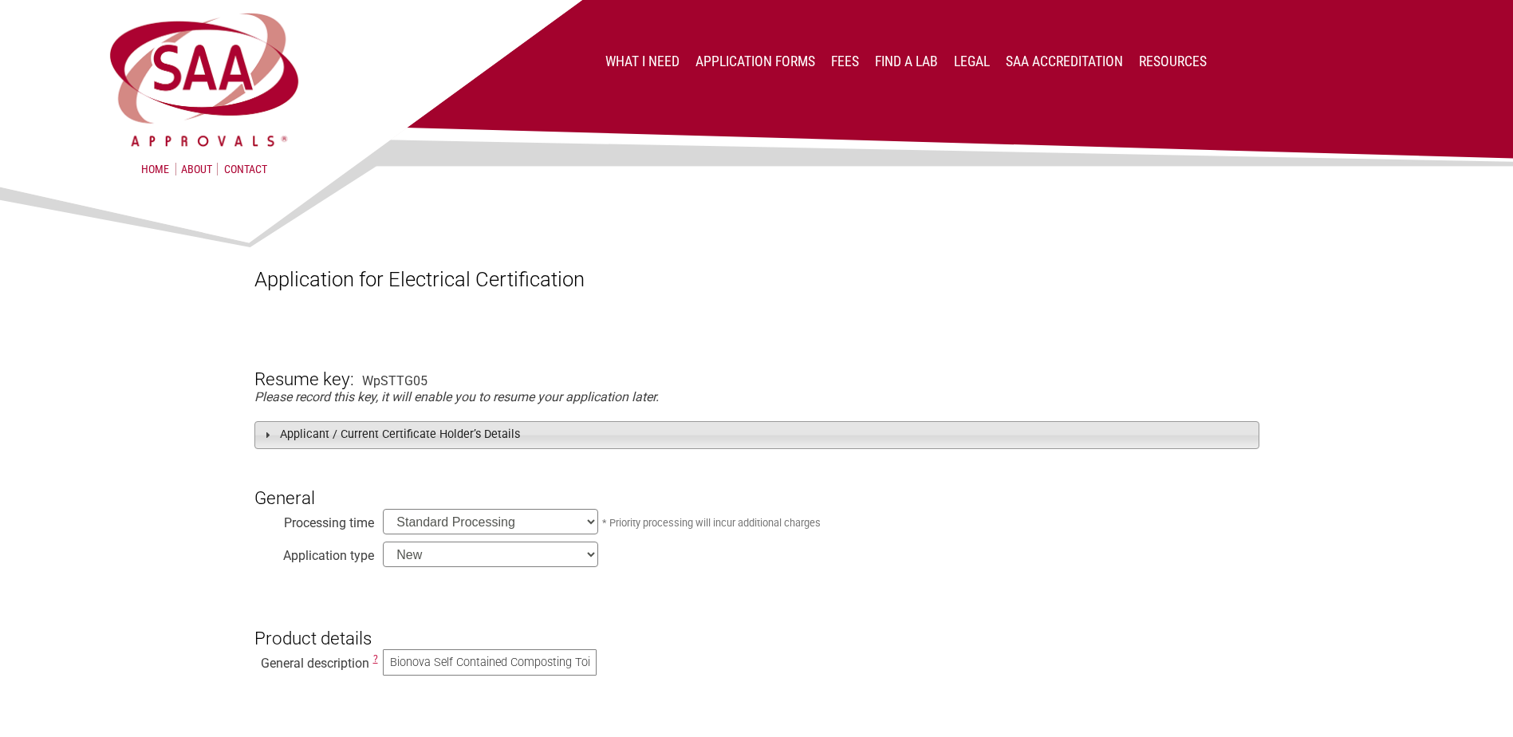
click at [270, 432] on span at bounding box center [267, 434] width 13 height 13
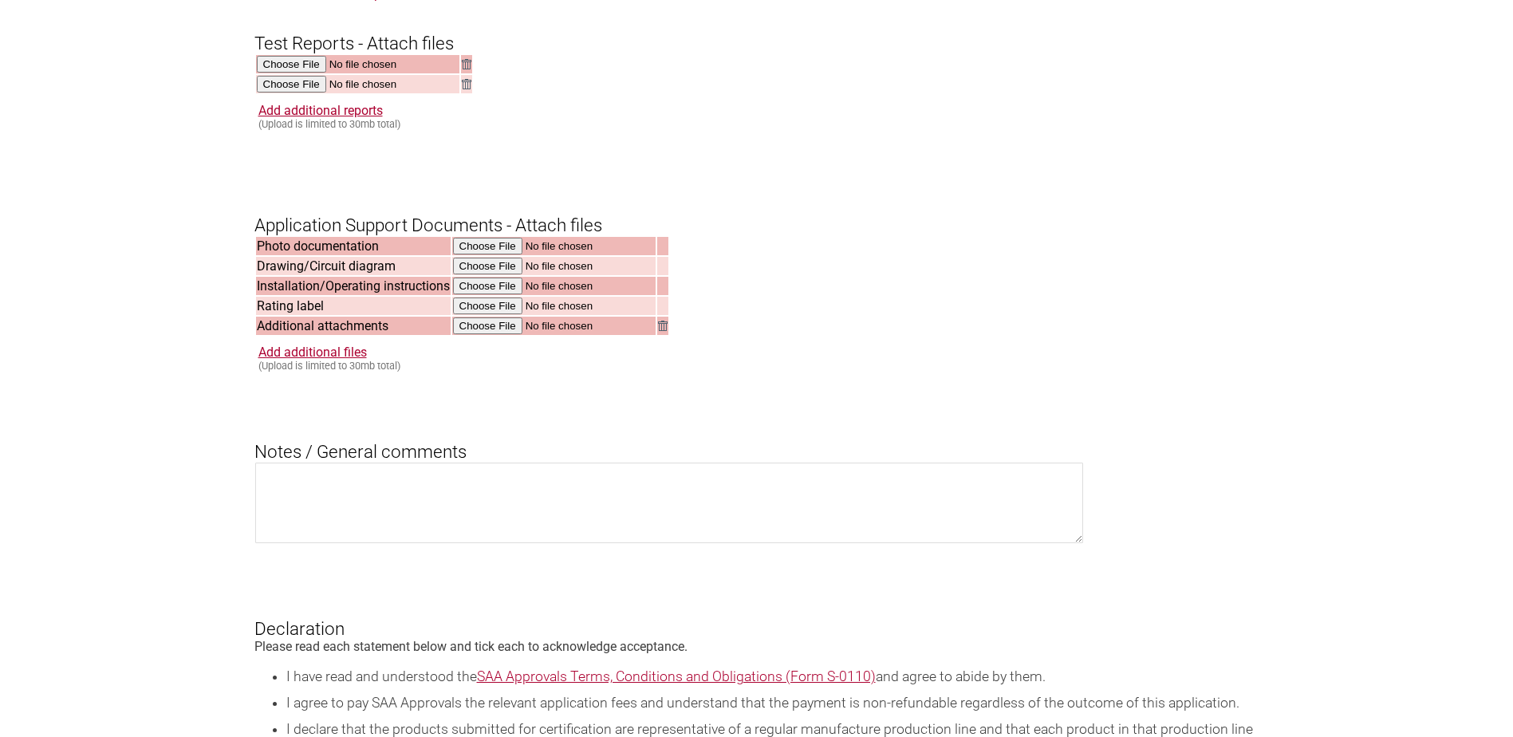
scroll to position [2074, 0]
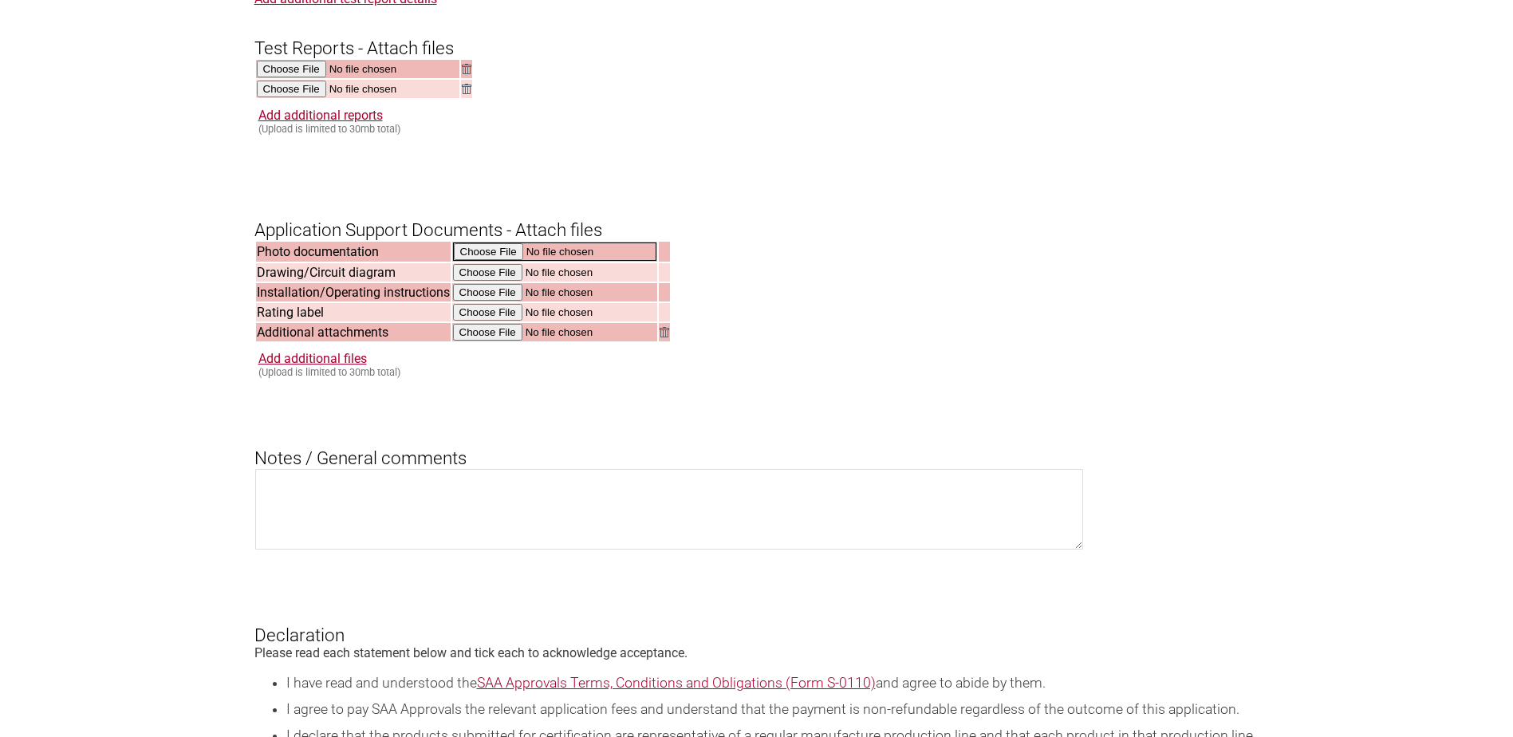
click at [498, 261] on input "file" at bounding box center [554, 252] width 203 height 18
type input "C:\fakepath\Photo Documentation Bionova.pdf"
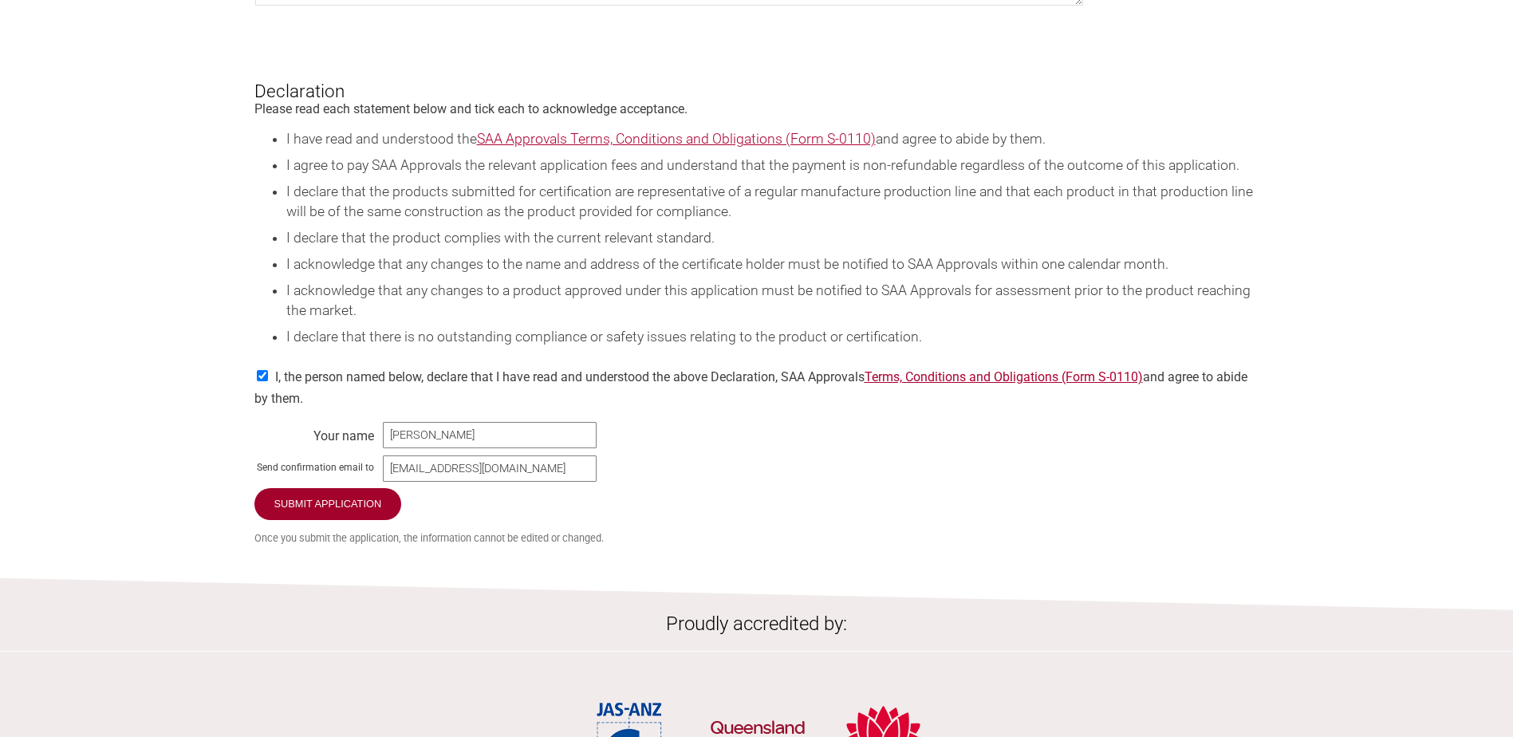
scroll to position [2712, 0]
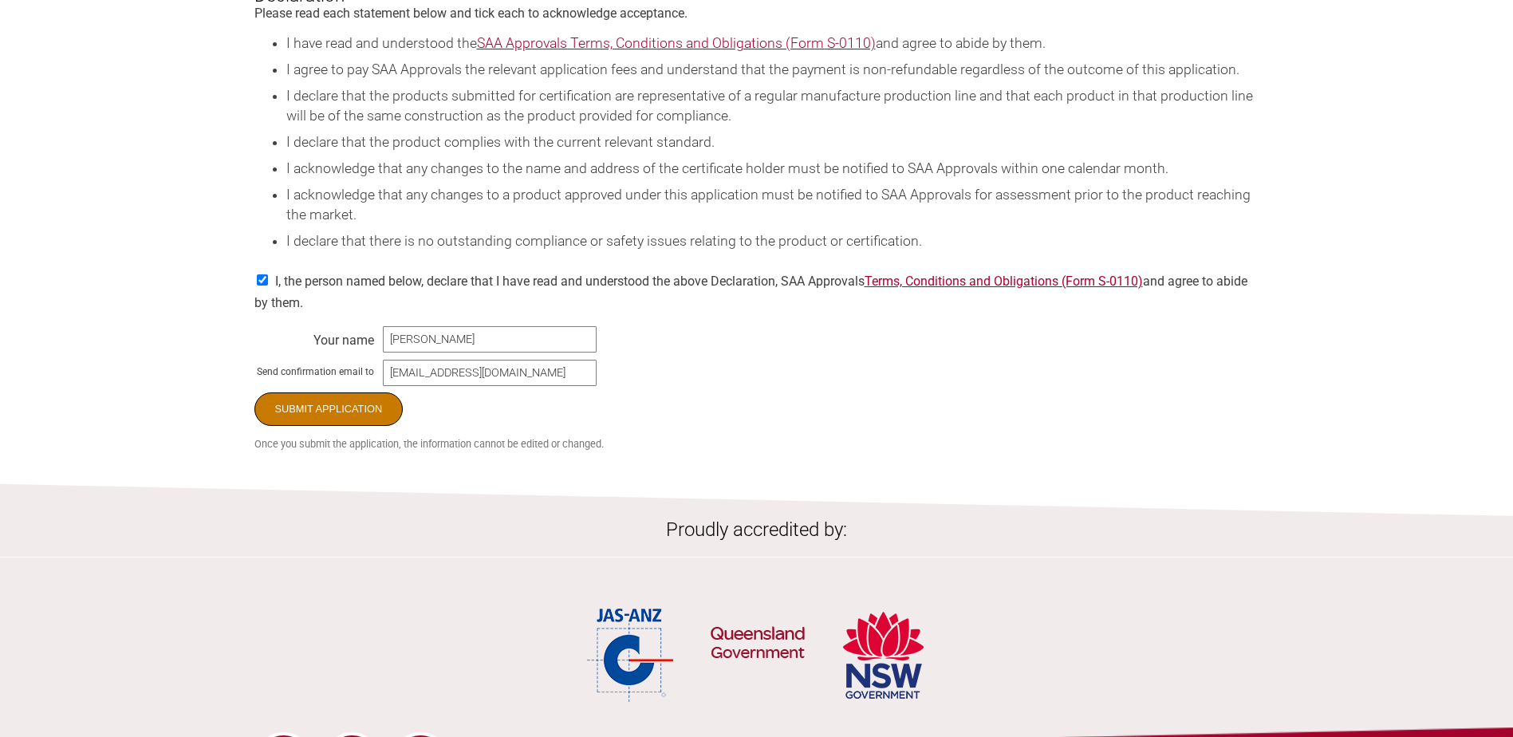
click at [351, 426] on input "Submit Application" at bounding box center [328, 410] width 149 height 34
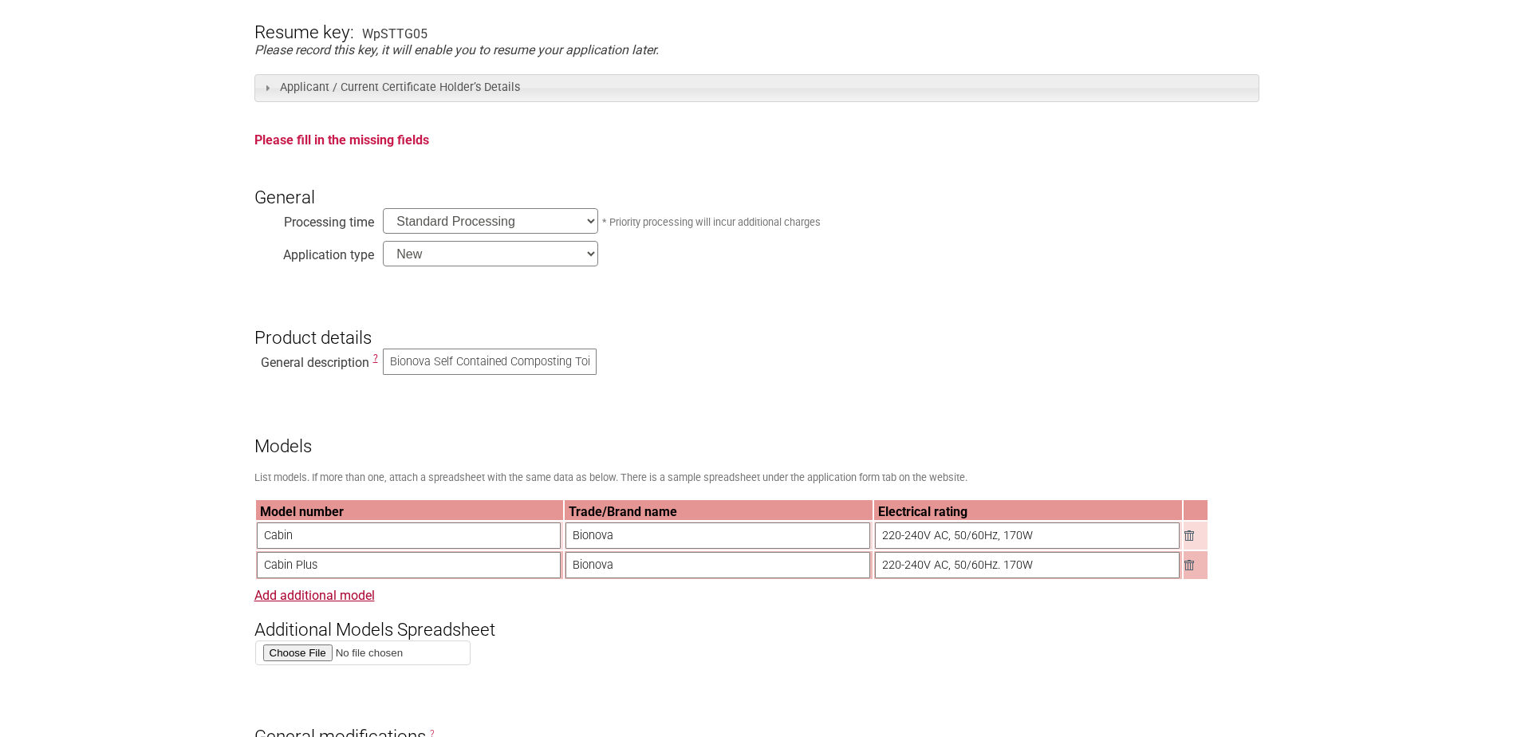
scroll to position [319, 0]
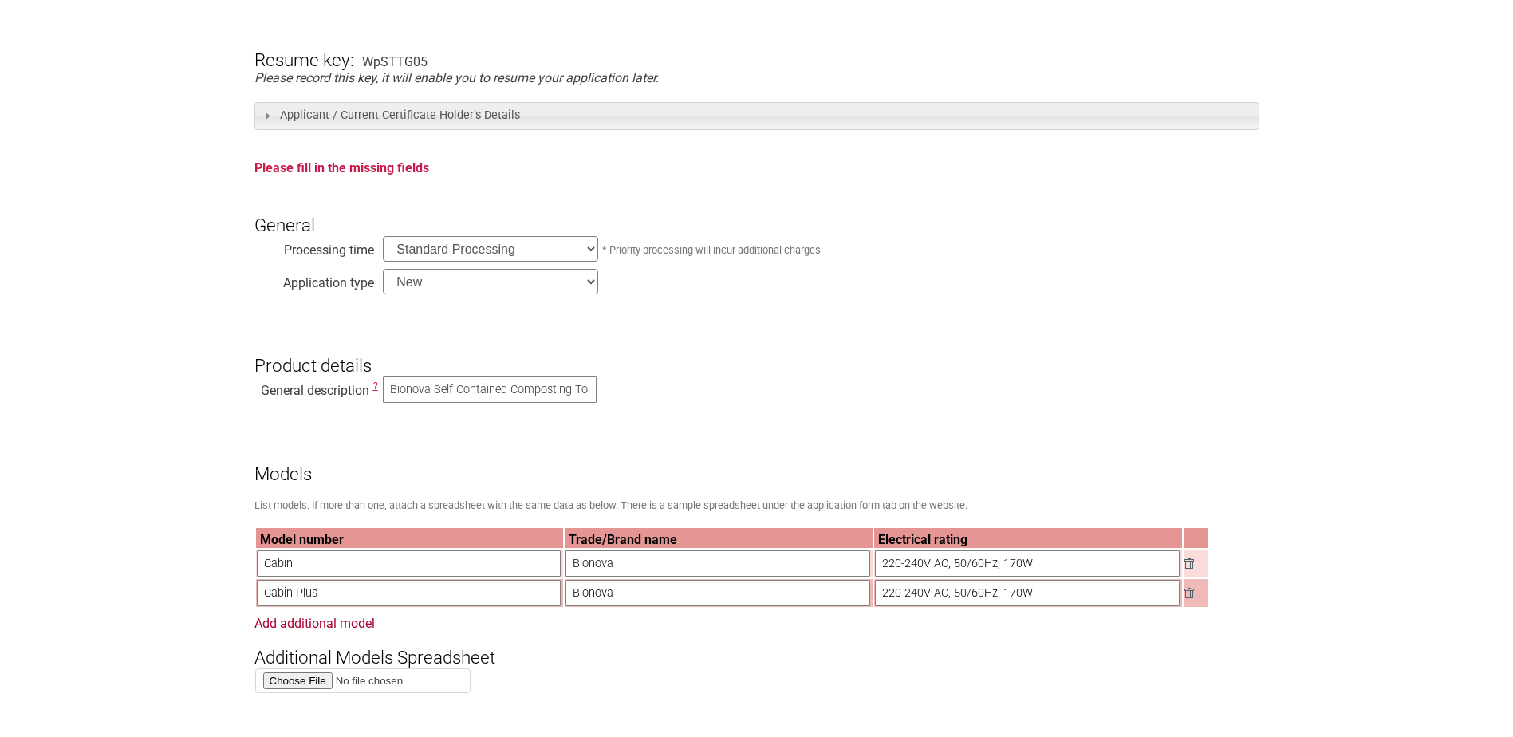
click at [374, 168] on strong "Please fill in the missing fields" at bounding box center [341, 167] width 175 height 15
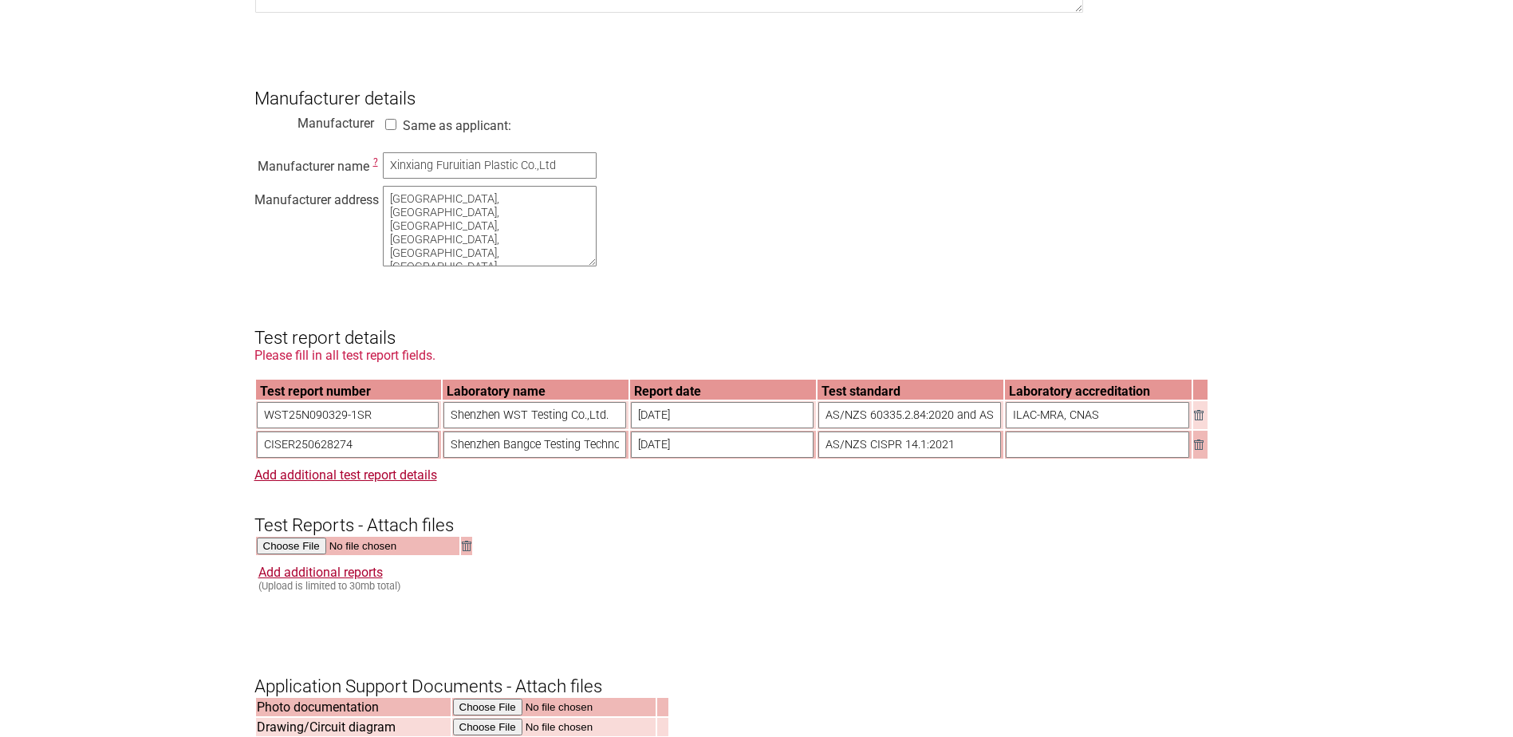
scroll to position [1197, 0]
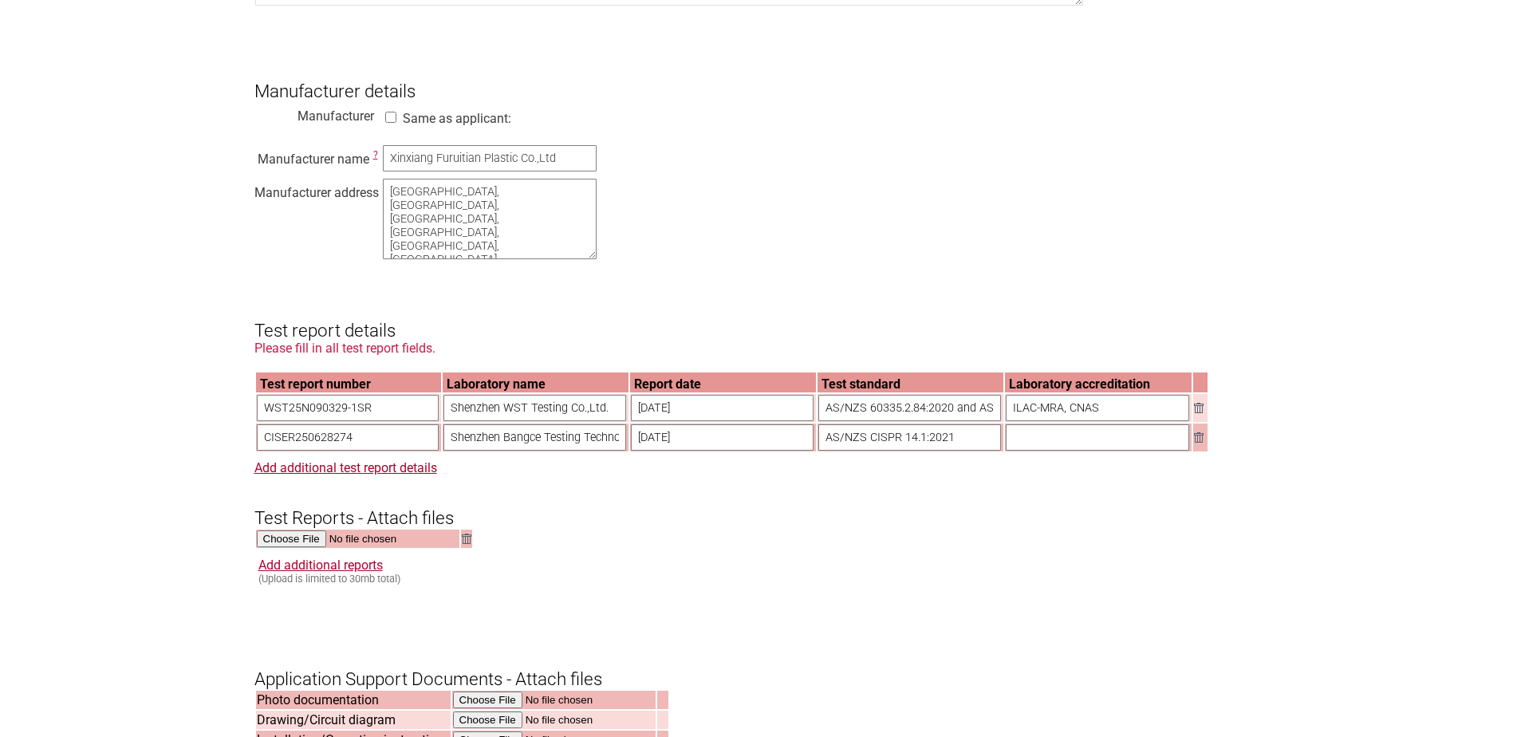
click at [1079, 451] on input "text" at bounding box center [1097, 437] width 183 height 26
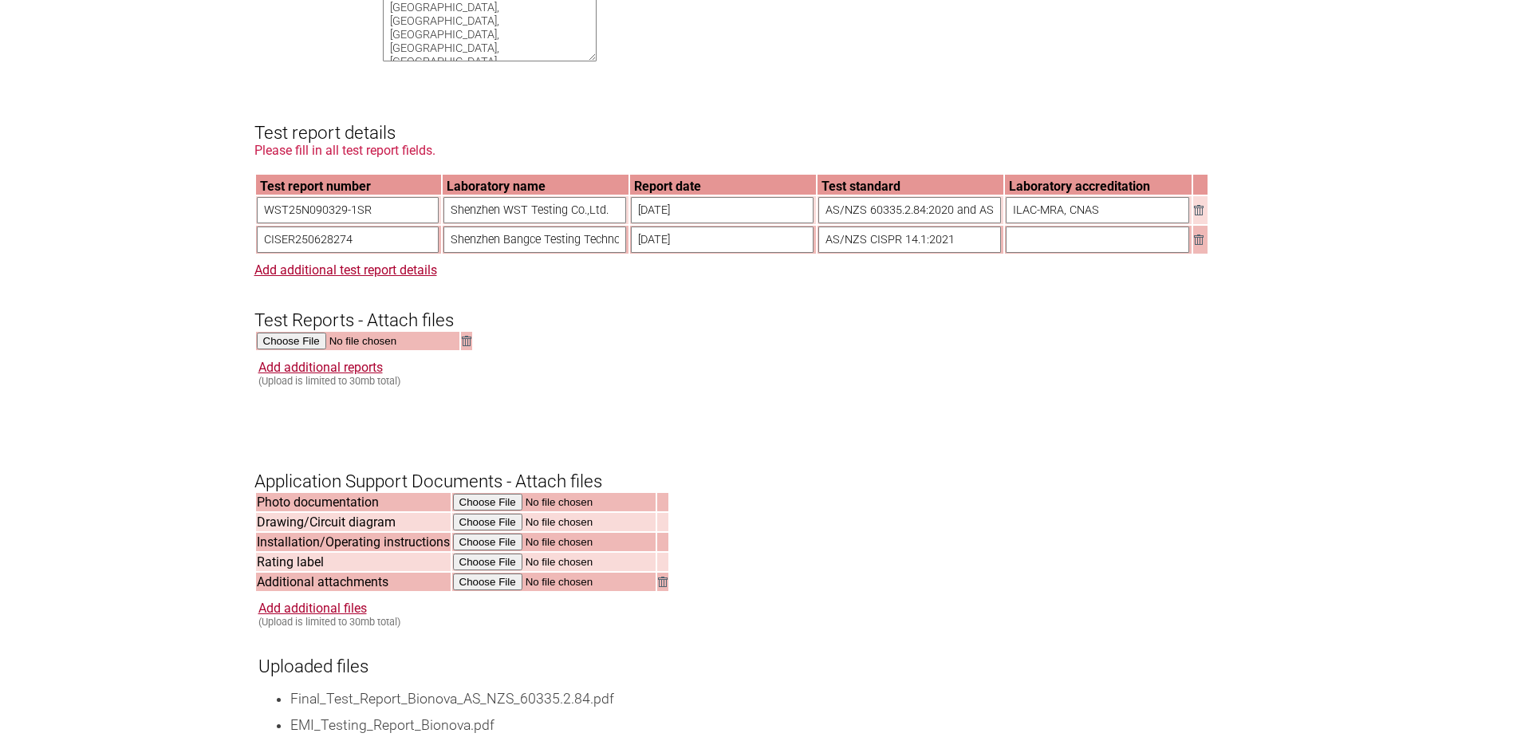
scroll to position [1356, 0]
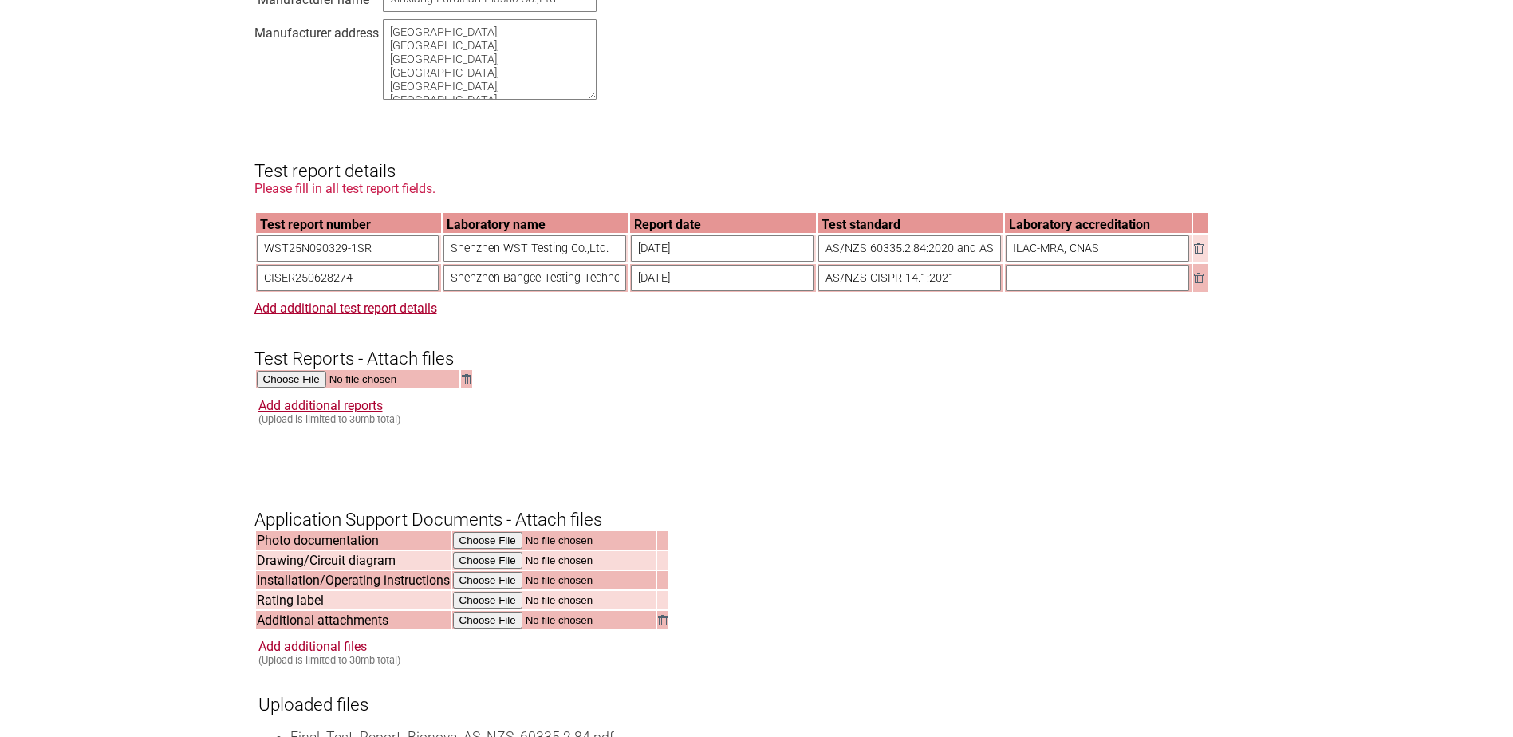
click at [1201, 283] on img at bounding box center [1199, 278] width 10 height 10
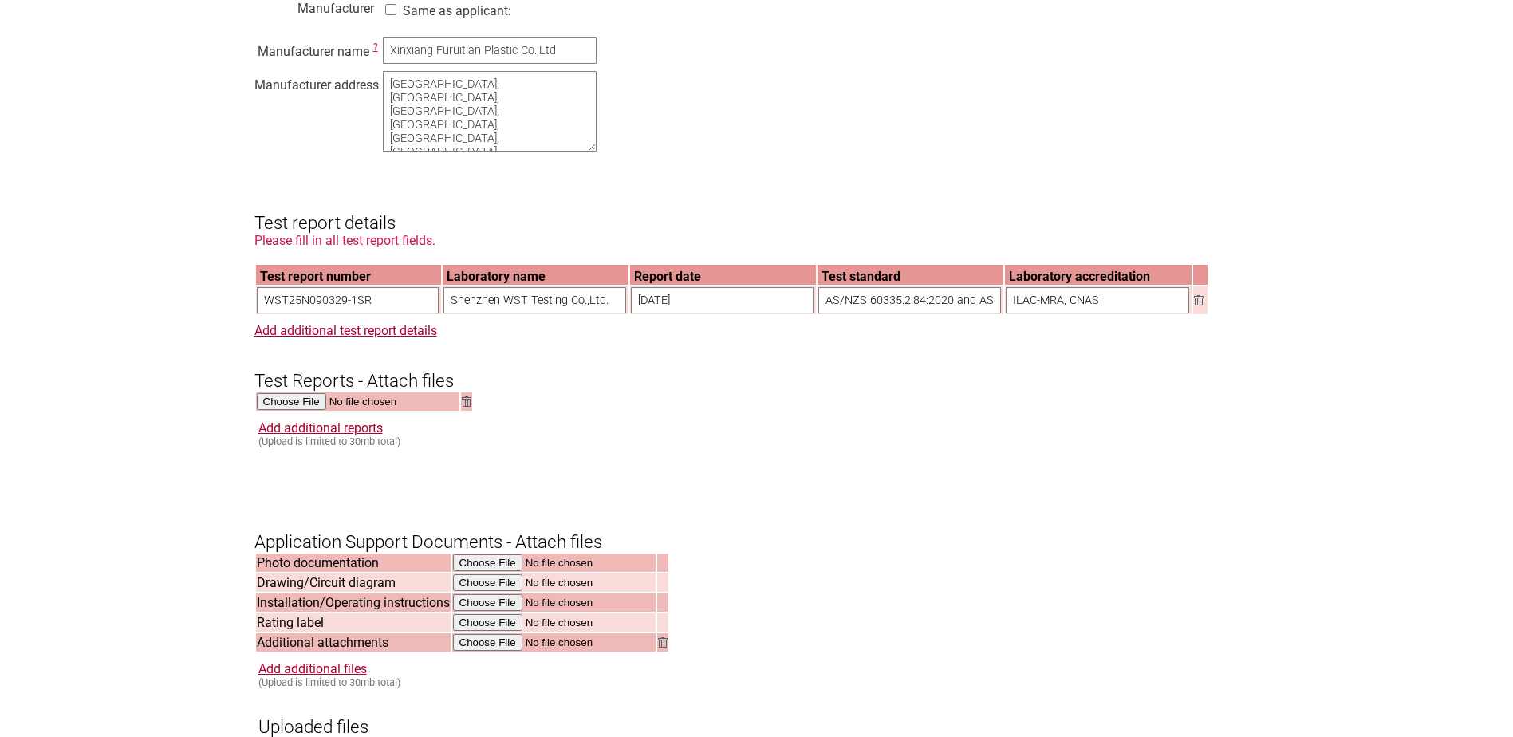
scroll to position [1276, 0]
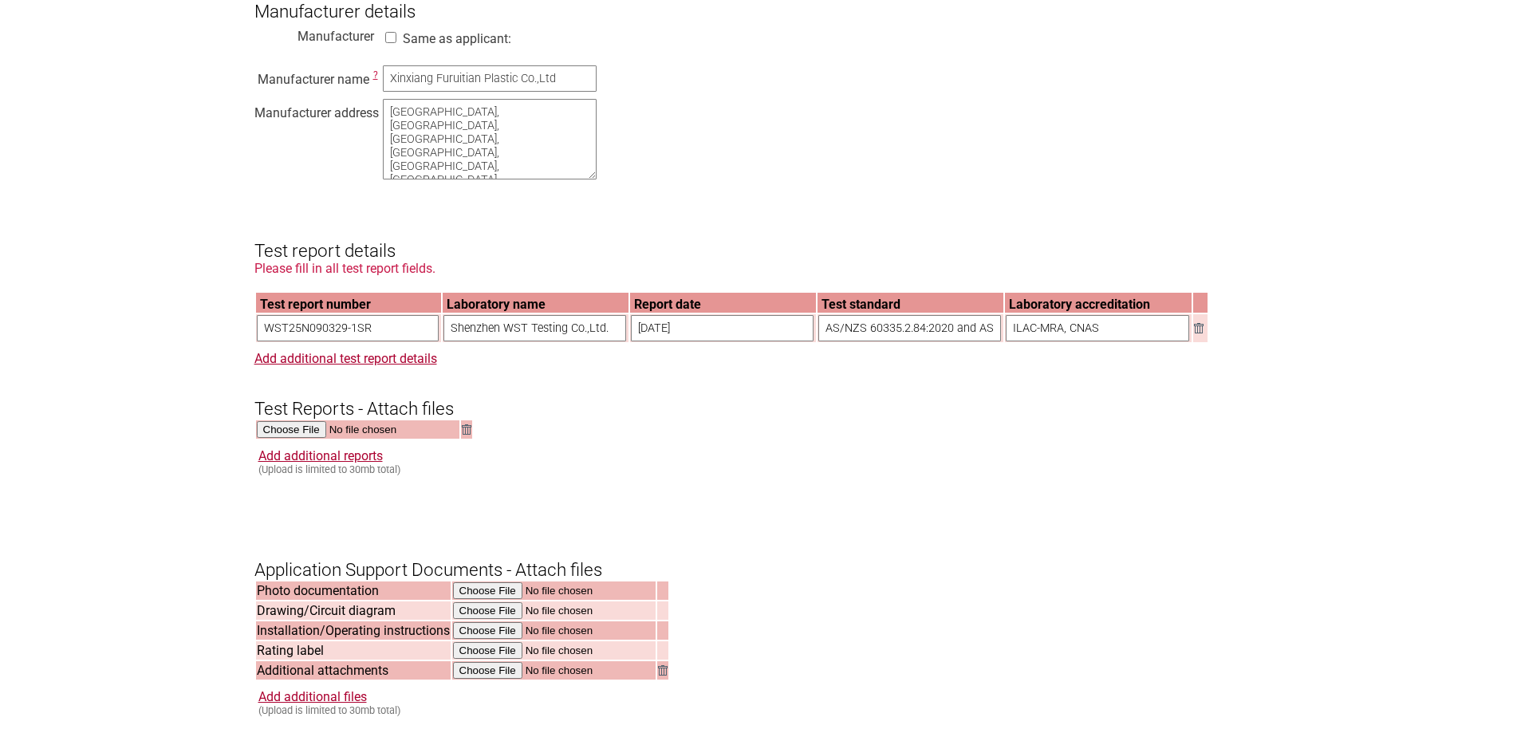
click at [875, 453] on form "Resume key: WpSTTG05 Please record this key, it will enable you to resume your …" at bounding box center [756, 313] width 1005 height 2520
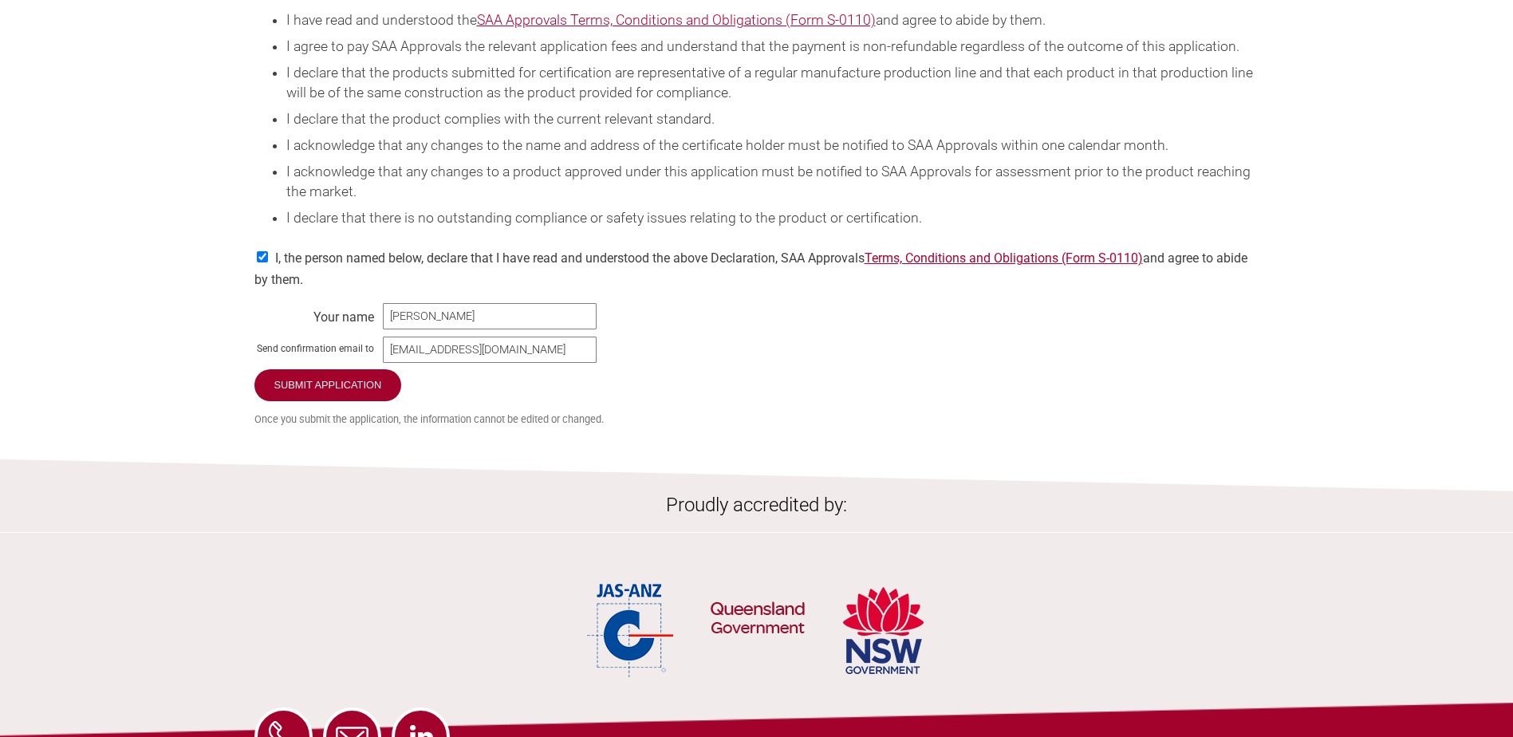
scroll to position [2473, 0]
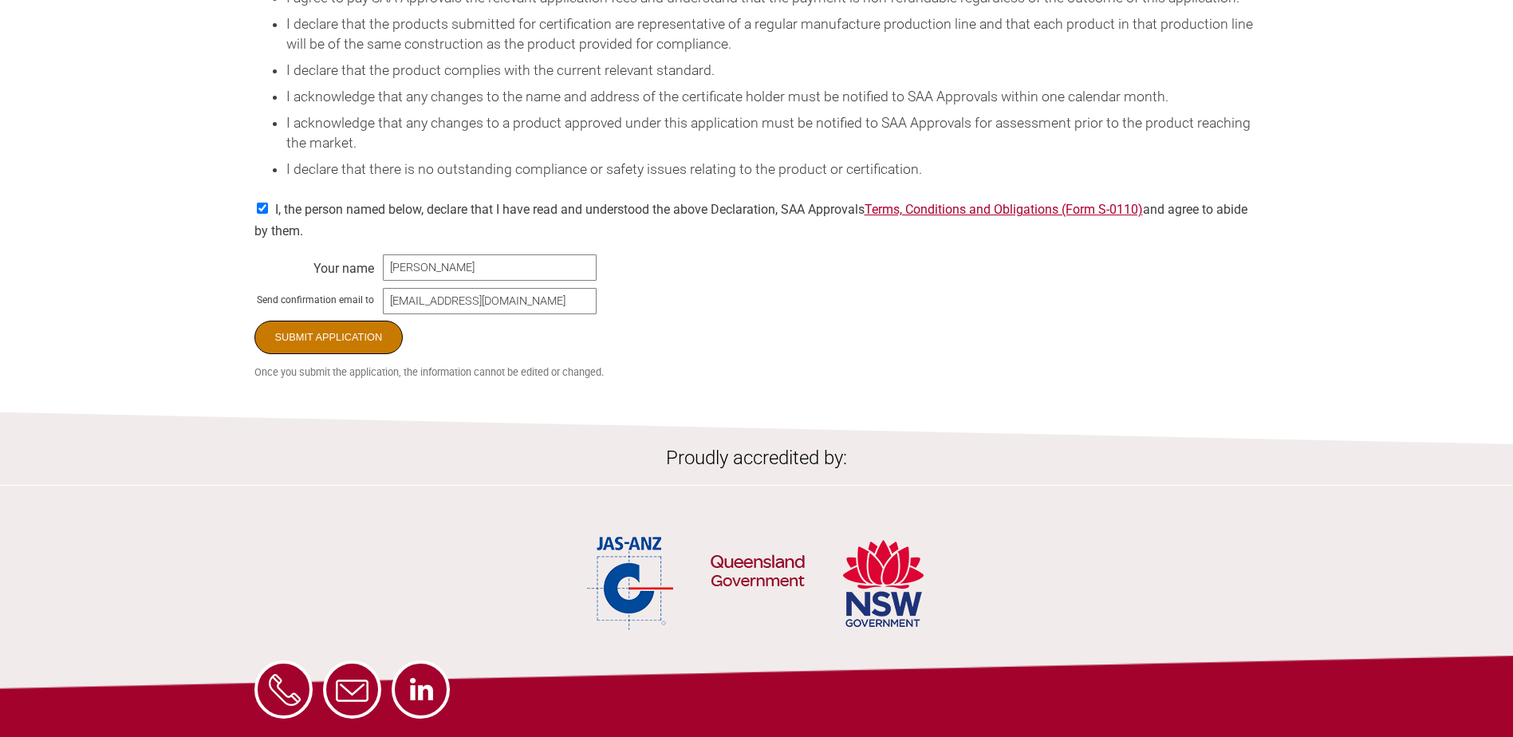
click at [365, 354] on input "Submit Application" at bounding box center [328, 338] width 149 height 34
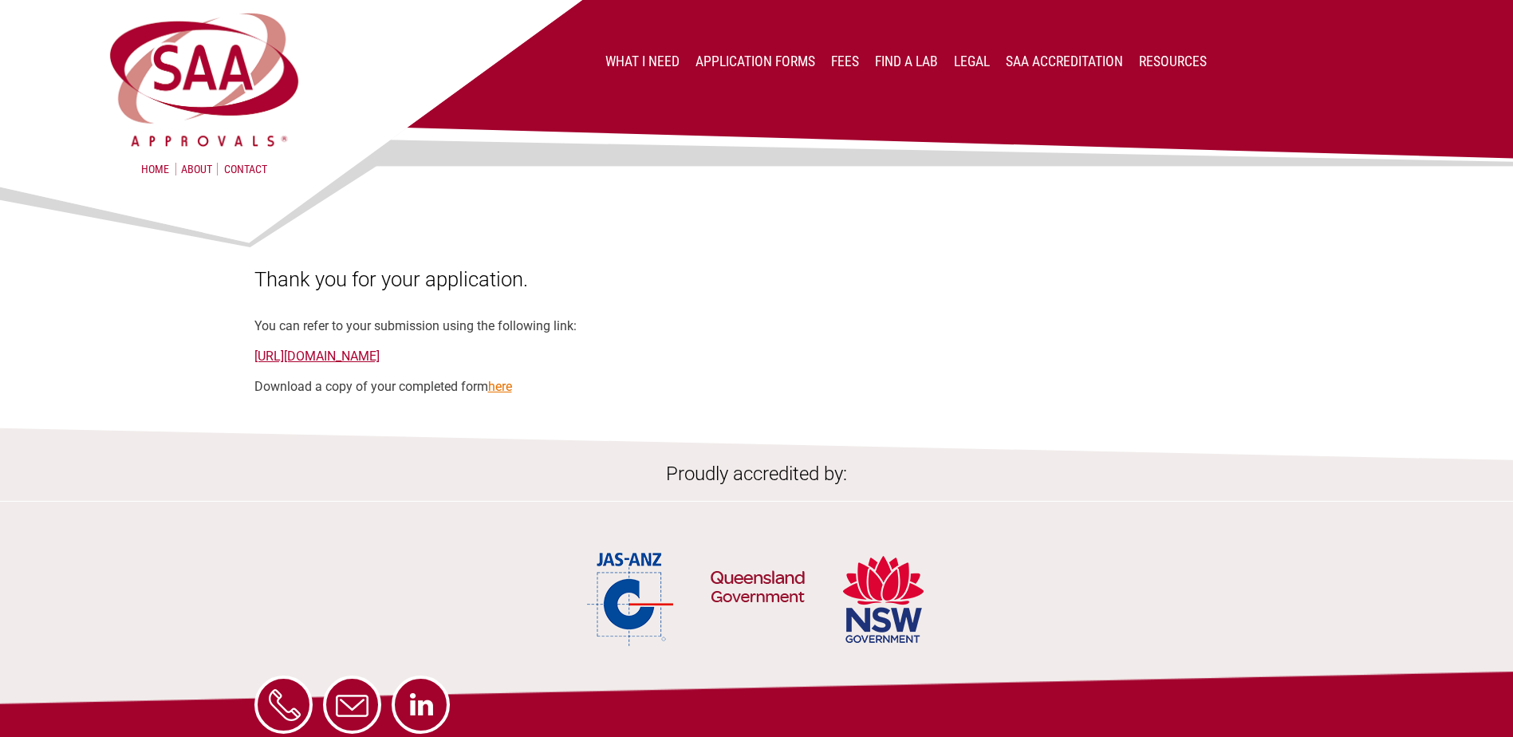
click at [503, 386] on link "here" at bounding box center [500, 386] width 24 height 15
click at [380, 352] on link "[URL][DOMAIN_NAME]" at bounding box center [316, 356] width 125 height 15
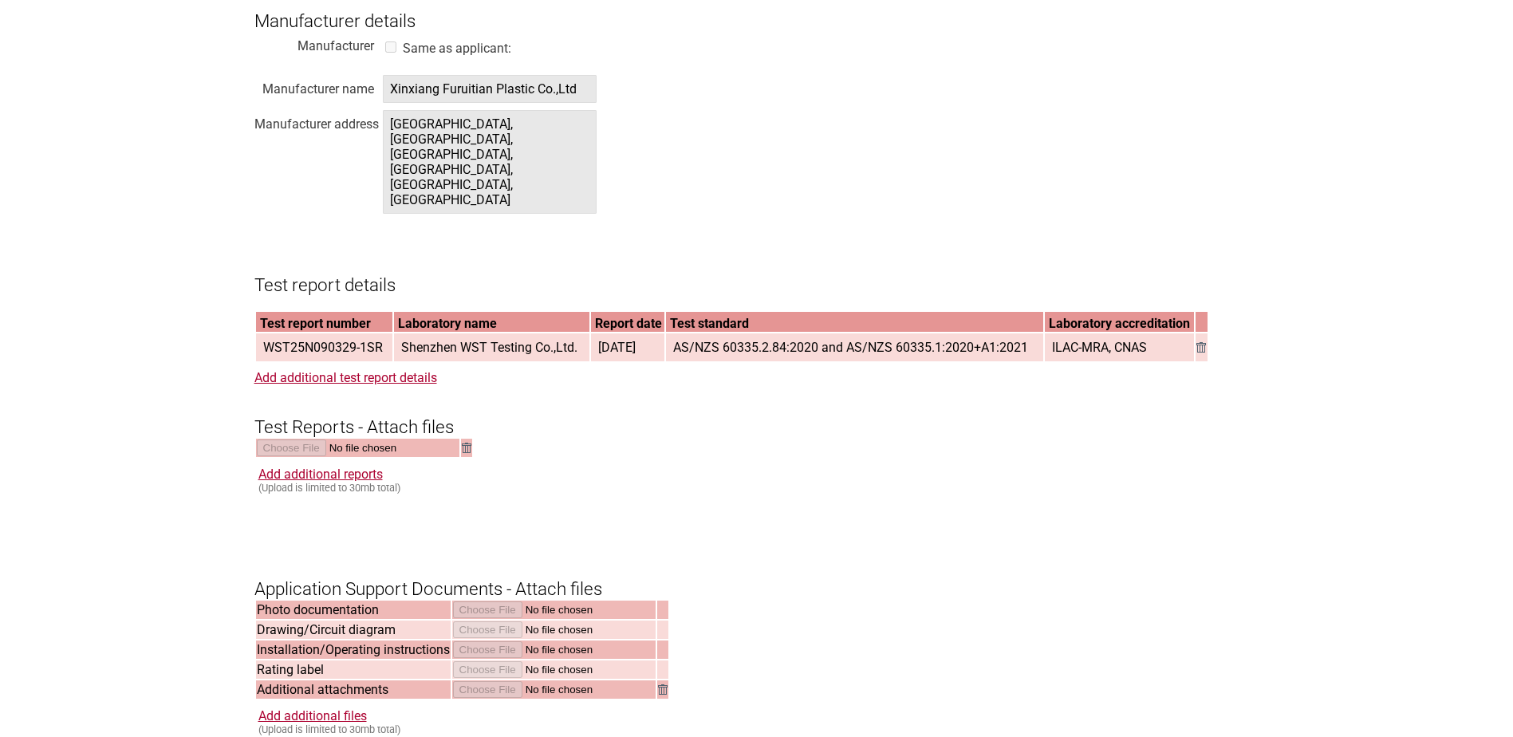
scroll to position [1915, 0]
